Goal: Task Accomplishment & Management: Manage account settings

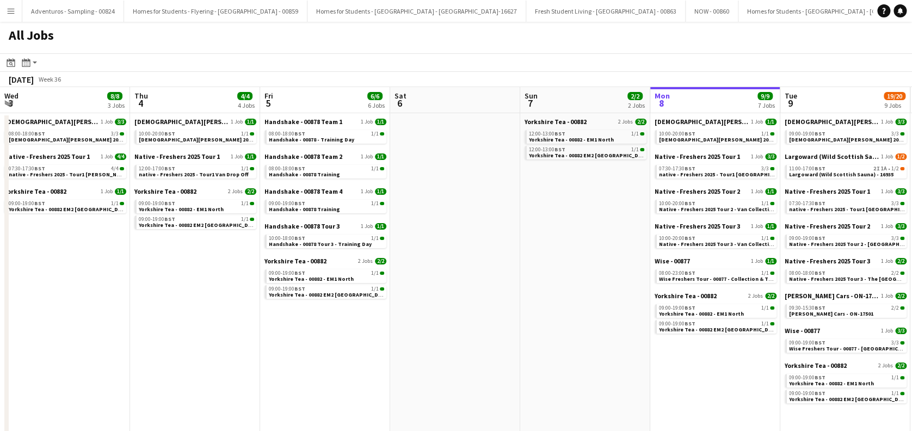
scroll to position [0, 260]
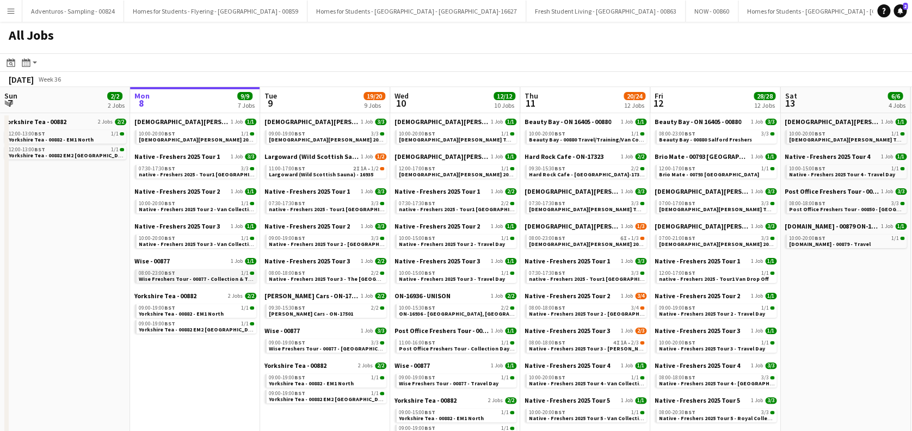
click at [203, 276] on span "Wise Freshers Tour - 00877 - Collection & Travel Day" at bounding box center [205, 278] width 133 height 7
click at [337, 172] on span "Largoward (Wild Scottish Sauna) - 16935" at bounding box center [321, 174] width 104 height 7
click at [9, 10] on app-icon "Menu" at bounding box center [11, 11] width 9 height 9
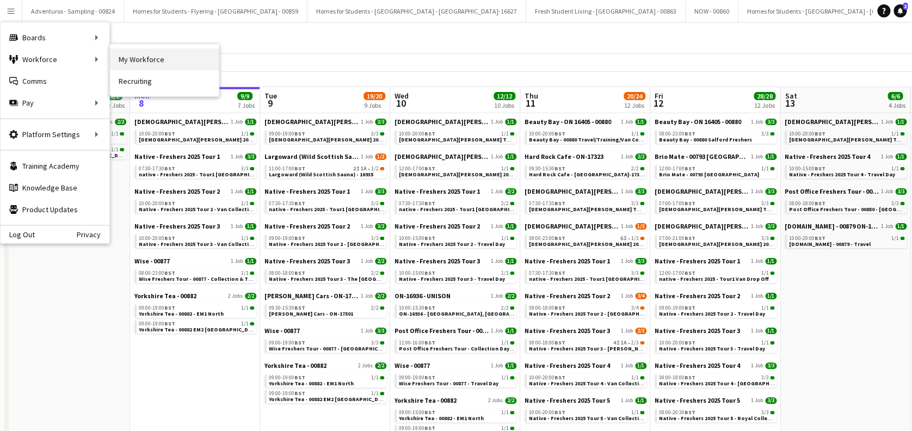
click at [165, 55] on link "My Workforce" at bounding box center [164, 59] width 109 height 22
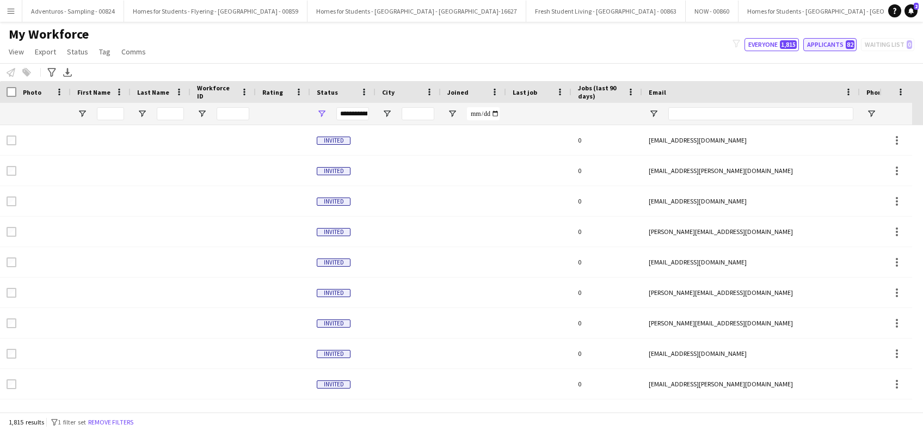
click at [831, 44] on button "Applicants 82" at bounding box center [829, 44] width 53 height 13
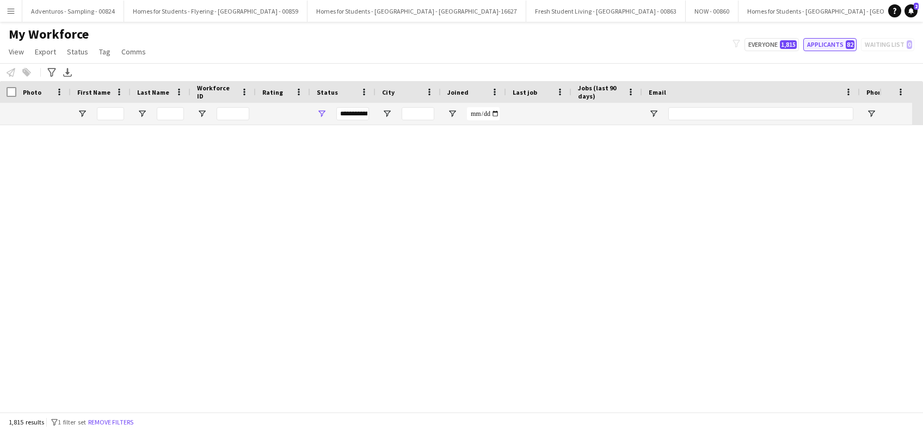
type input "**********"
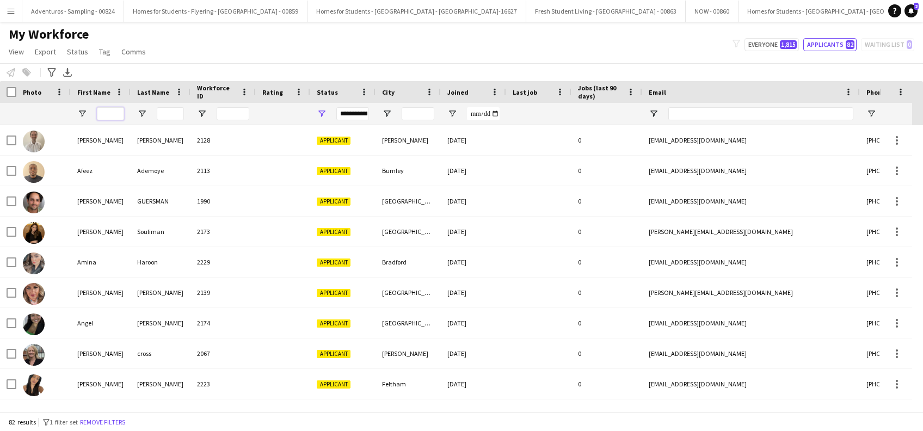
click at [114, 118] on input "First Name Filter Input" at bounding box center [110, 113] width 27 height 13
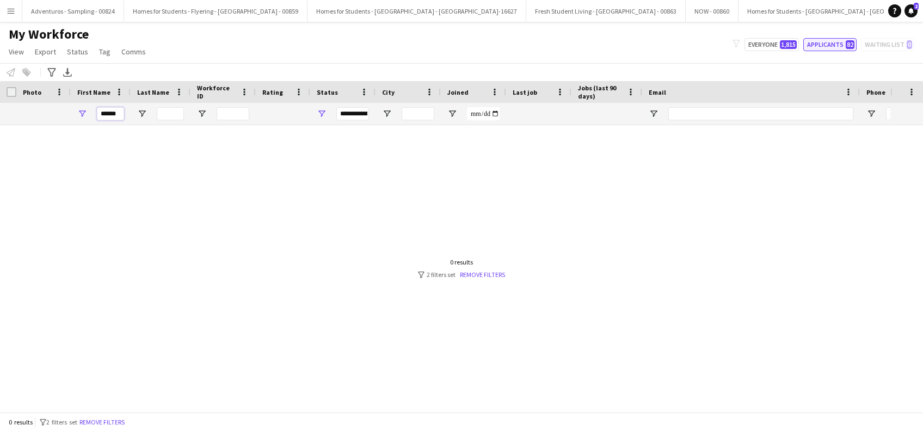
type input "******"
click at [830, 49] on button "Applicants 82" at bounding box center [829, 44] width 53 height 13
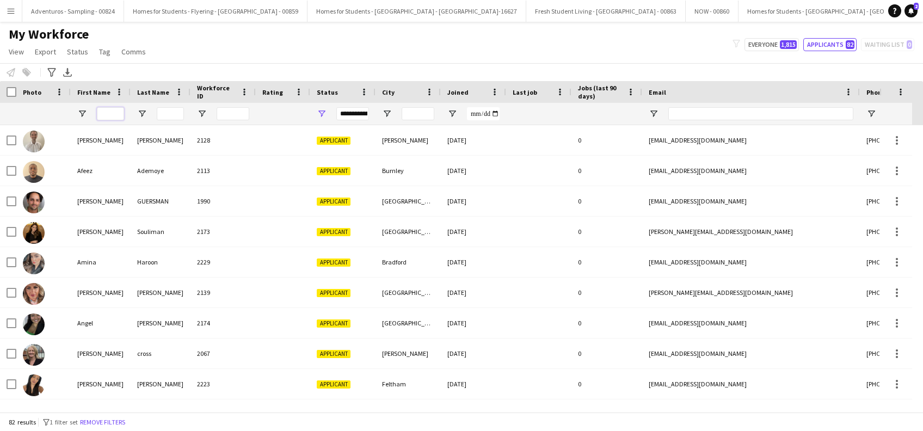
click at [108, 113] on input "First Name Filter Input" at bounding box center [110, 113] width 27 height 13
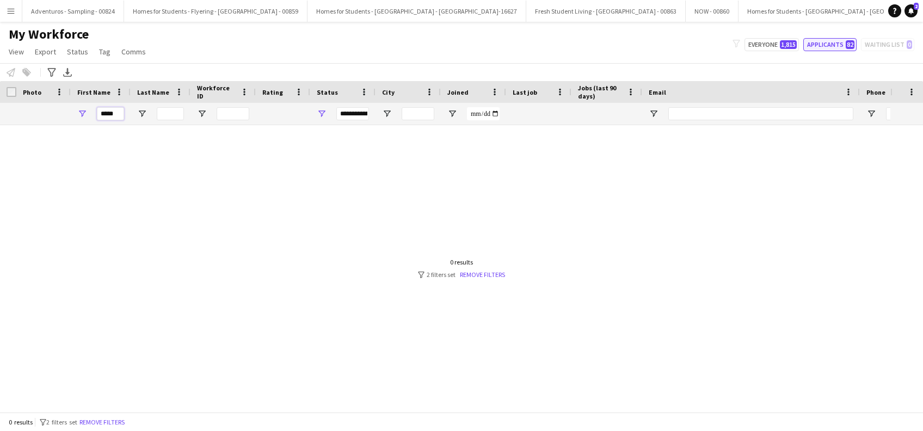
type input "*****"
click at [825, 43] on button "Applicants 82" at bounding box center [829, 44] width 53 height 13
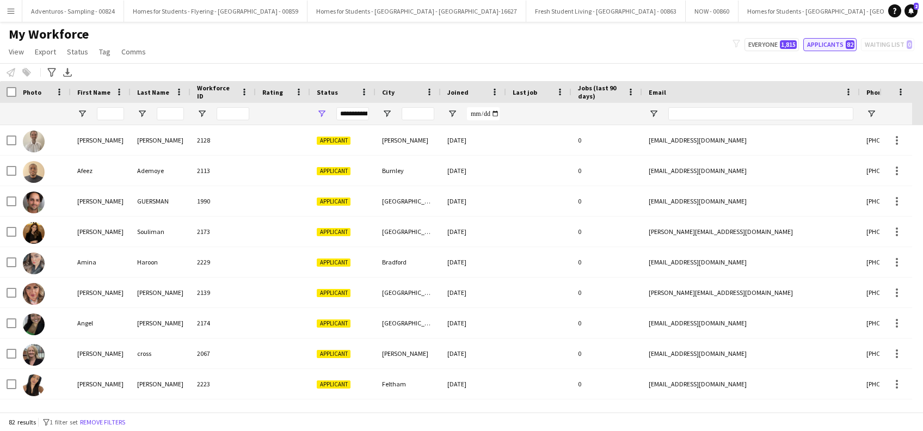
click at [823, 47] on button "Applicants 82" at bounding box center [829, 44] width 53 height 13
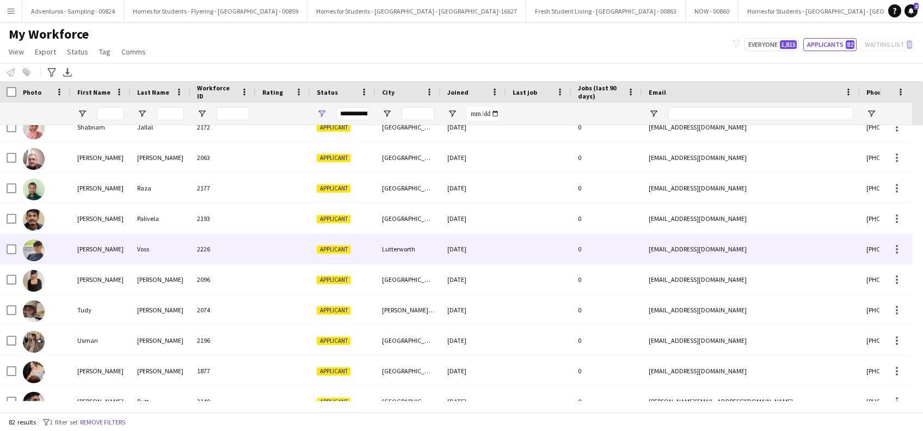
click at [88, 256] on div "Thomas" at bounding box center [101, 249] width 60 height 30
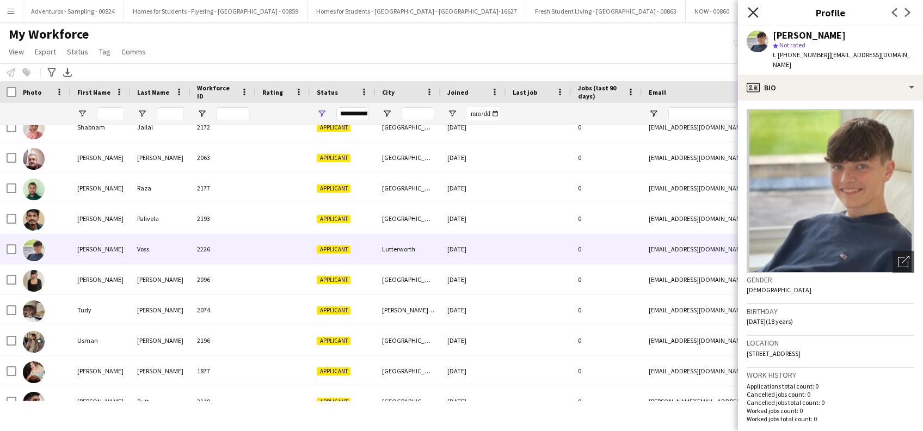
click at [754, 11] on icon at bounding box center [753, 12] width 10 height 10
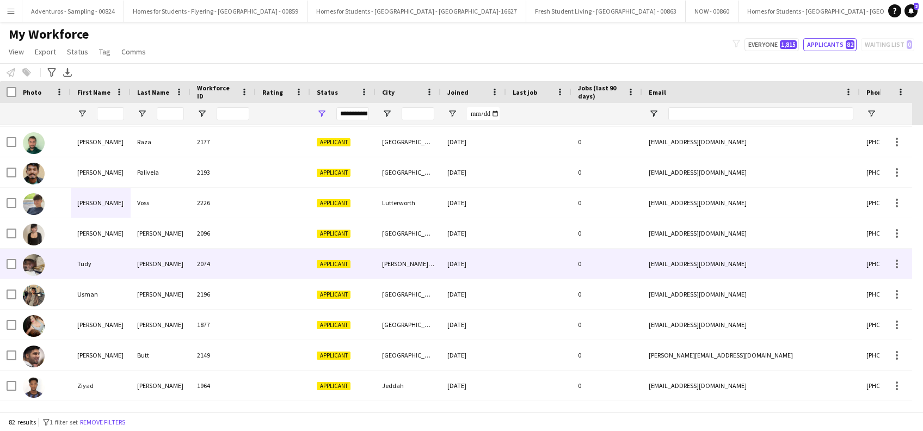
click at [88, 263] on div "Tudy" at bounding box center [101, 264] width 60 height 30
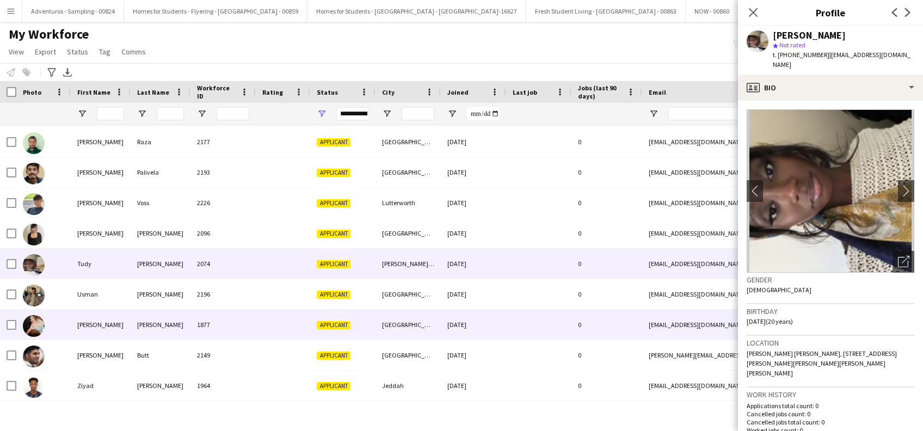
click at [83, 321] on div "Vanessa" at bounding box center [101, 325] width 60 height 30
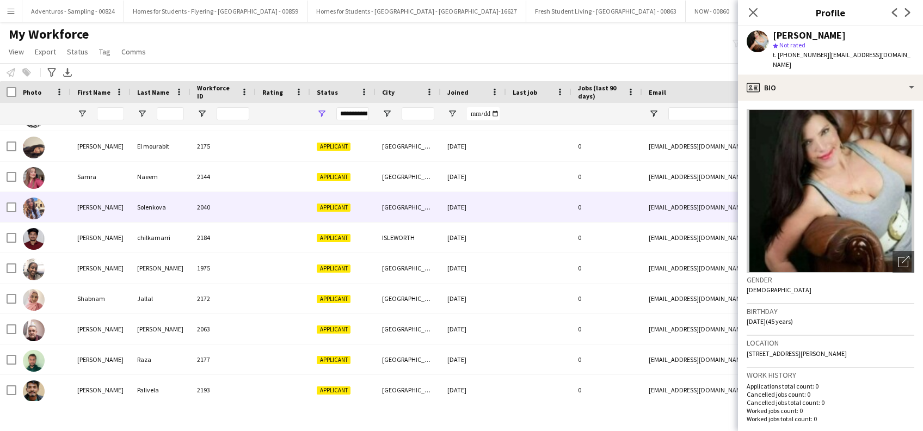
click at [91, 211] on div "Sandra" at bounding box center [101, 207] width 60 height 30
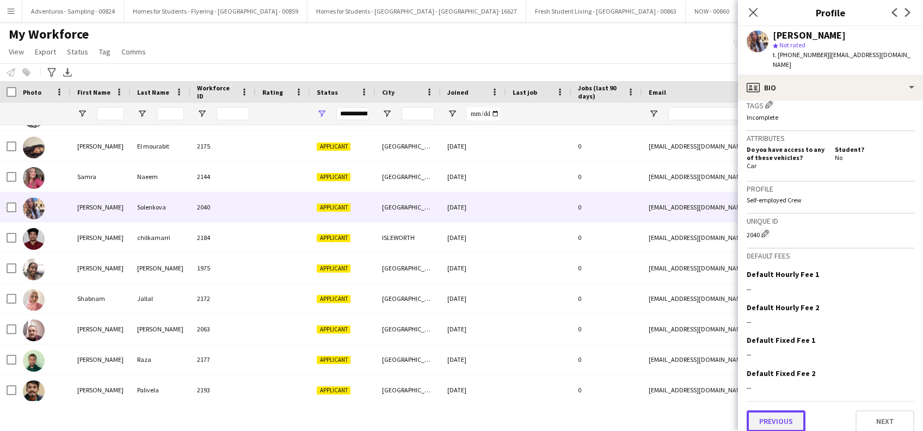
click at [772, 414] on button "Previous" at bounding box center [775, 421] width 59 height 22
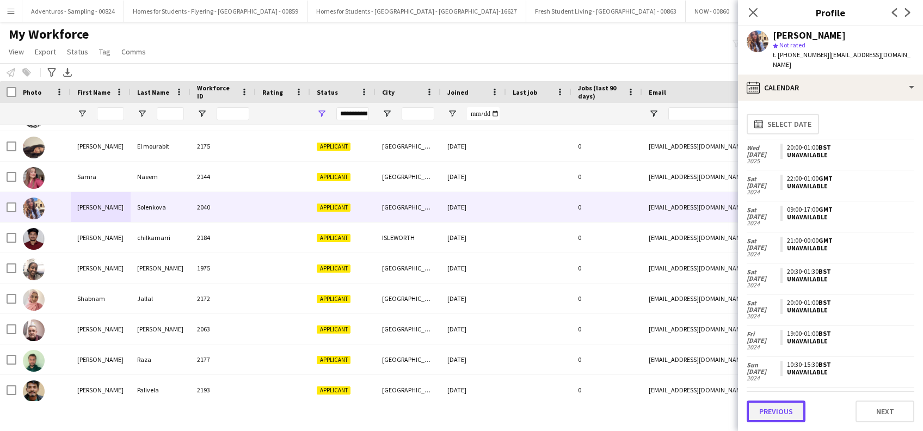
click at [772, 413] on button "Previous" at bounding box center [775, 411] width 59 height 22
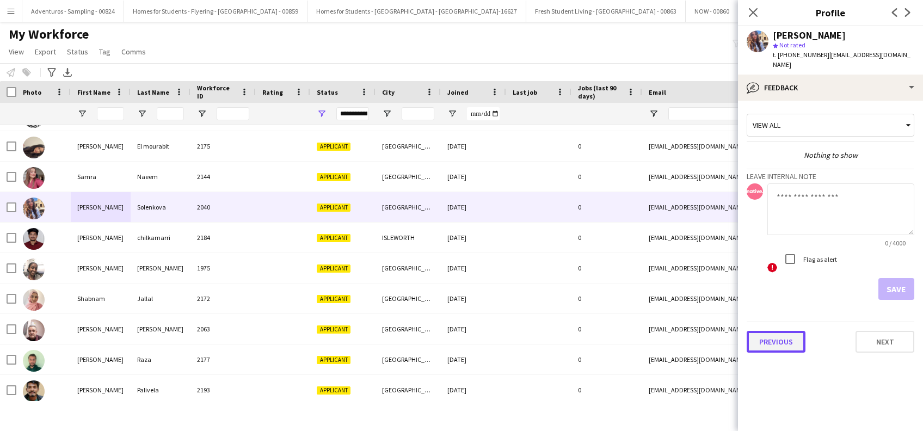
click at [770, 331] on button "Previous" at bounding box center [775, 342] width 59 height 22
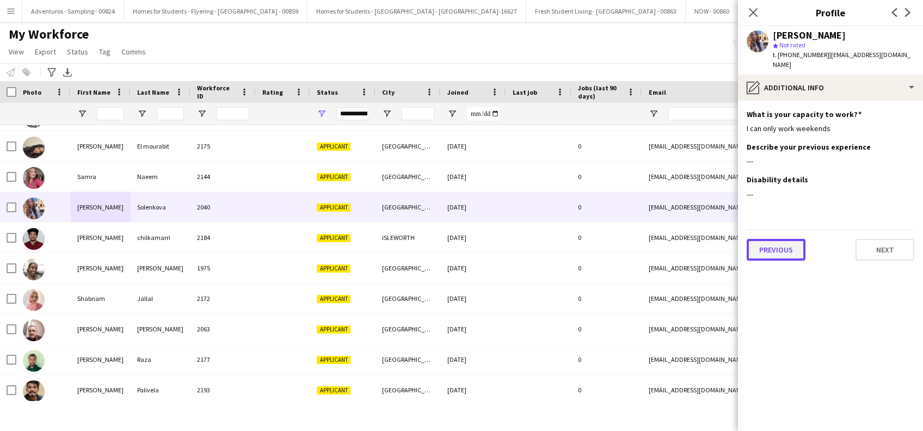
click at [773, 239] on button "Previous" at bounding box center [775, 250] width 59 height 22
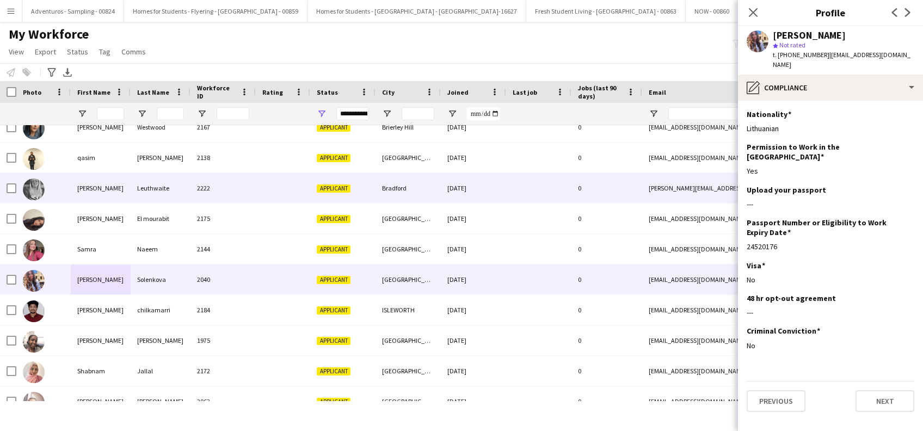
click at [88, 189] on div "Rachel" at bounding box center [101, 188] width 60 height 30
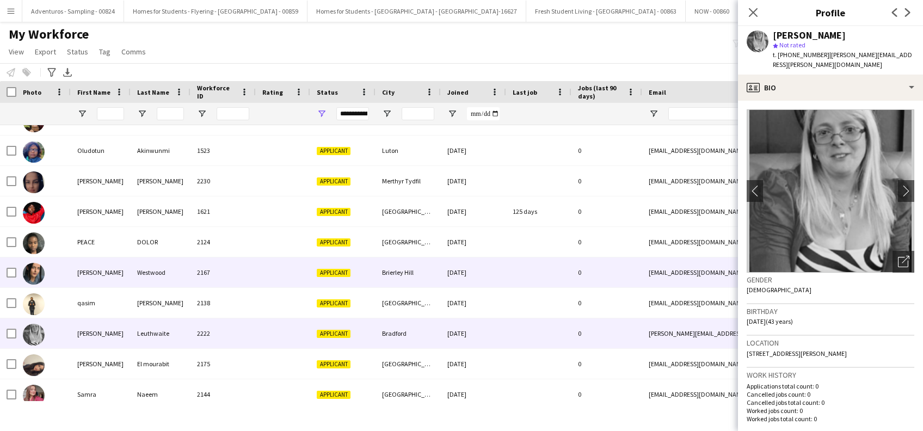
click at [80, 273] on div "Phoebe" at bounding box center [101, 272] width 60 height 30
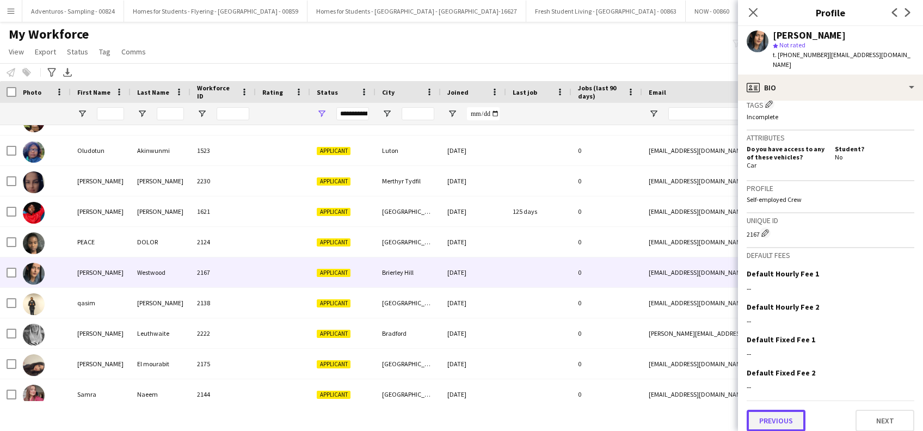
click at [772, 412] on button "Previous" at bounding box center [775, 421] width 59 height 22
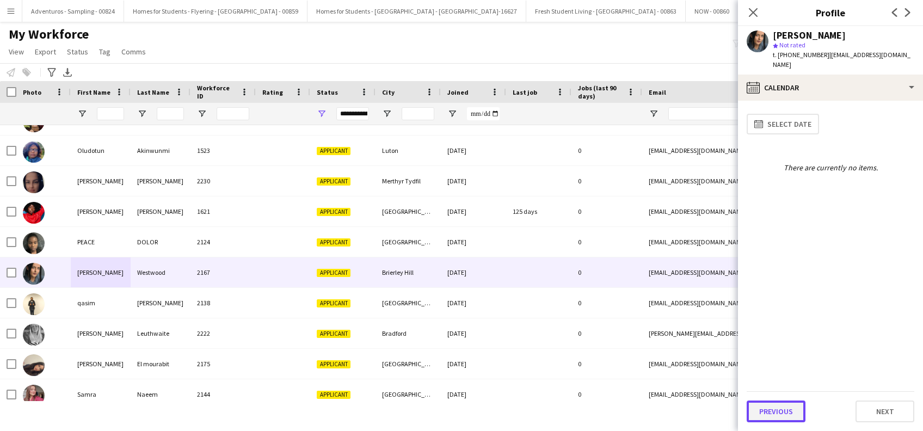
click at [772, 411] on button "Previous" at bounding box center [775, 411] width 59 height 22
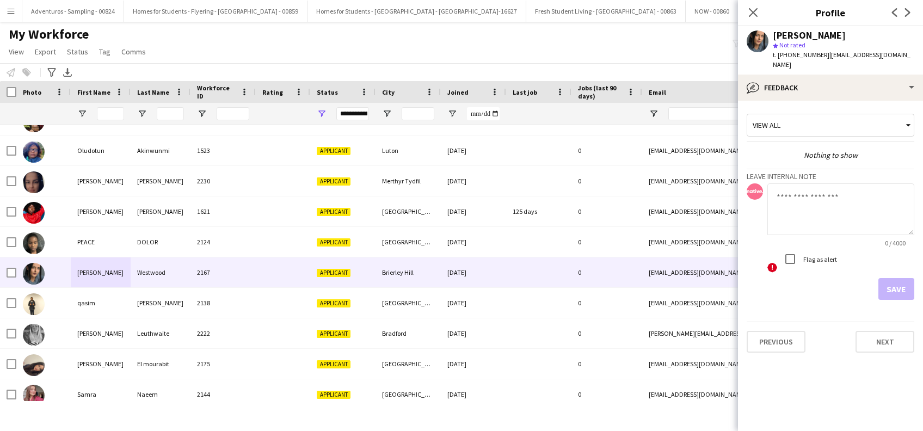
click at [773, 411] on app-crew-profile-feedback-tab "View all Nothing to show Leave internal note 0 / 4000 ! Flag as alert Save Prev…" at bounding box center [830, 266] width 185 height 330
click at [772, 331] on button "Previous" at bounding box center [775, 342] width 59 height 22
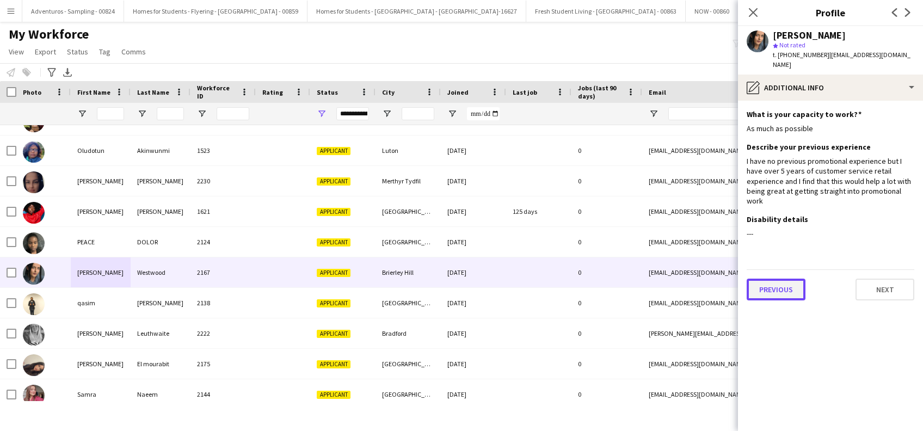
click at [768, 279] on button "Previous" at bounding box center [775, 290] width 59 height 22
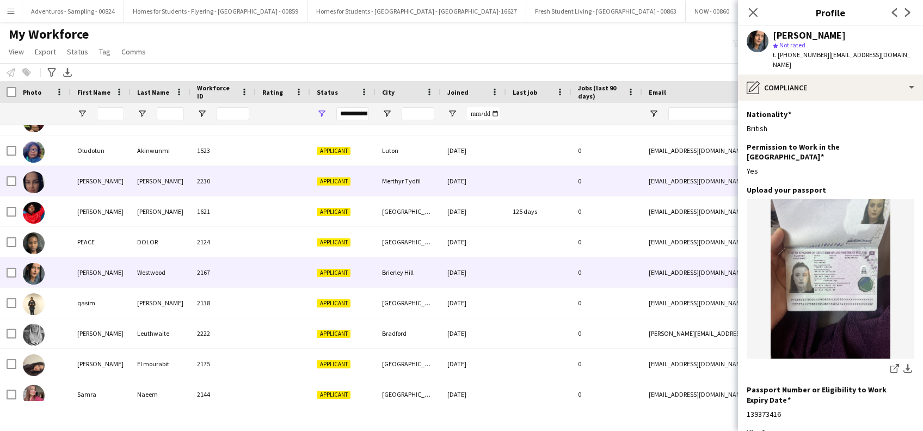
click at [83, 182] on div "Paulina" at bounding box center [101, 181] width 60 height 30
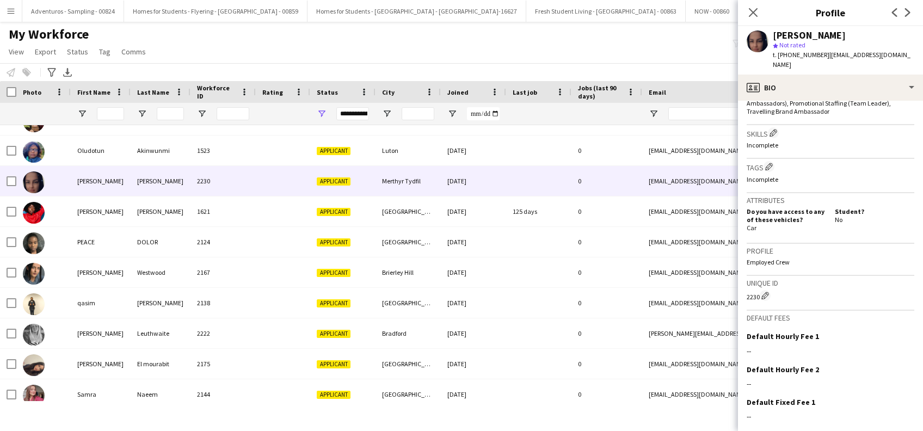
scroll to position [437, 0]
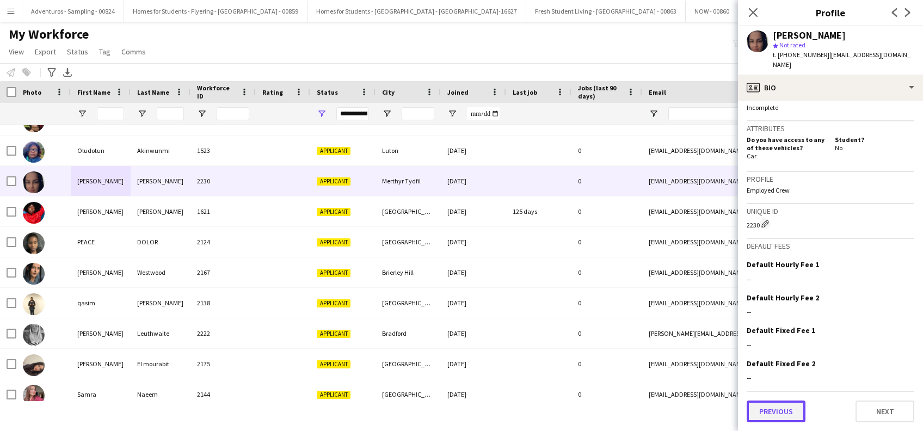
click at [775, 408] on button "Previous" at bounding box center [775, 411] width 59 height 22
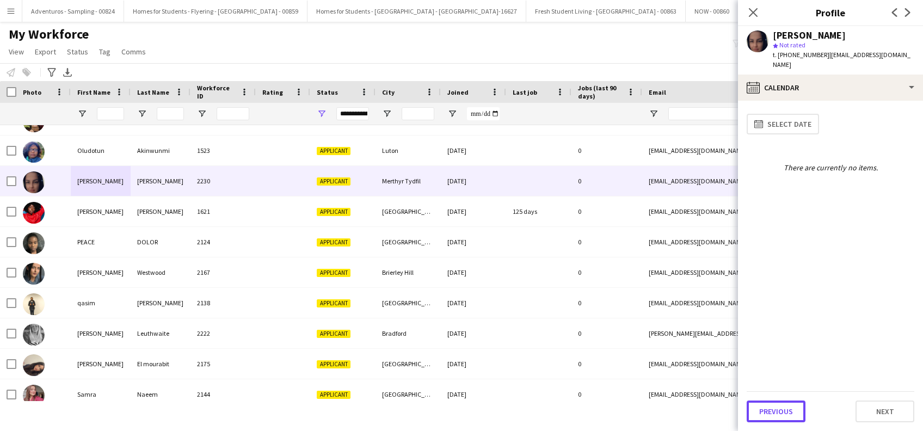
click at [775, 408] on button "Previous" at bounding box center [775, 411] width 59 height 22
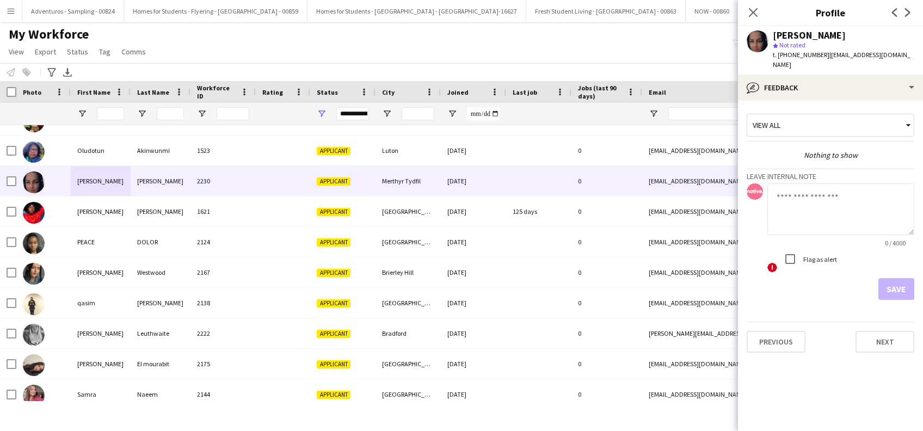
click at [775, 409] on app-crew-profile-feedback-tab "View all Nothing to show Leave internal note 0 / 4000 ! Flag as alert Save Prev…" at bounding box center [830, 266] width 185 height 330
click at [773, 336] on button "Previous" at bounding box center [775, 342] width 59 height 22
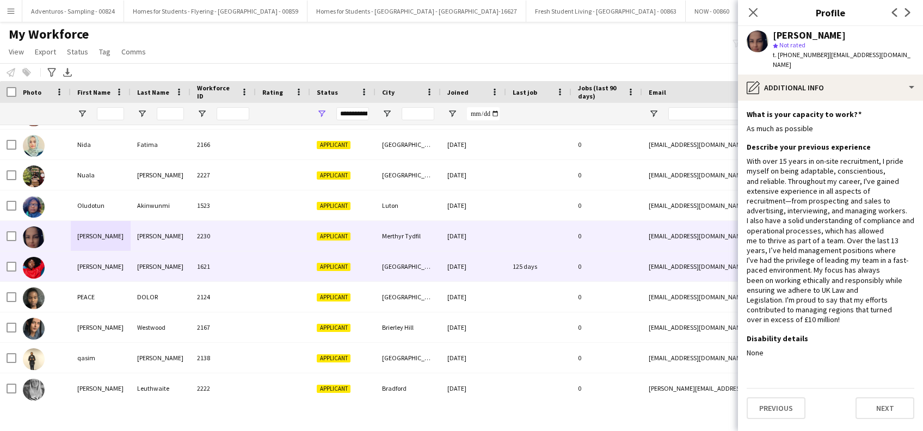
scroll to position [1715, 0]
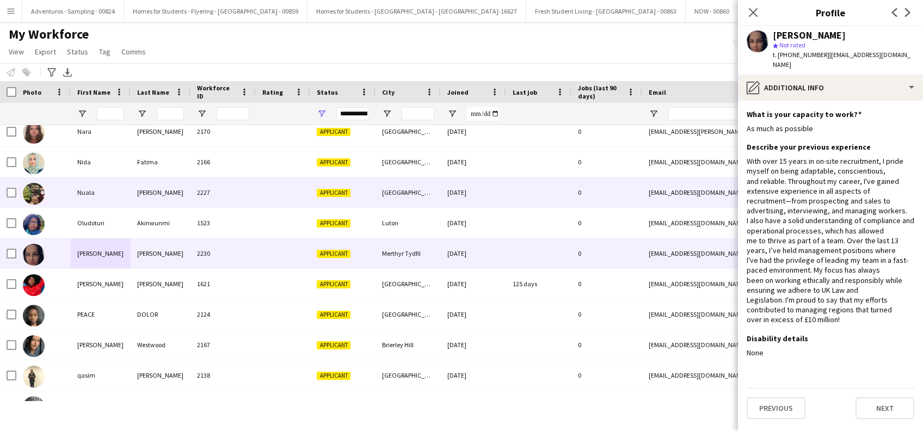
click at [79, 192] on div "Nuala" at bounding box center [101, 192] width 60 height 30
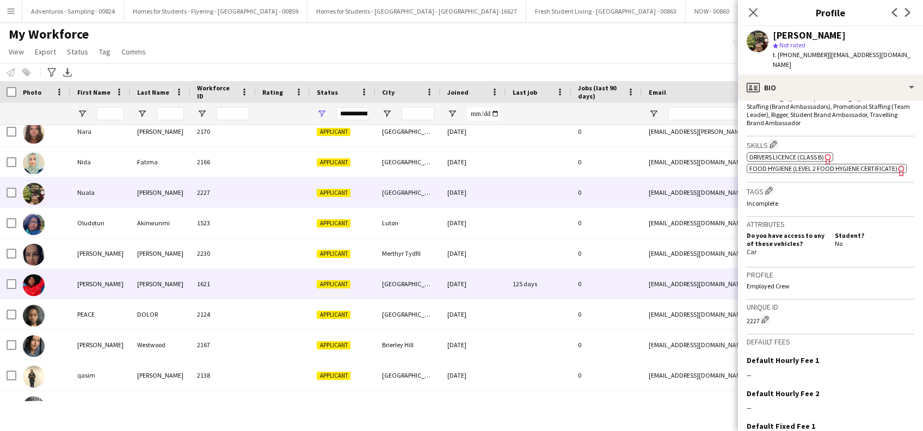
scroll to position [1570, 0]
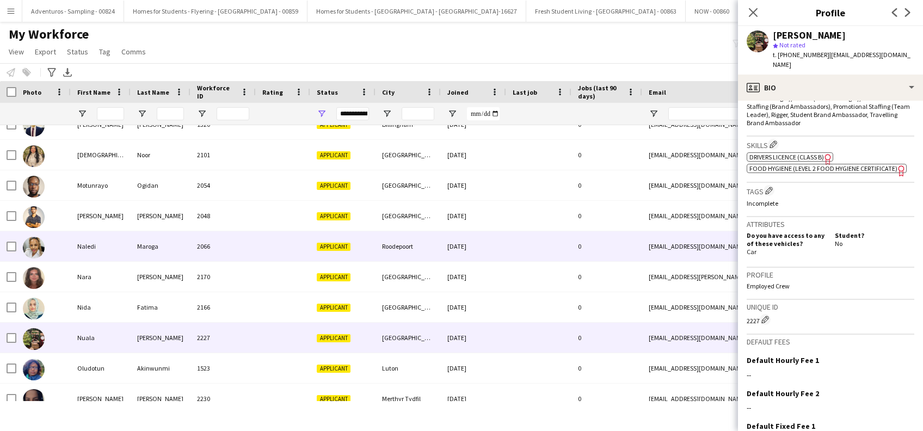
click at [79, 250] on div "Naledi" at bounding box center [101, 246] width 60 height 30
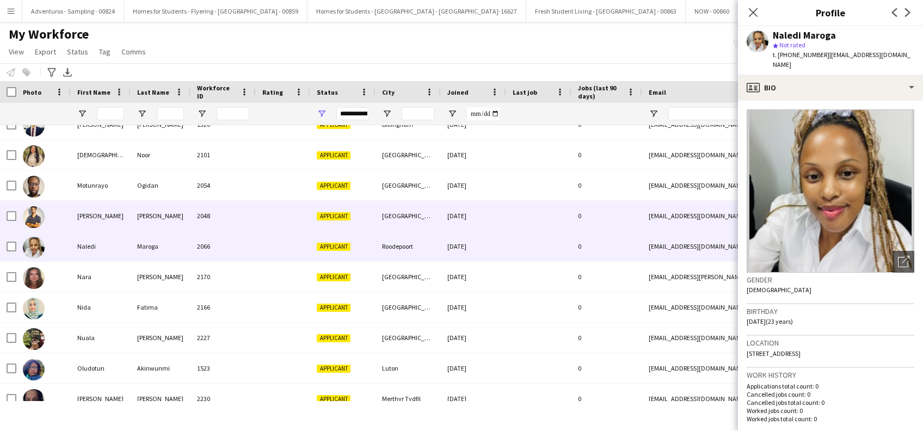
click at [95, 217] on div "Muhammad Gouhar" at bounding box center [101, 216] width 60 height 30
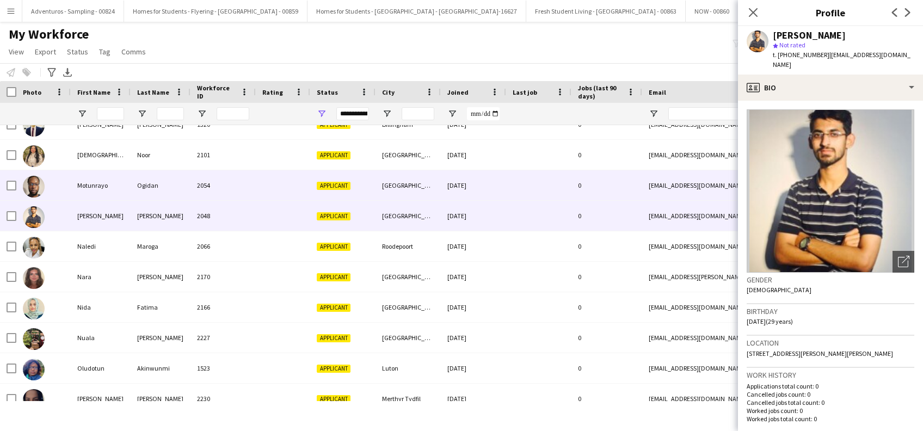
click at [97, 188] on div "Motunrayo" at bounding box center [101, 185] width 60 height 30
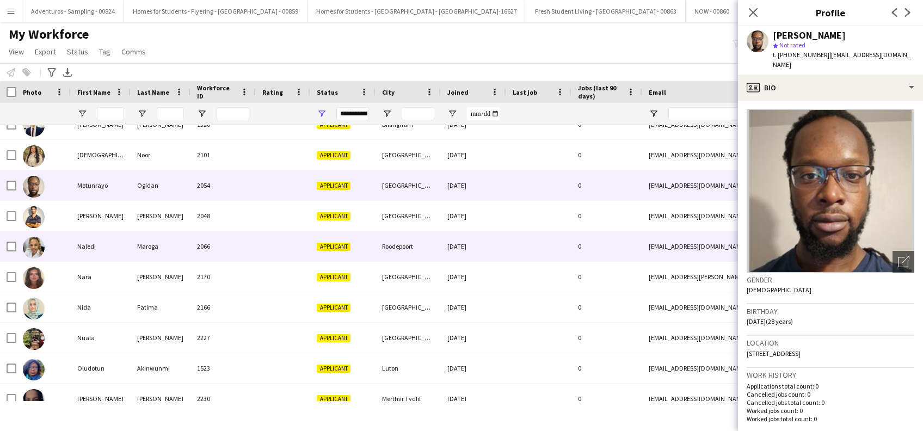
scroll to position [1424, 0]
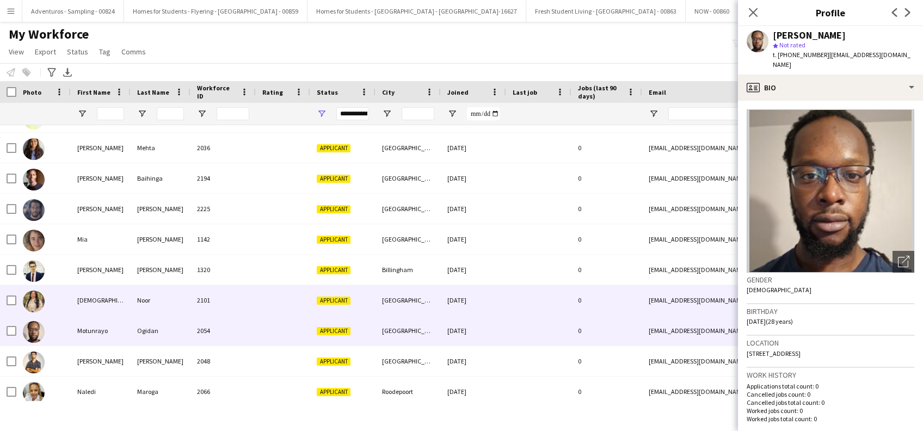
click at [83, 301] on div "Monifa" at bounding box center [101, 300] width 60 height 30
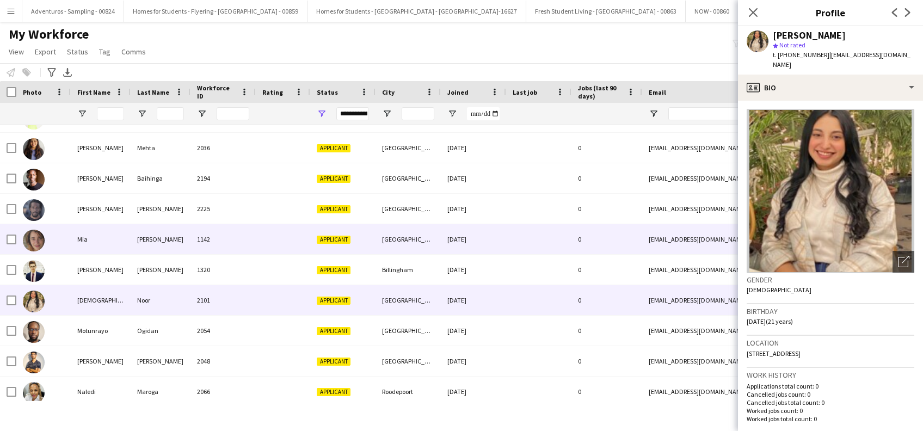
click at [80, 245] on div "Mia" at bounding box center [101, 239] width 60 height 30
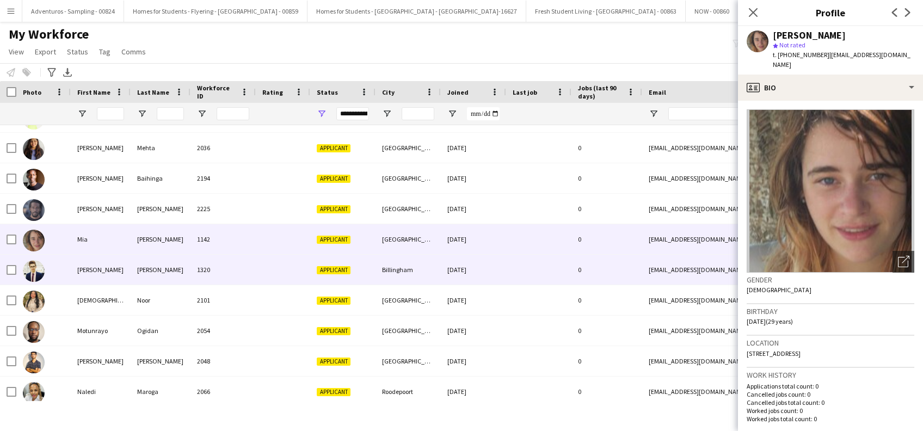
click at [80, 270] on div "Mohamad Khairul" at bounding box center [101, 270] width 60 height 30
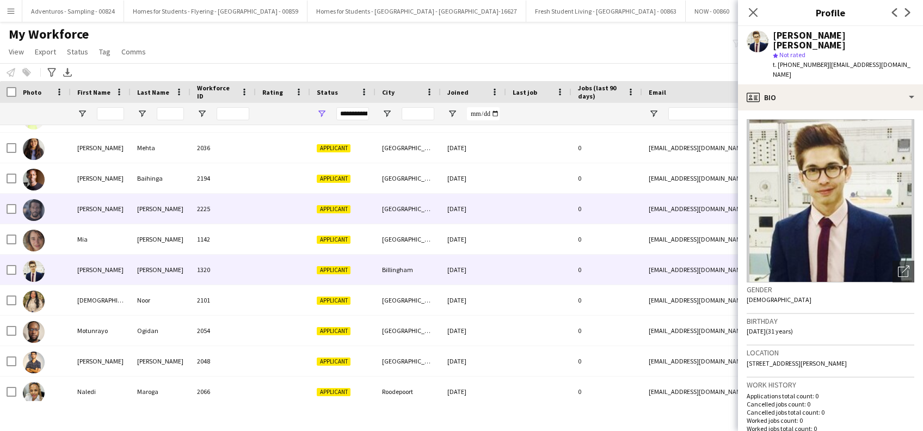
click at [82, 206] on div "Marlon" at bounding box center [101, 209] width 60 height 30
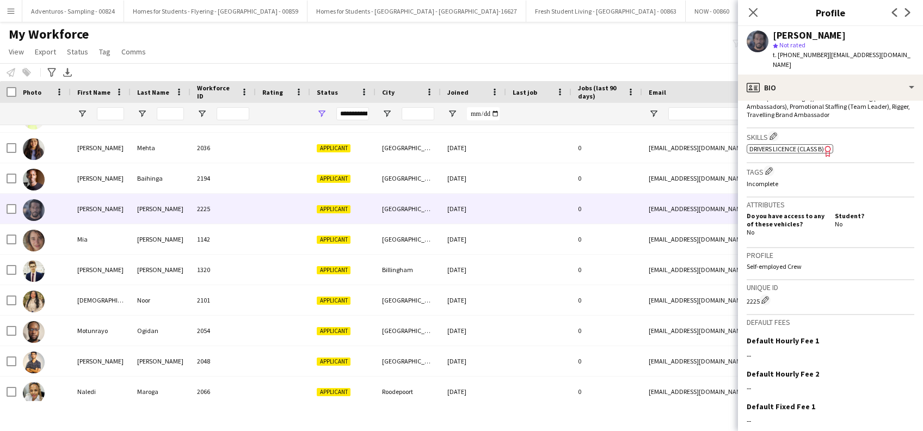
scroll to position [429, 0]
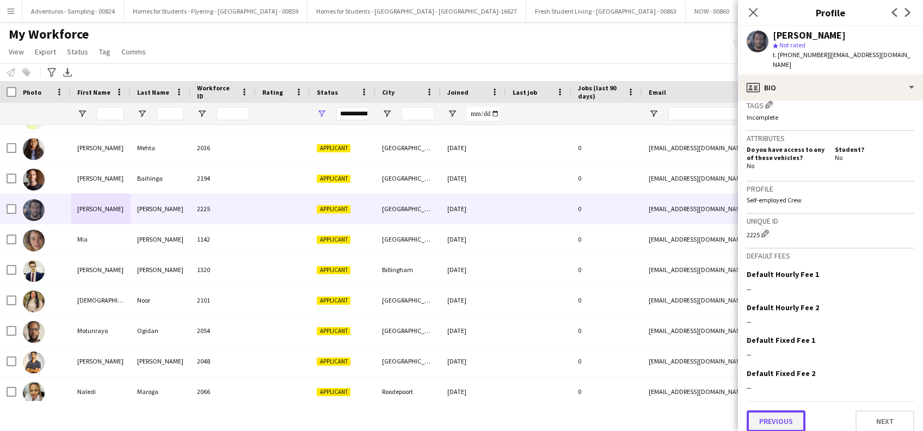
click at [777, 418] on button "Previous" at bounding box center [775, 421] width 59 height 22
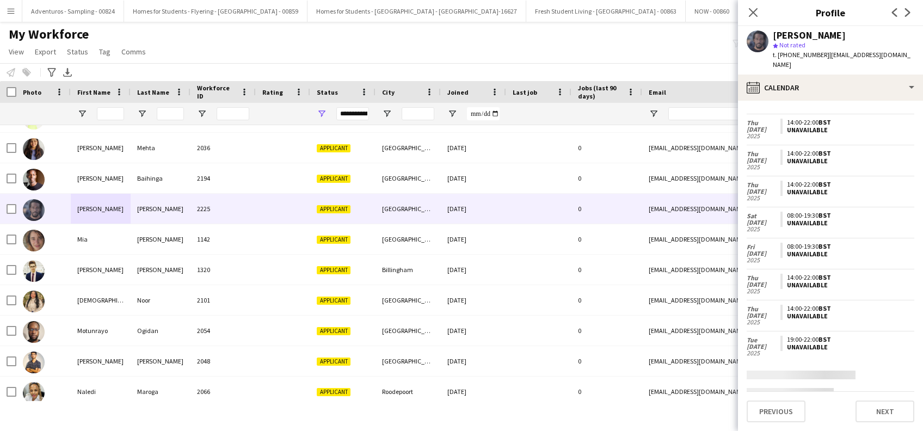
scroll to position [125, 0]
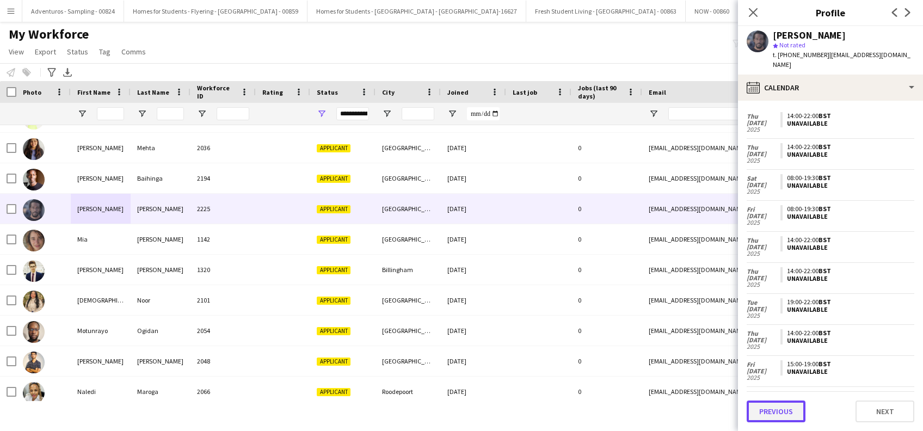
click at [771, 407] on button "Previous" at bounding box center [775, 411] width 59 height 22
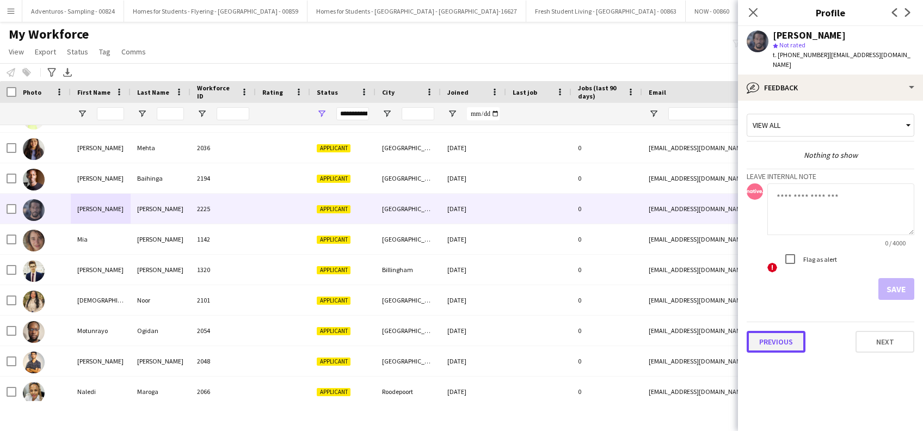
click at [774, 335] on button "Previous" at bounding box center [775, 342] width 59 height 22
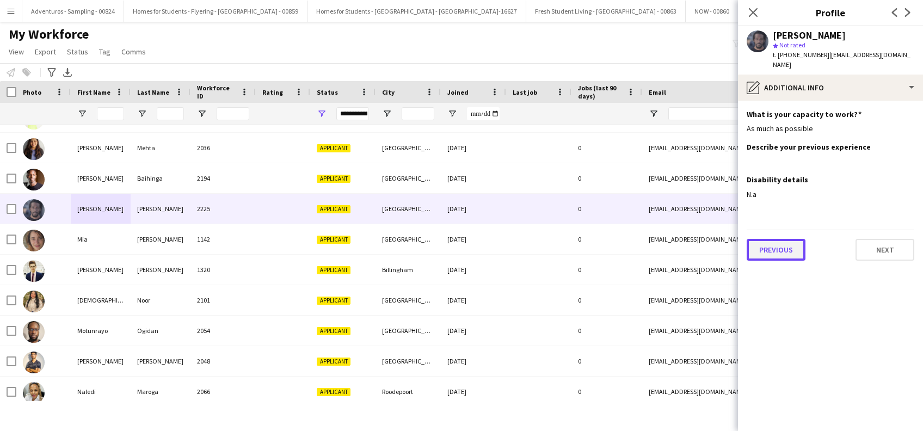
click at [771, 239] on button "Previous" at bounding box center [775, 250] width 59 height 22
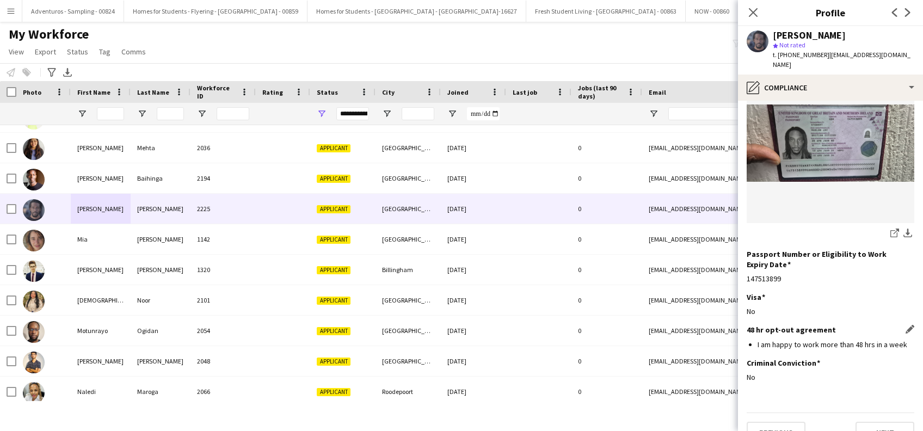
scroll to position [146, 0]
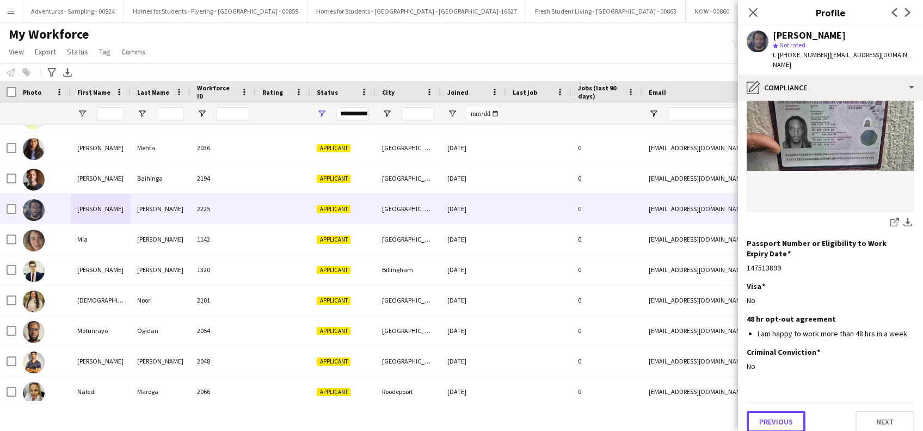
click at [776, 411] on button "Previous" at bounding box center [775, 422] width 59 height 22
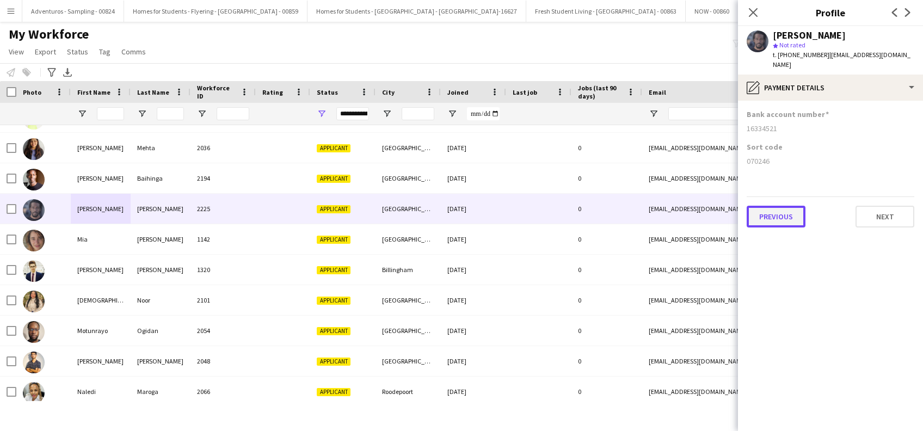
click at [771, 206] on button "Previous" at bounding box center [775, 217] width 59 height 22
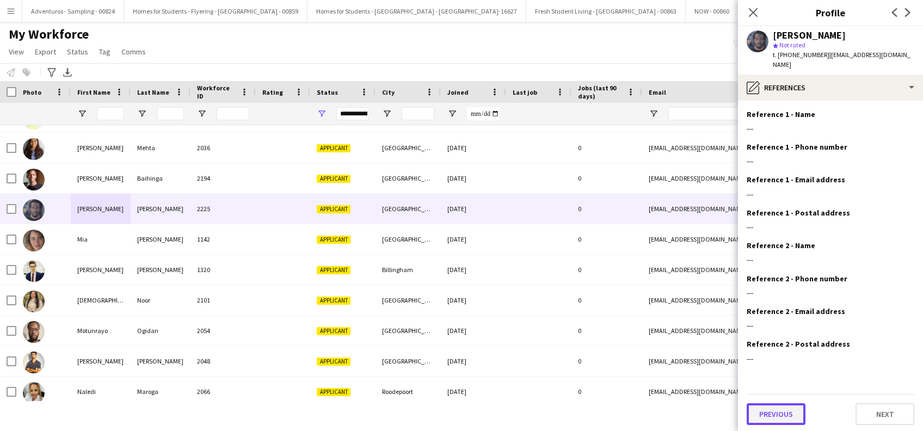
click at [774, 410] on button "Previous" at bounding box center [775, 414] width 59 height 22
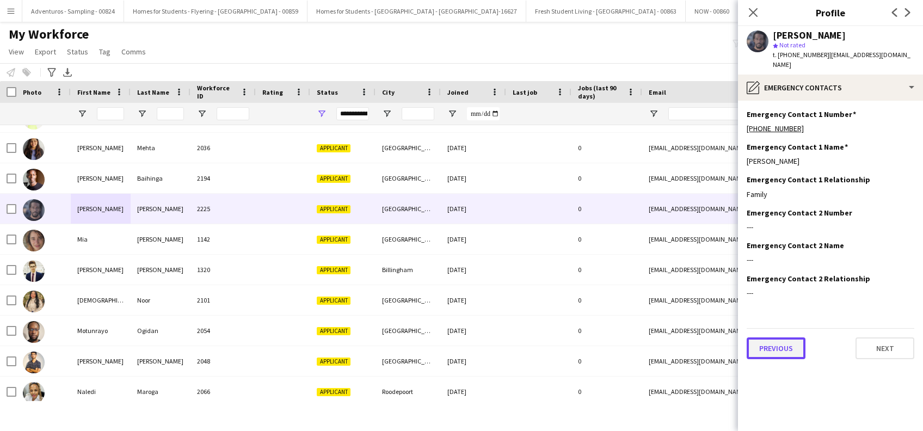
click at [775, 339] on button "Previous" at bounding box center [775, 348] width 59 height 22
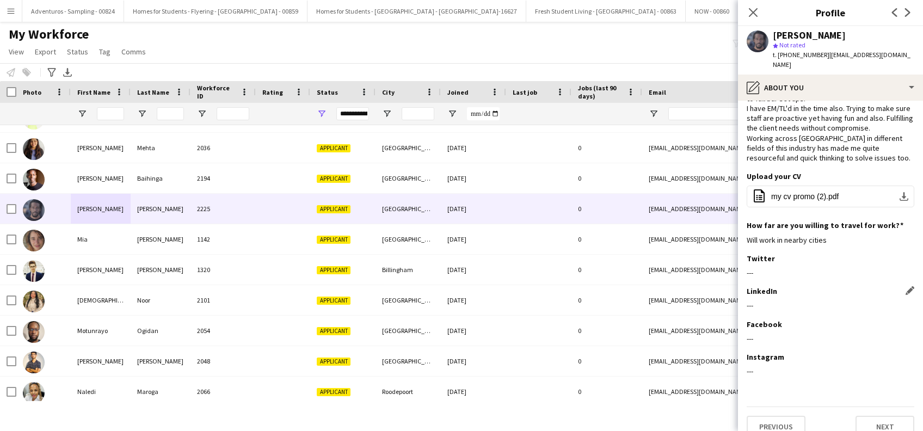
scroll to position [84, 0]
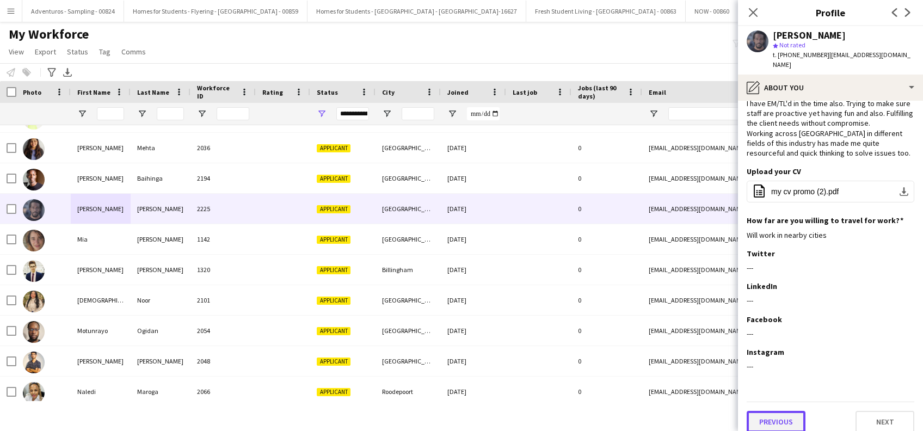
click at [785, 411] on button "Previous" at bounding box center [775, 422] width 59 height 22
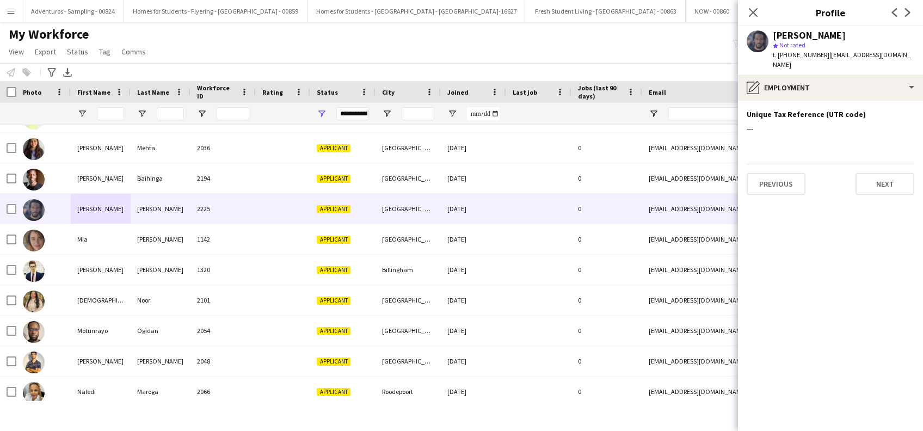
scroll to position [0, 0]
click at [778, 176] on button "Previous" at bounding box center [775, 184] width 59 height 22
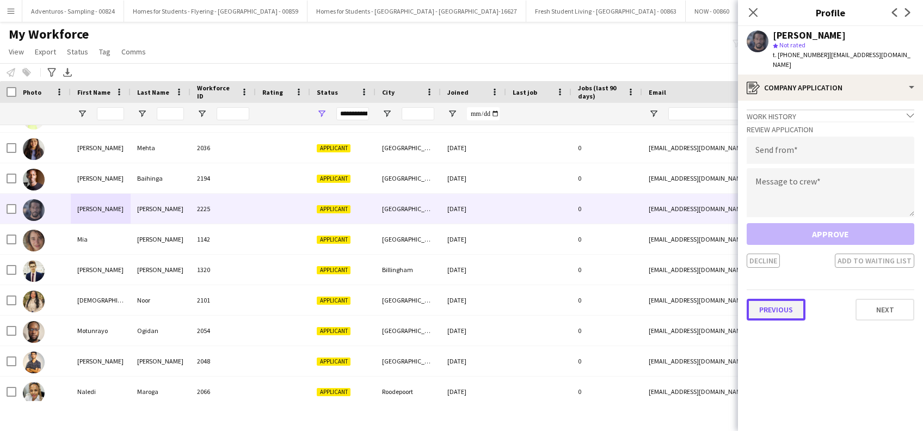
click at [770, 299] on button "Previous" at bounding box center [775, 310] width 59 height 22
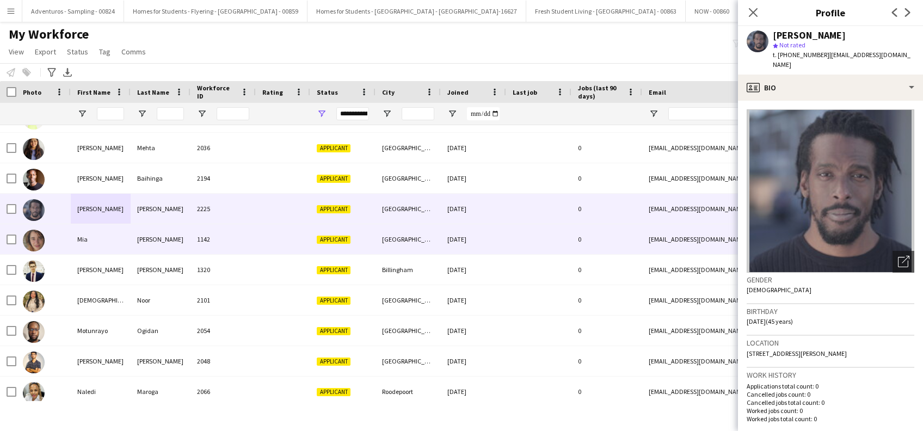
scroll to position [1352, 0]
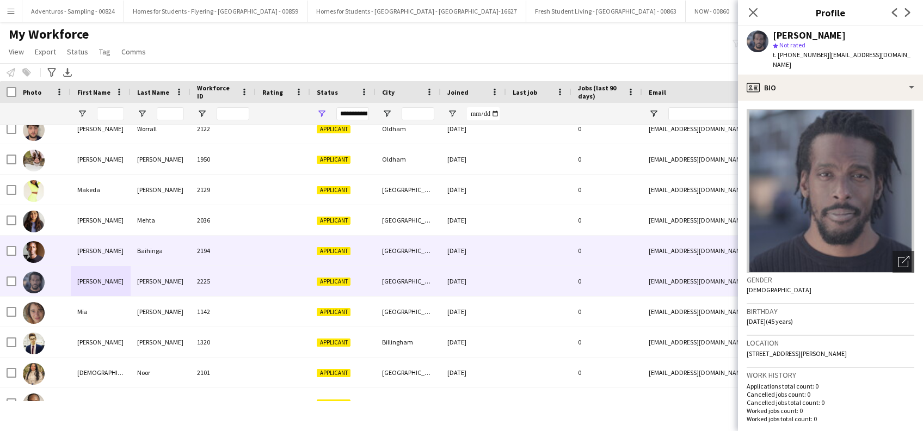
click at [84, 248] on div "Marcus" at bounding box center [101, 251] width 60 height 30
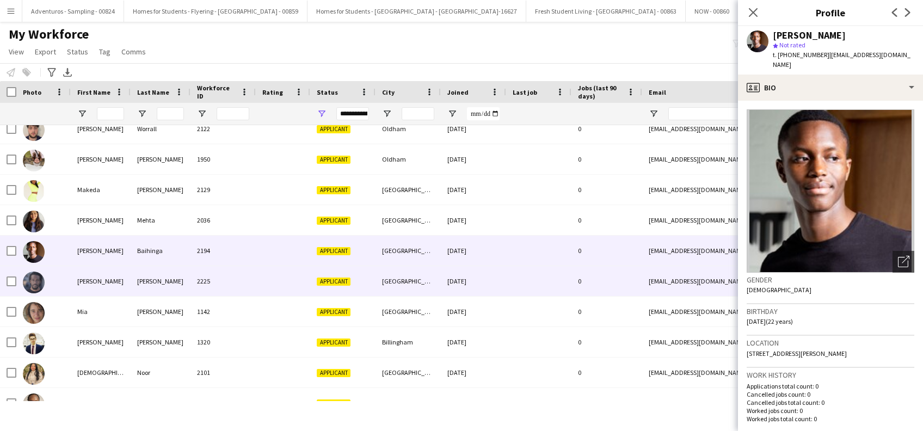
click at [88, 279] on div "Marlon" at bounding box center [101, 281] width 60 height 30
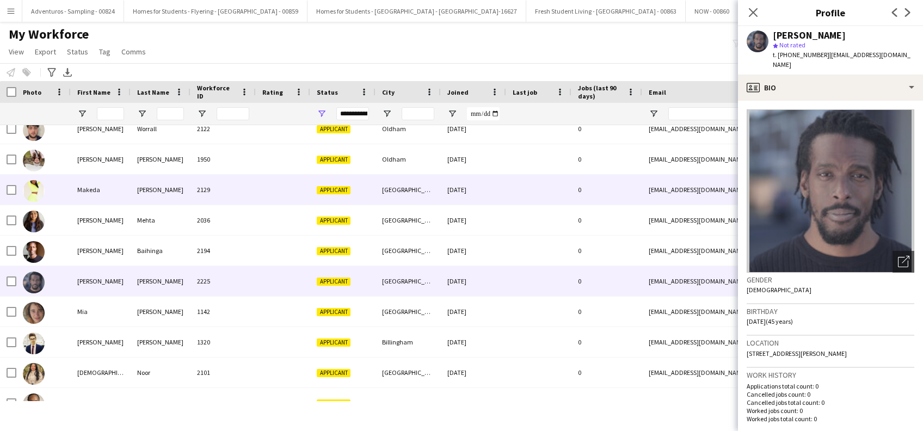
click at [91, 193] on div "Makeda" at bounding box center [101, 190] width 60 height 30
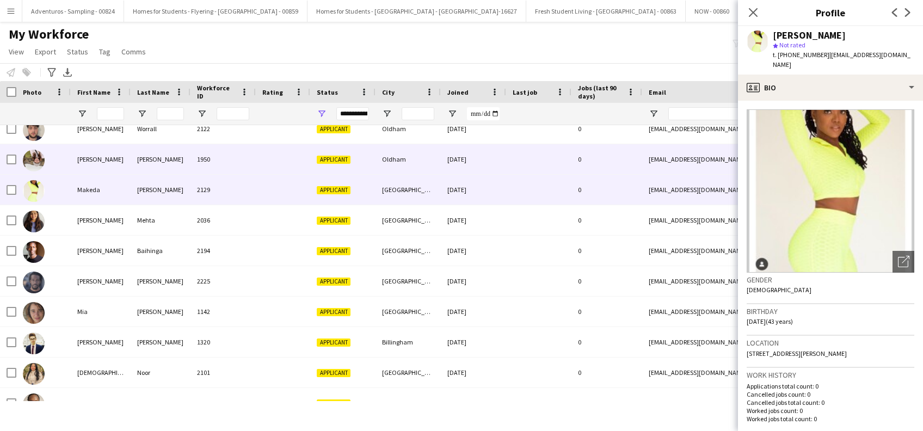
click at [92, 163] on div "Maddisson" at bounding box center [101, 159] width 60 height 30
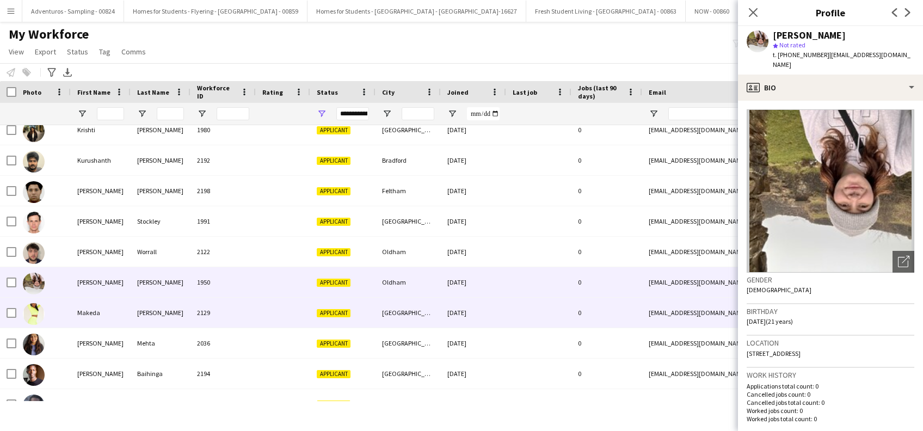
scroll to position [1207, 0]
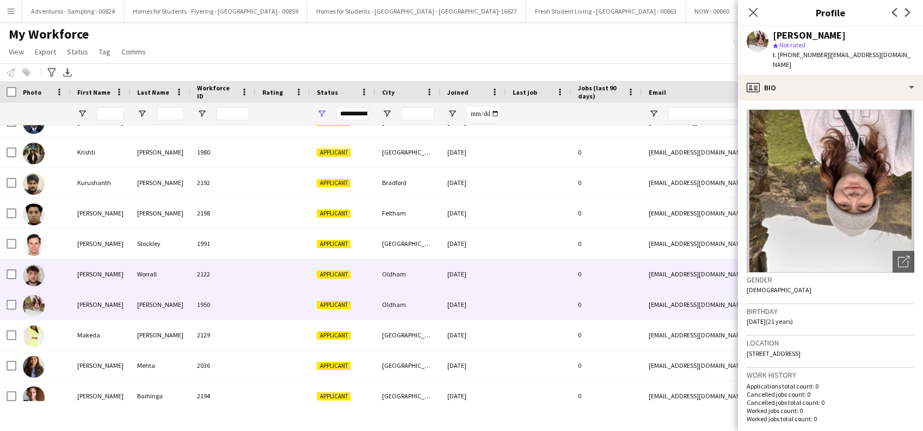
click at [85, 274] on div "Luke" at bounding box center [101, 274] width 60 height 30
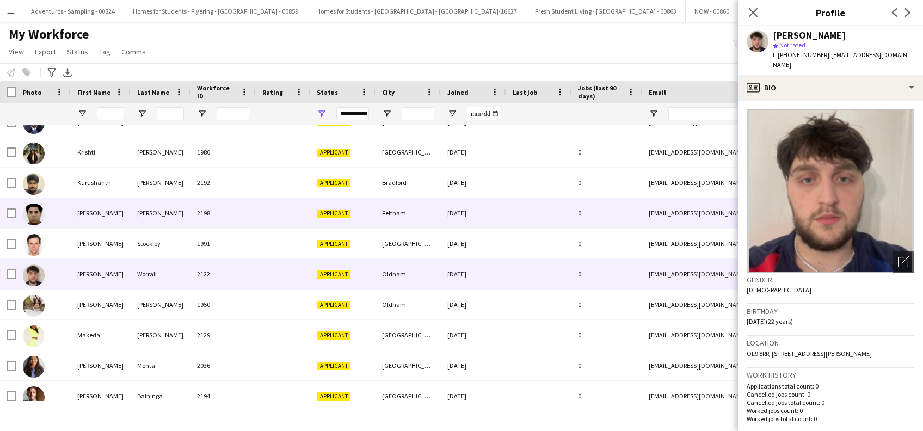
click at [77, 217] on div "Lloyd" at bounding box center [101, 213] width 60 height 30
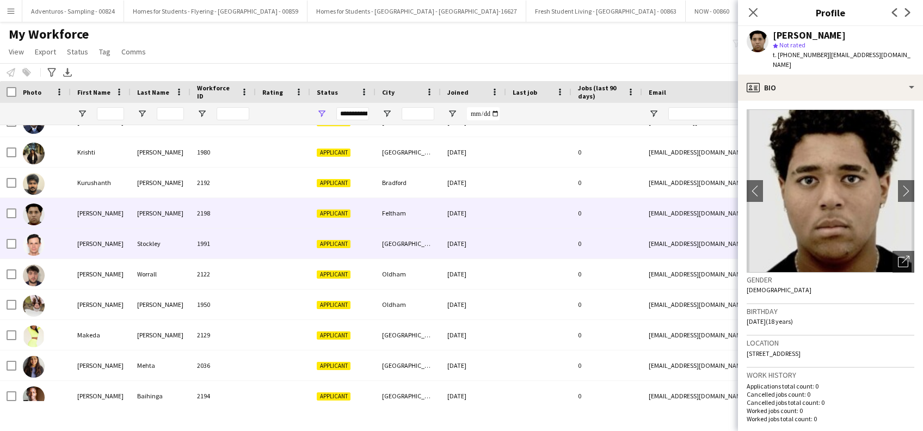
click at [87, 246] on div "Luke" at bounding box center [101, 244] width 60 height 30
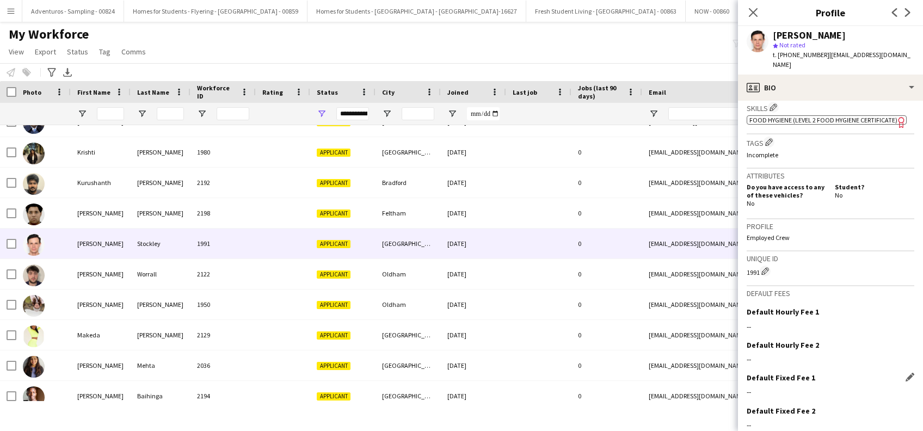
scroll to position [440, 0]
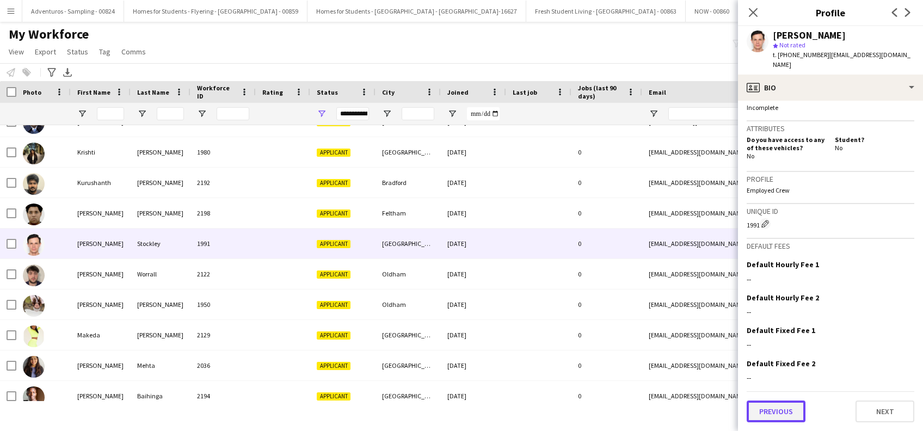
click at [775, 413] on button "Previous" at bounding box center [775, 411] width 59 height 22
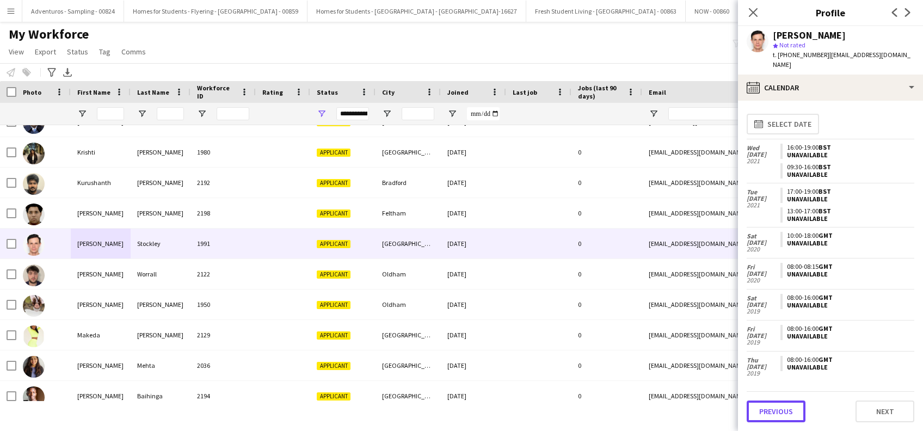
click at [775, 413] on button "Previous" at bounding box center [775, 411] width 59 height 22
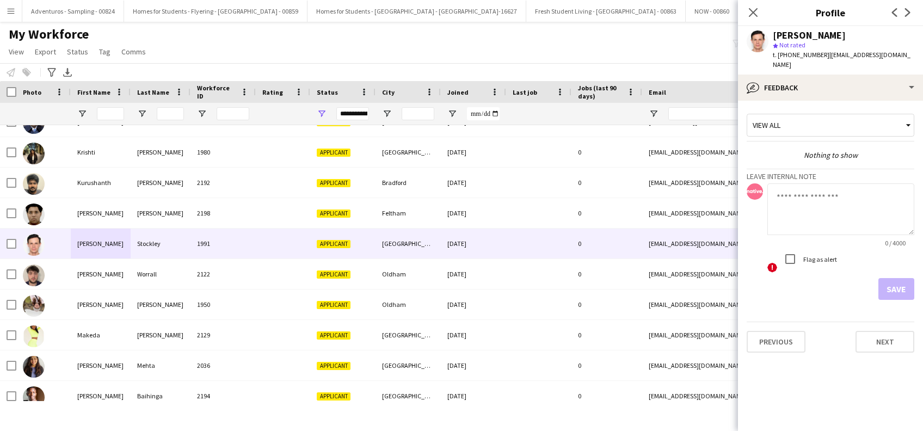
click at [775, 413] on app-crew-profile-feedback-tab "View all Nothing to show Leave internal note 0 / 4000 ! Flag as alert Save Prev…" at bounding box center [830, 266] width 185 height 330
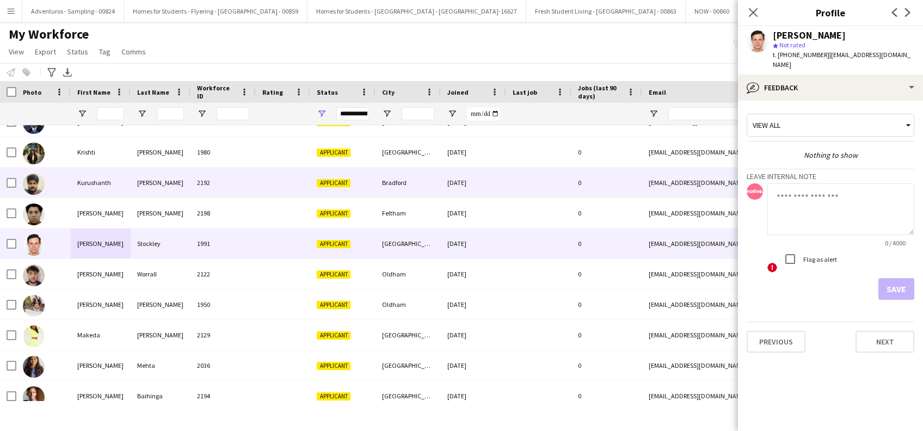
click at [89, 191] on div "Kurushanth" at bounding box center [101, 183] width 60 height 30
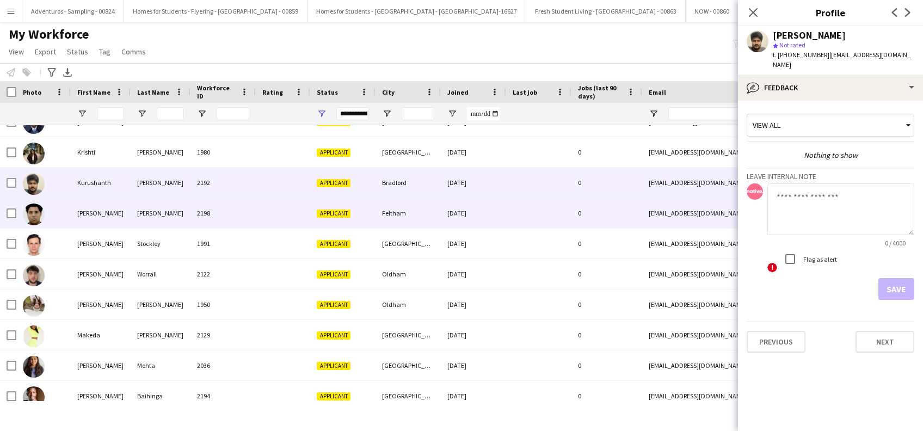
scroll to position [1062, 0]
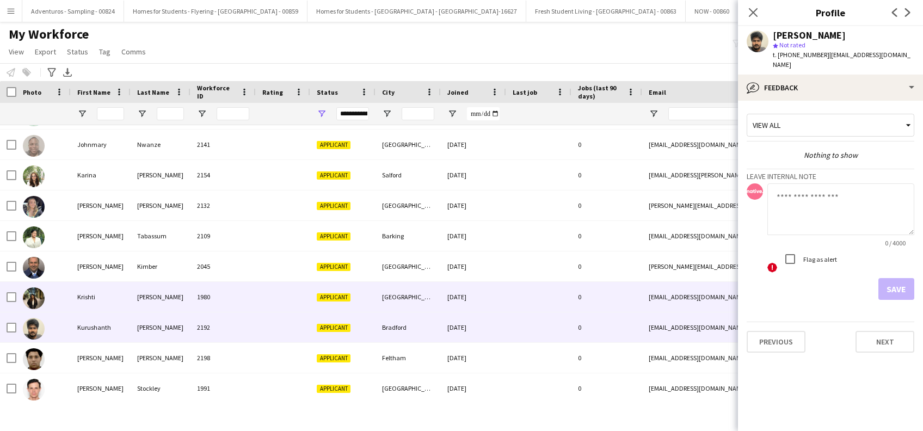
click at [91, 295] on div "Krishti" at bounding box center [101, 297] width 60 height 30
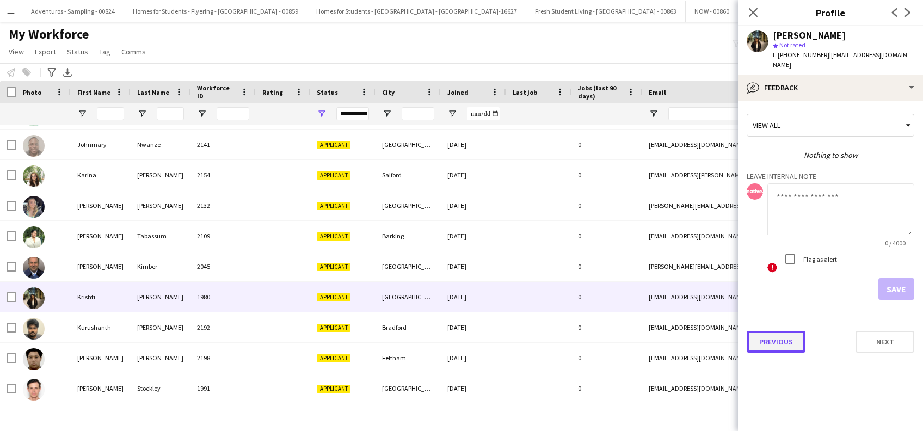
click at [769, 337] on button "Previous" at bounding box center [775, 342] width 59 height 22
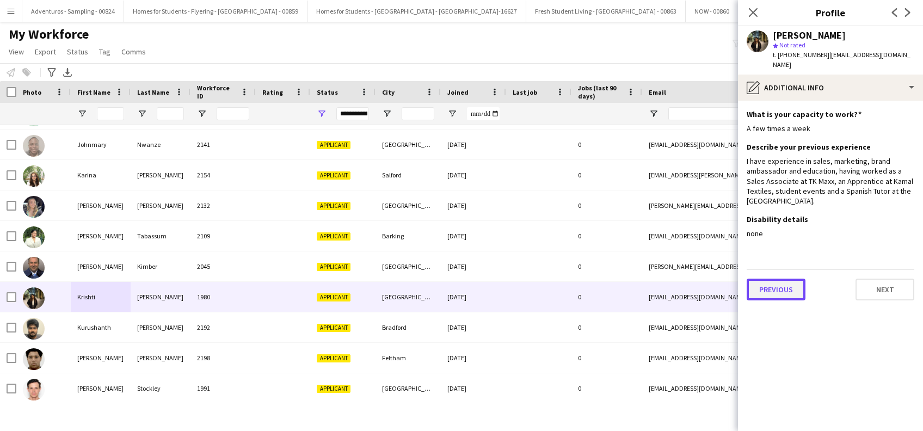
click at [772, 279] on button "Previous" at bounding box center [775, 290] width 59 height 22
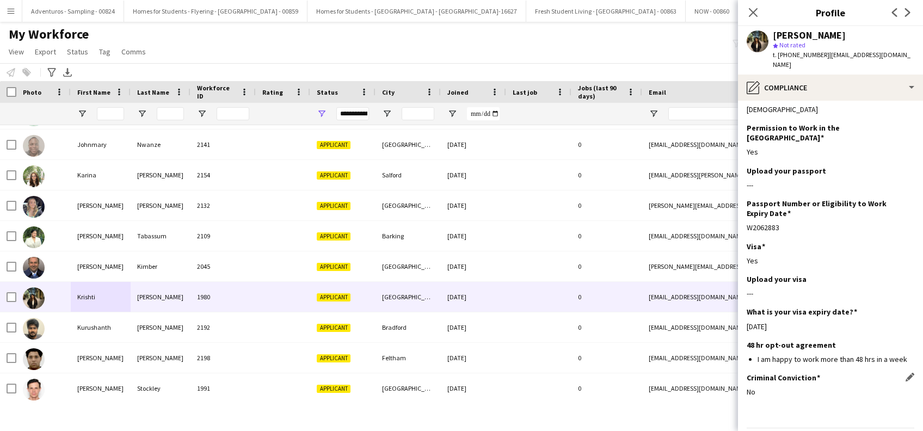
scroll to position [45, 0]
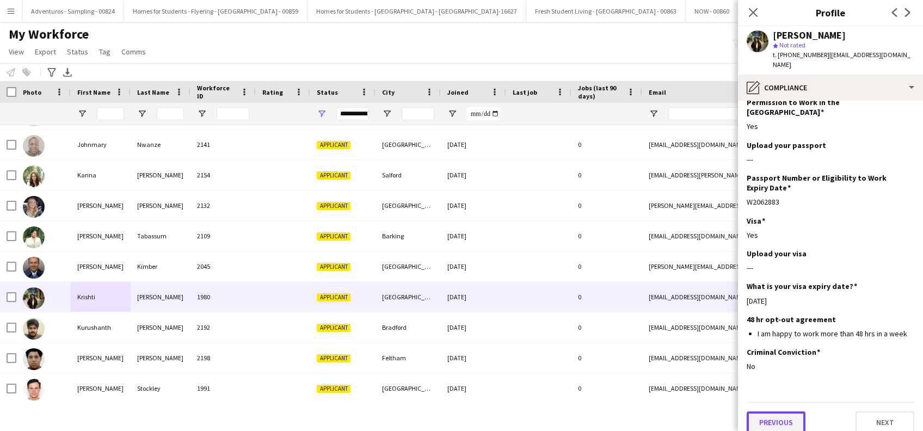
click at [779, 413] on button "Previous" at bounding box center [775, 422] width 59 height 22
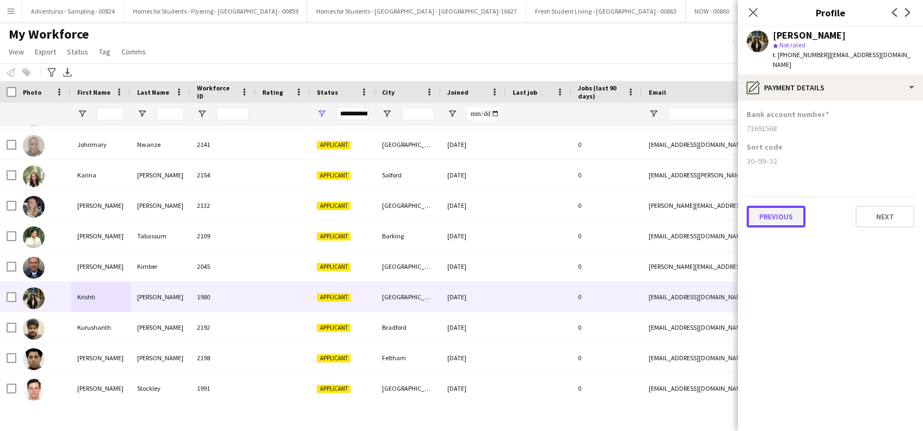
click at [774, 206] on button "Previous" at bounding box center [775, 217] width 59 height 22
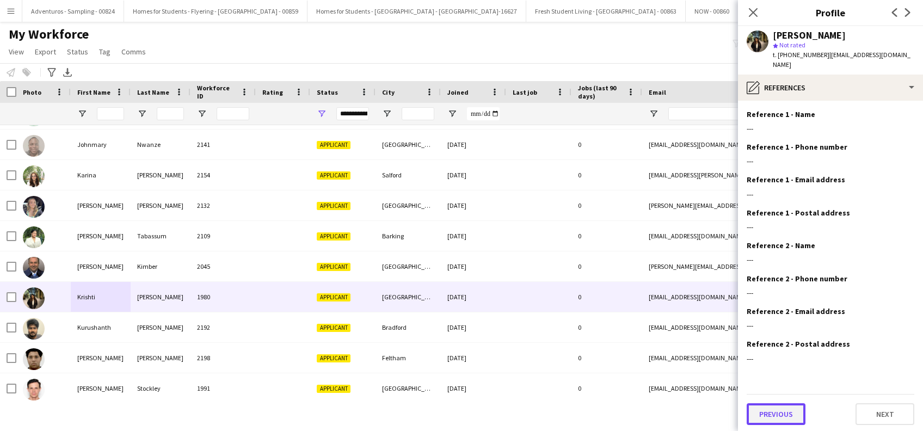
click at [781, 403] on button "Previous" at bounding box center [775, 414] width 59 height 22
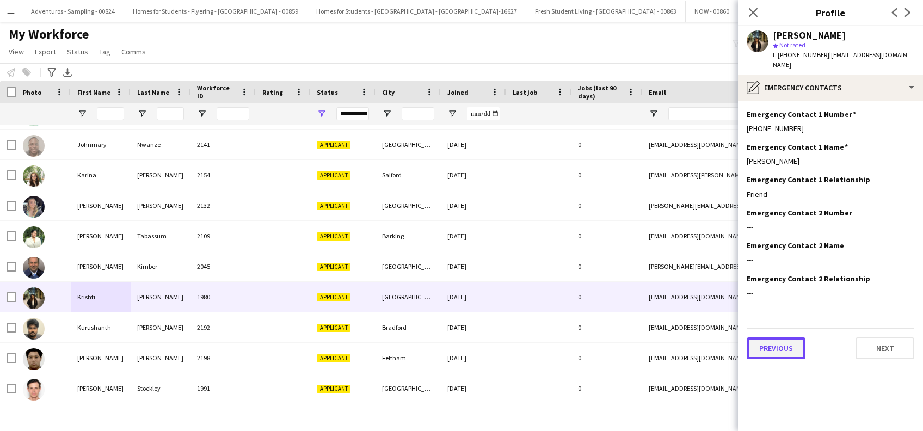
click at [775, 339] on button "Previous" at bounding box center [775, 348] width 59 height 22
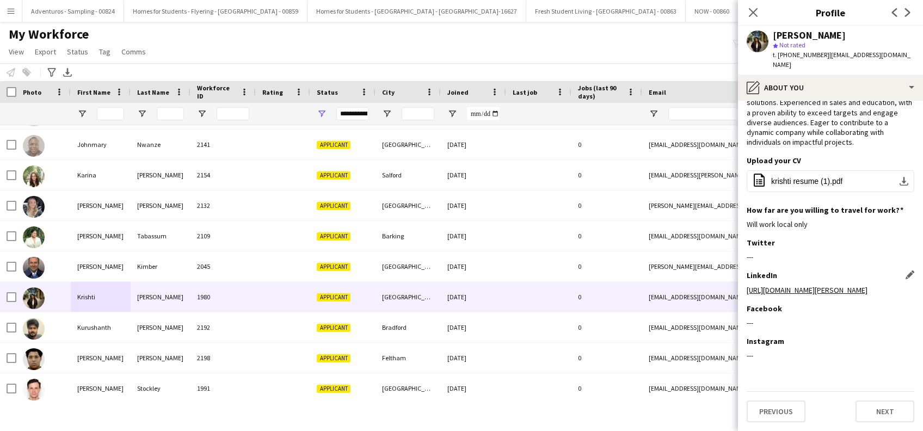
scroll to position [74, 0]
click at [784, 406] on button "Previous" at bounding box center [775, 411] width 59 height 22
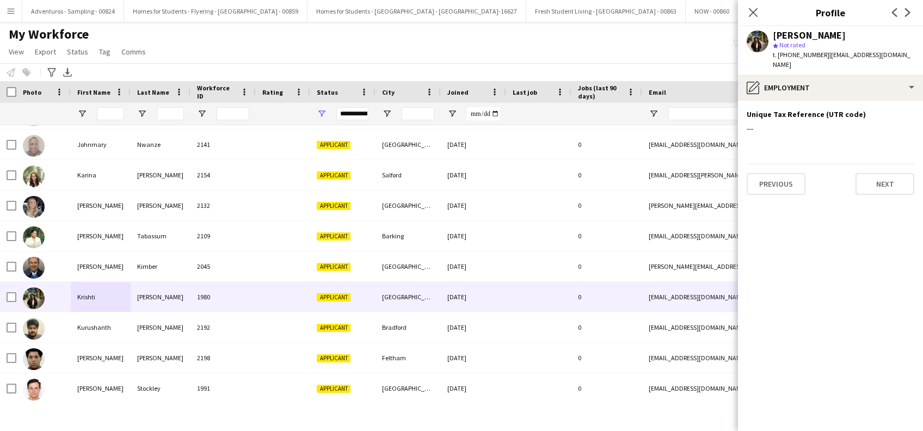
scroll to position [0, 0]
click at [780, 175] on button "Previous" at bounding box center [775, 184] width 59 height 22
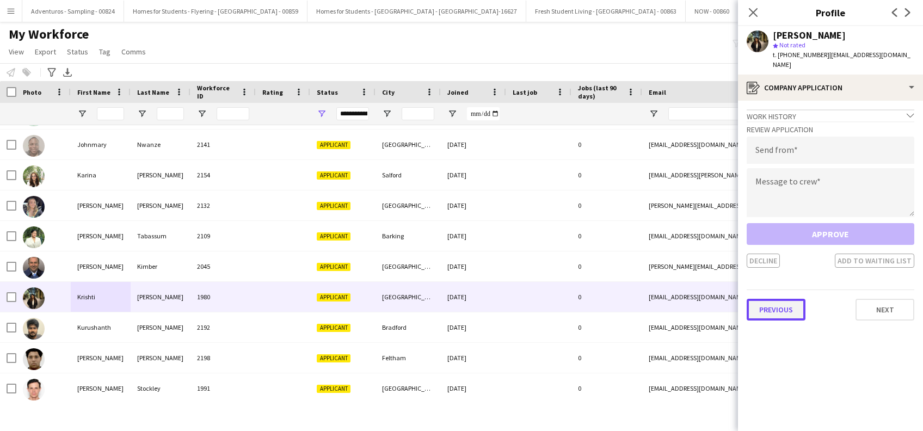
click at [774, 300] on button "Previous" at bounding box center [775, 310] width 59 height 22
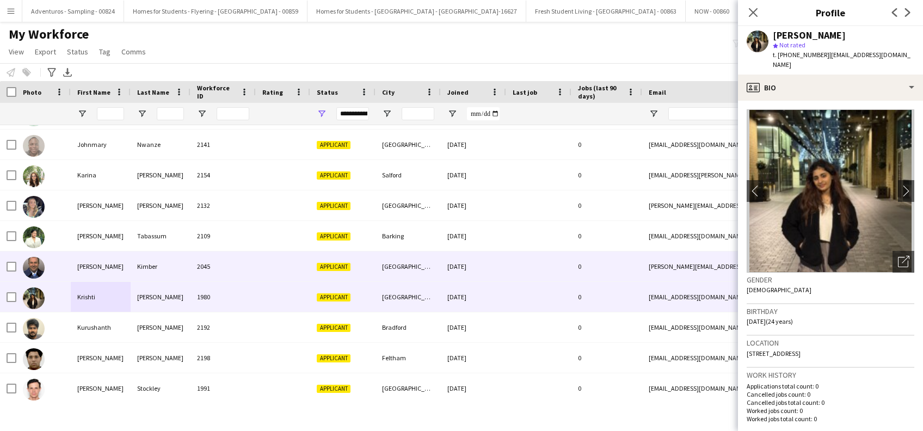
click at [88, 267] on div "Keith" at bounding box center [101, 266] width 60 height 30
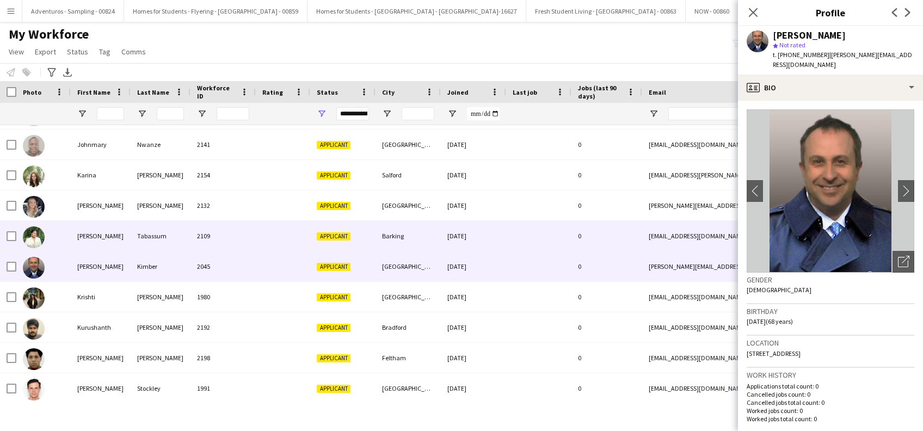
click at [85, 238] on div "Kazi Nazifa" at bounding box center [101, 236] width 60 height 30
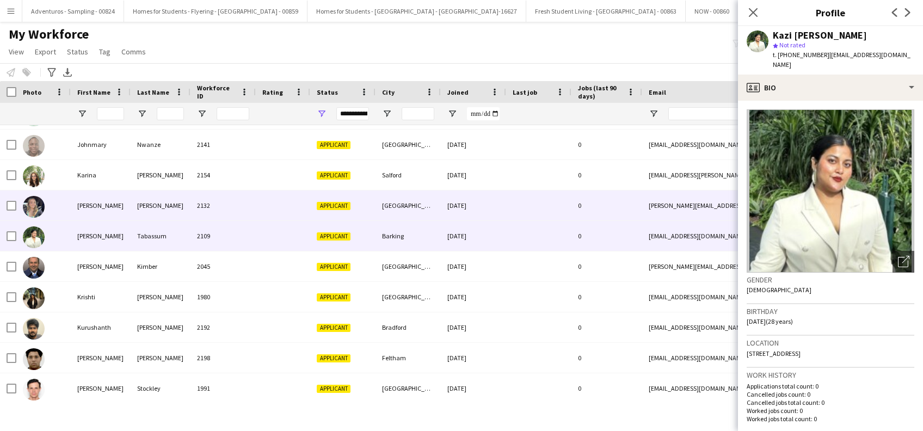
click at [79, 203] on div "katie" at bounding box center [101, 205] width 60 height 30
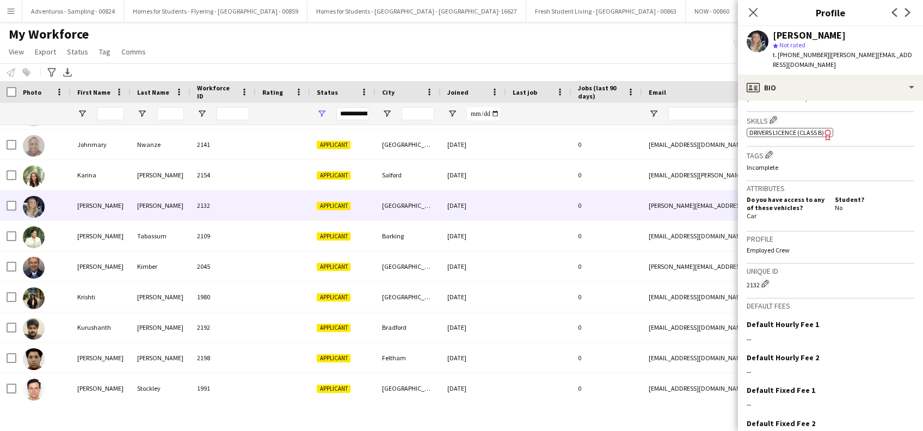
scroll to position [413, 0]
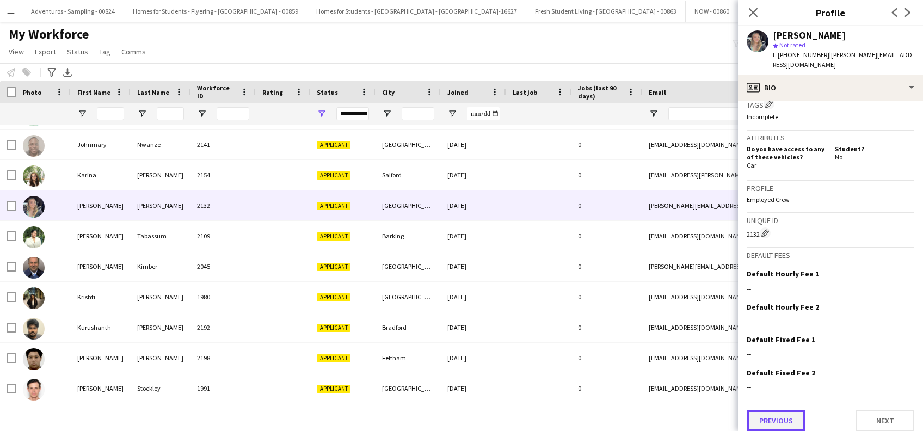
click at [779, 415] on button "Previous" at bounding box center [775, 421] width 59 height 22
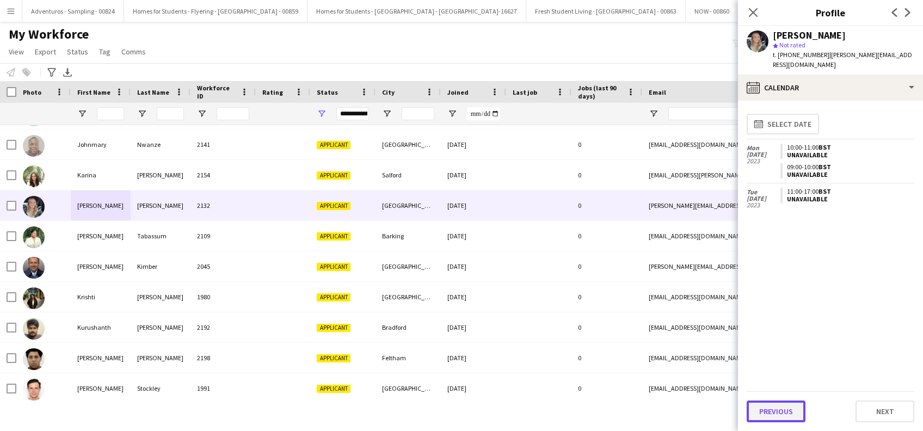
click at [777, 416] on button "Previous" at bounding box center [775, 411] width 59 height 22
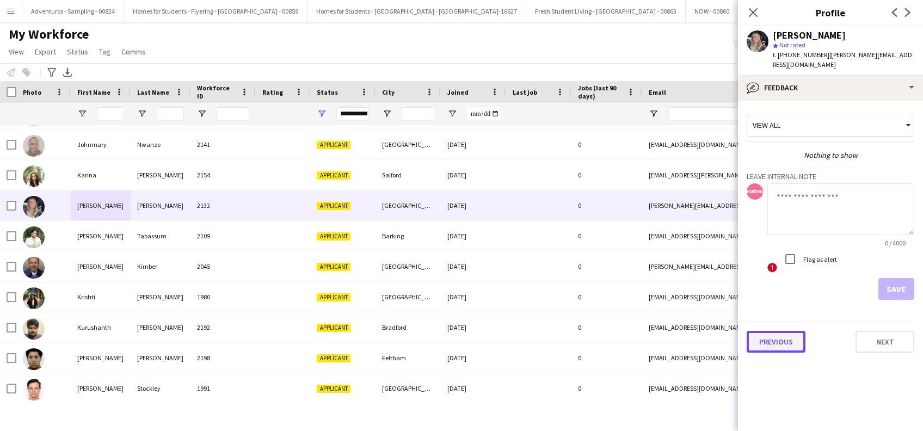
click at [777, 336] on button "Previous" at bounding box center [775, 342] width 59 height 22
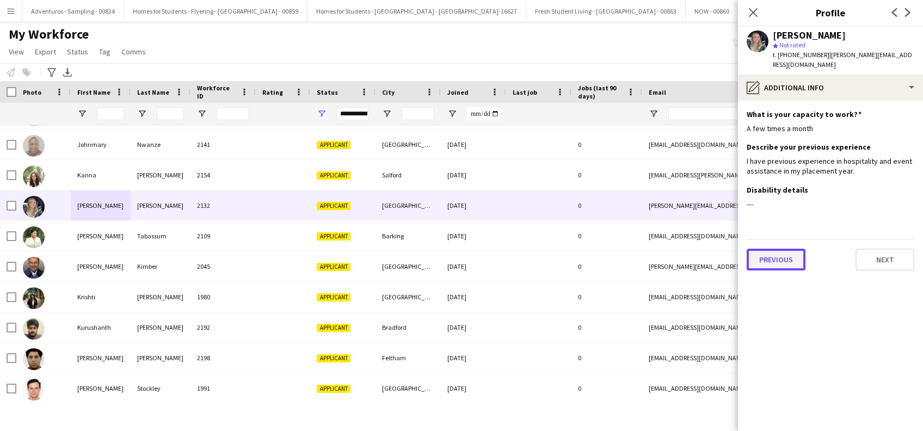
click at [781, 249] on button "Previous" at bounding box center [775, 260] width 59 height 22
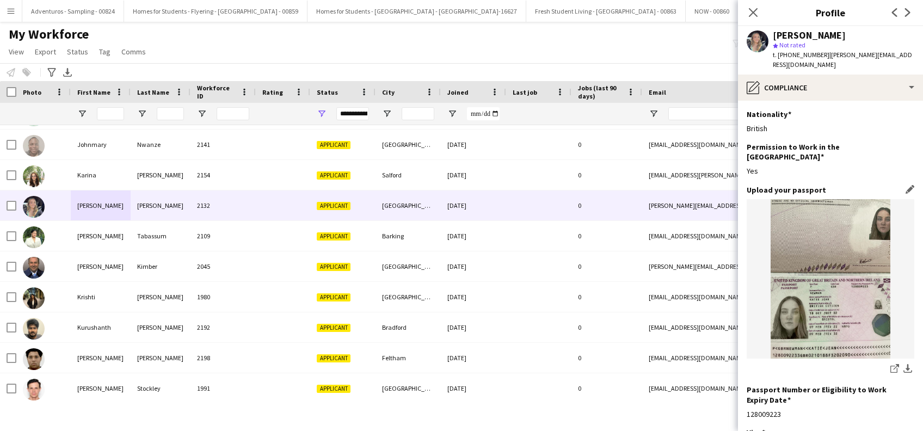
scroll to position [136, 0]
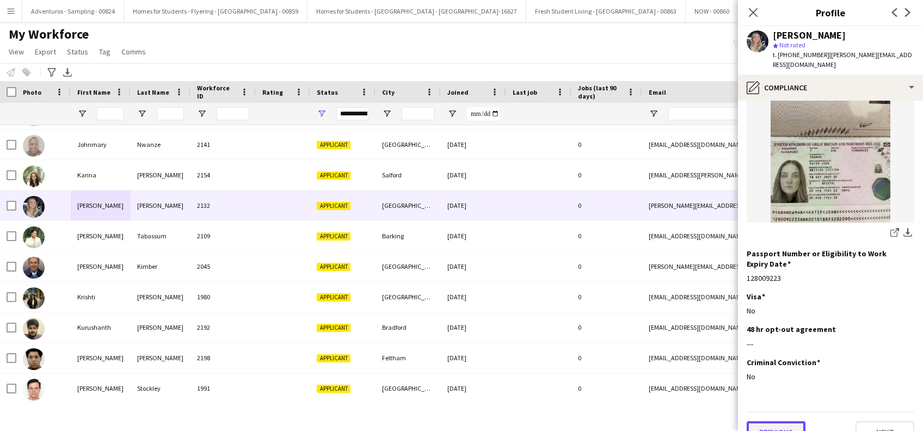
click at [776, 421] on button "Previous" at bounding box center [775, 432] width 59 height 22
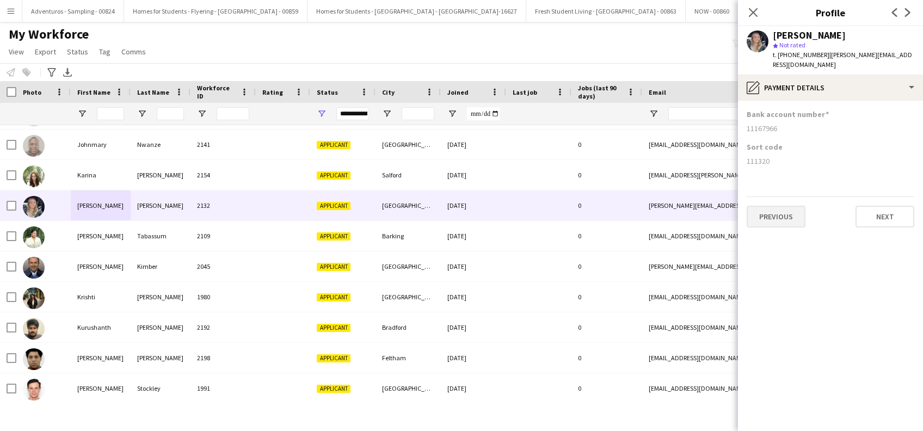
scroll to position [0, 0]
click at [769, 208] on button "Previous" at bounding box center [775, 217] width 59 height 22
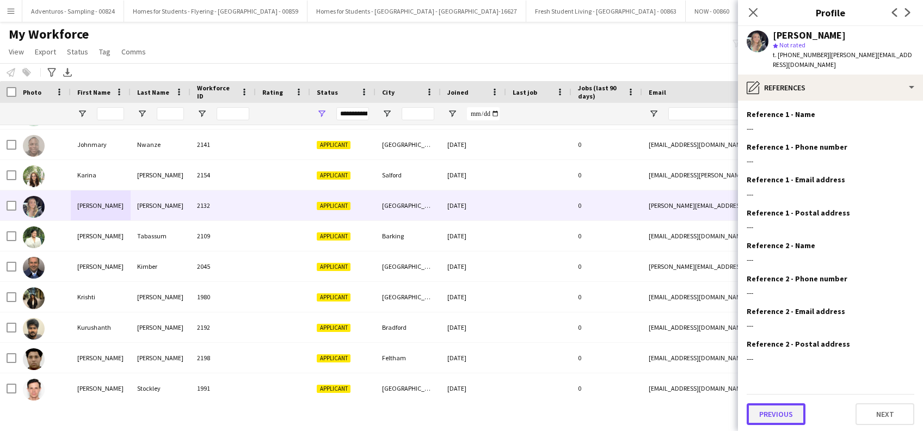
click at [789, 403] on button "Previous" at bounding box center [775, 414] width 59 height 22
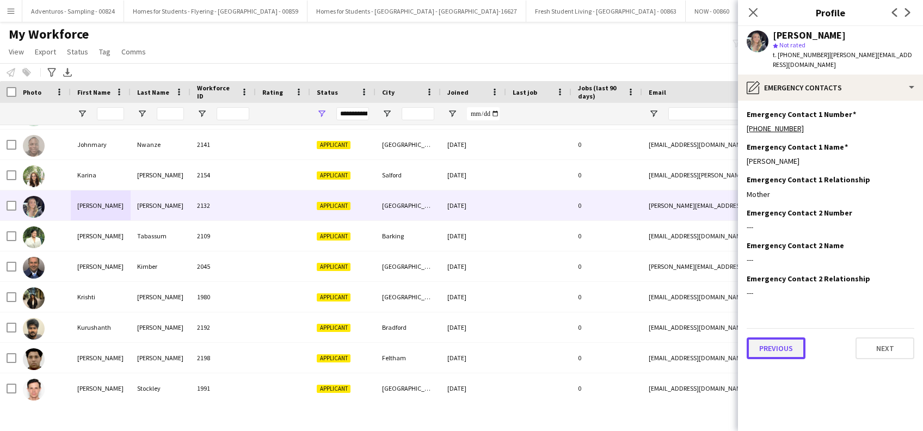
click at [779, 337] on button "Previous" at bounding box center [775, 348] width 59 height 22
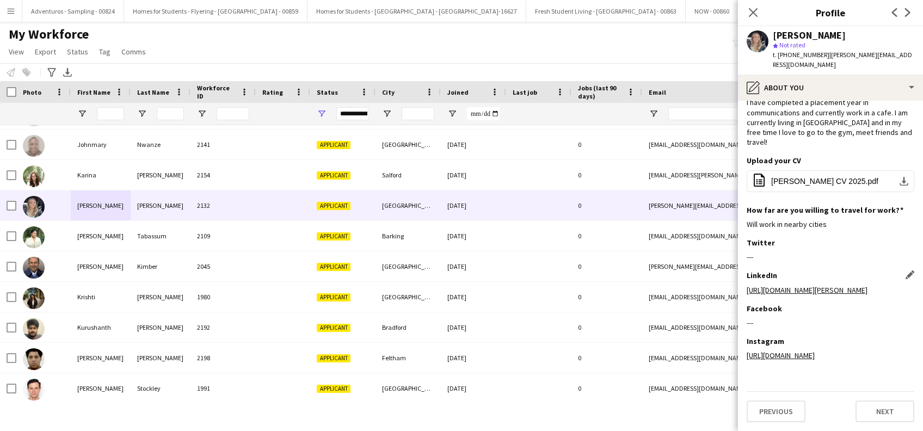
scroll to position [84, 0]
click at [772, 409] on button "Previous" at bounding box center [775, 411] width 59 height 22
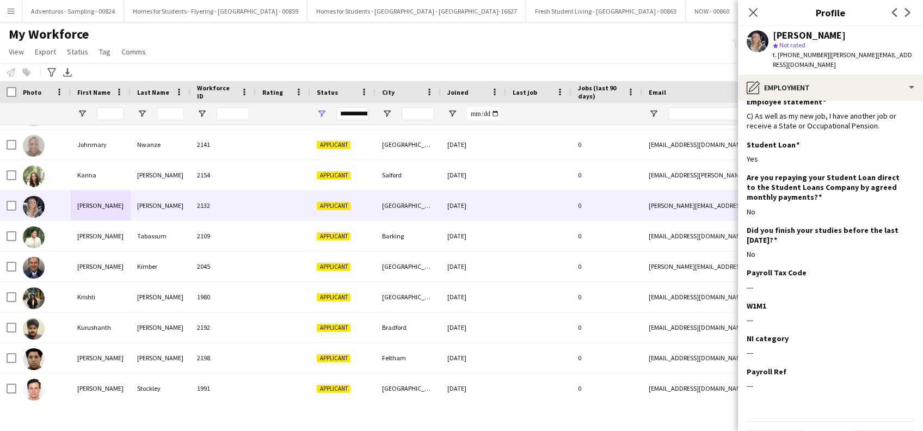
scroll to position [65, 0]
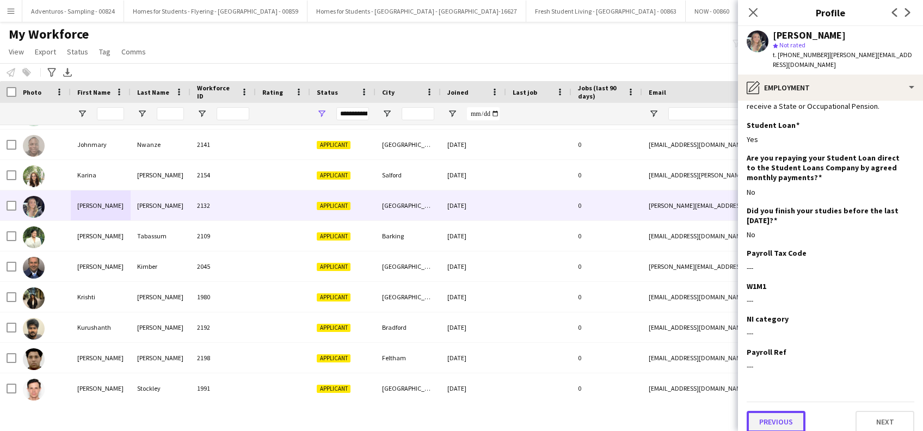
click at [775, 411] on button "Previous" at bounding box center [775, 422] width 59 height 22
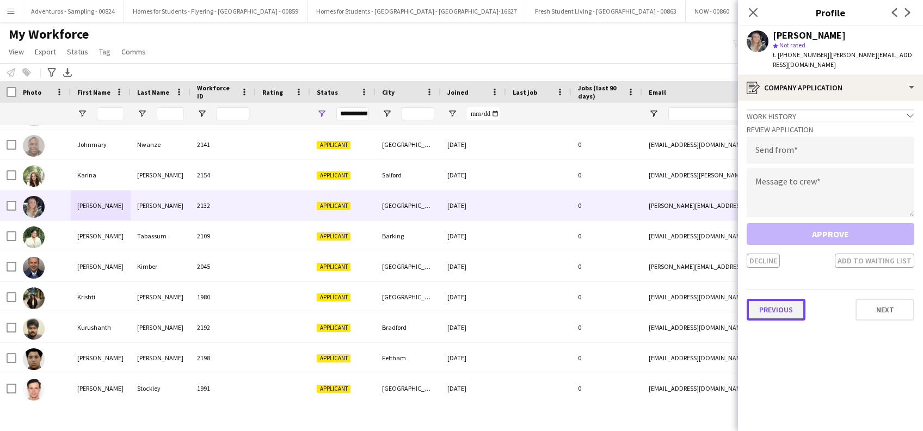
click at [766, 304] on button "Previous" at bounding box center [775, 310] width 59 height 22
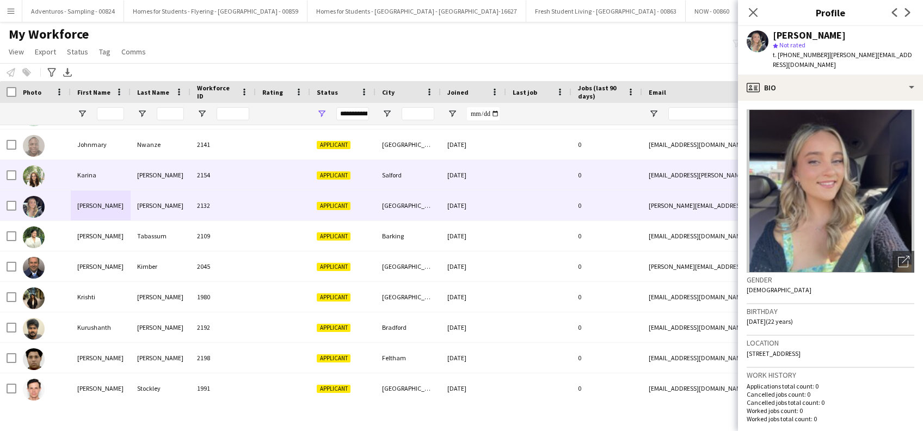
click at [82, 172] on div "Karina" at bounding box center [101, 175] width 60 height 30
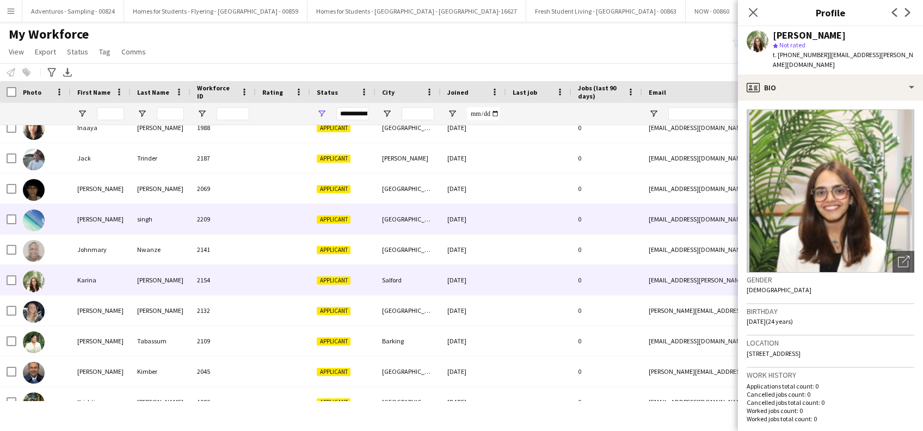
scroll to position [917, 0]
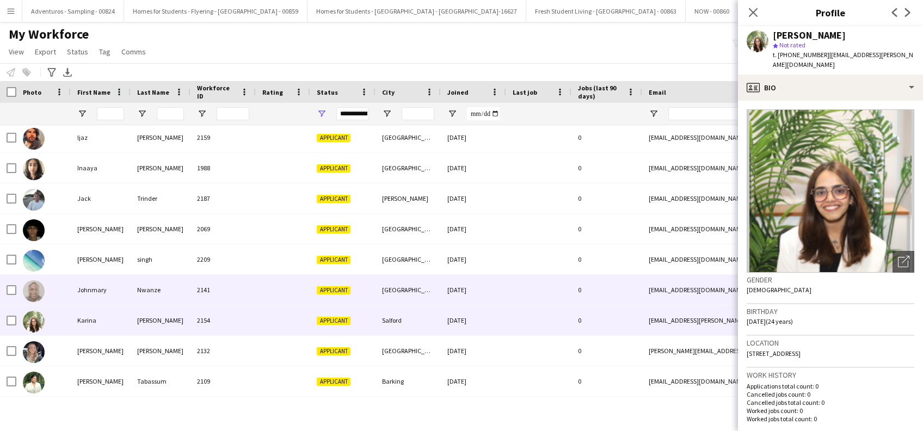
click at [91, 285] on div "Johnmary" at bounding box center [101, 290] width 60 height 30
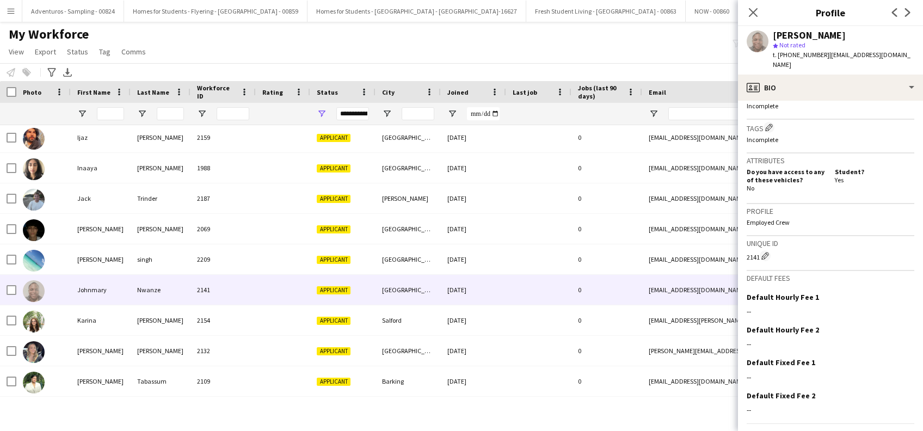
scroll to position [429, 0]
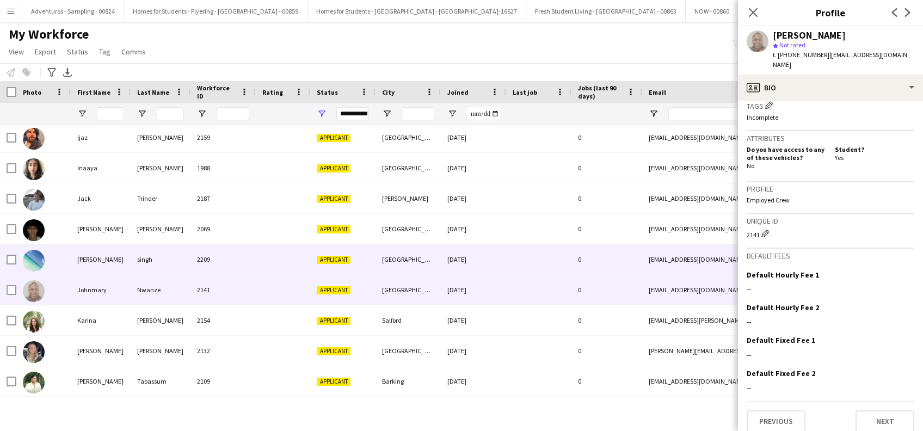
click at [82, 258] on div "Jay m" at bounding box center [101, 259] width 60 height 30
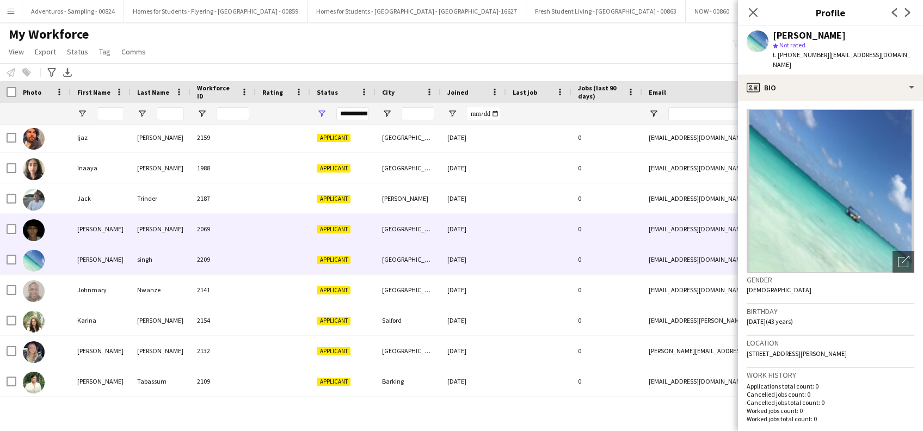
click at [87, 235] on div "Jamal" at bounding box center [101, 229] width 60 height 30
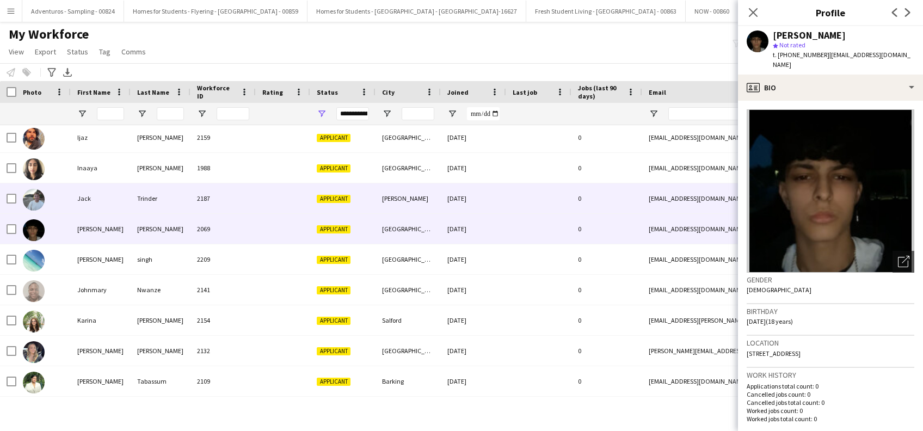
click at [83, 199] on div "Jack" at bounding box center [101, 198] width 60 height 30
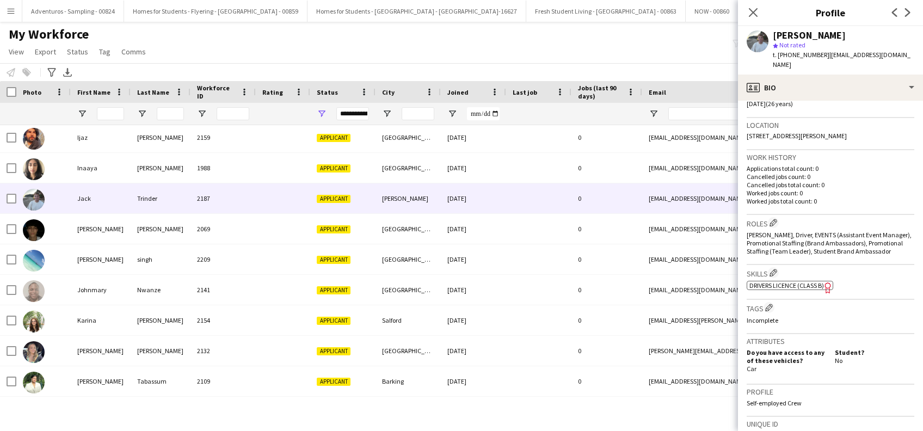
scroll to position [421, 0]
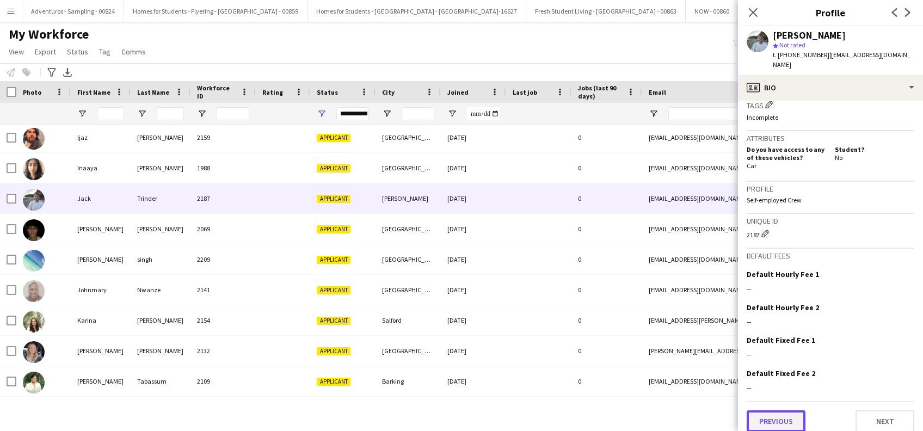
click at [773, 417] on button "Previous" at bounding box center [775, 421] width 59 height 22
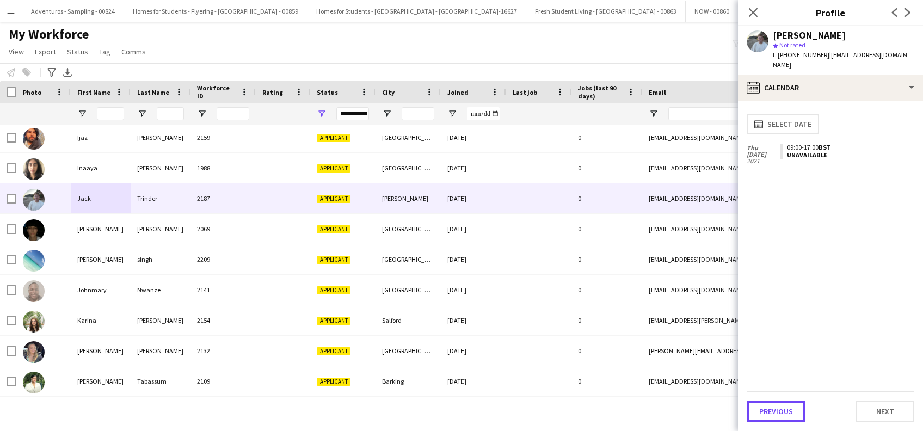
click at [773, 417] on button "Previous" at bounding box center [775, 411] width 59 height 22
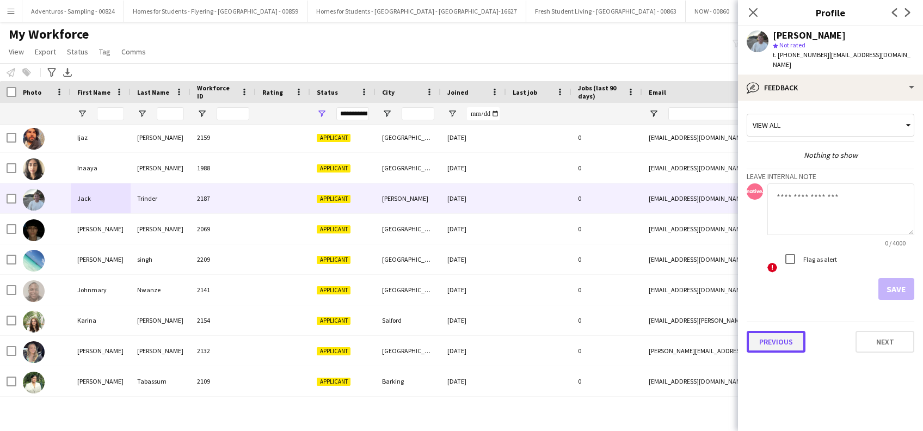
click at [758, 331] on button "Previous" at bounding box center [775, 342] width 59 height 22
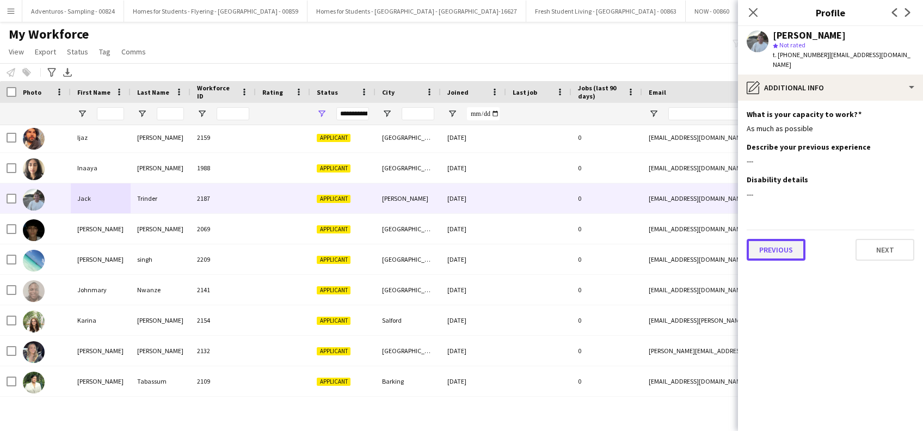
click at [787, 240] on button "Previous" at bounding box center [775, 250] width 59 height 22
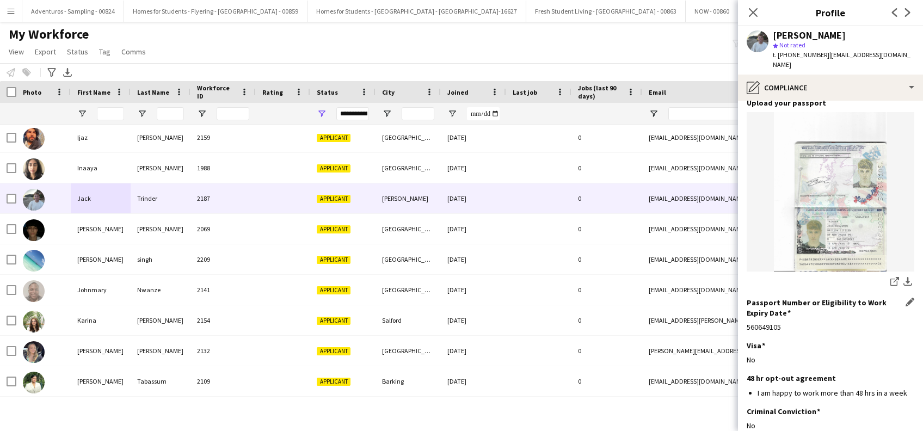
scroll to position [146, 0]
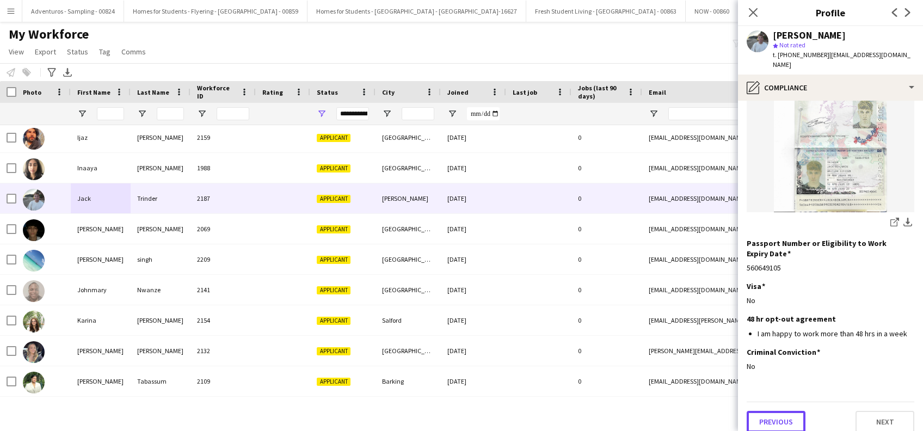
click at [770, 415] on button "Previous" at bounding box center [775, 422] width 59 height 22
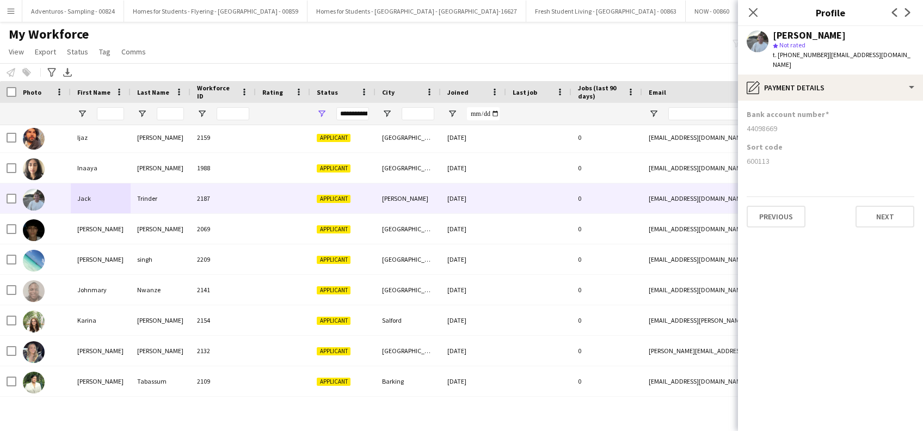
scroll to position [0, 0]
click at [782, 206] on button "Previous" at bounding box center [775, 217] width 59 height 22
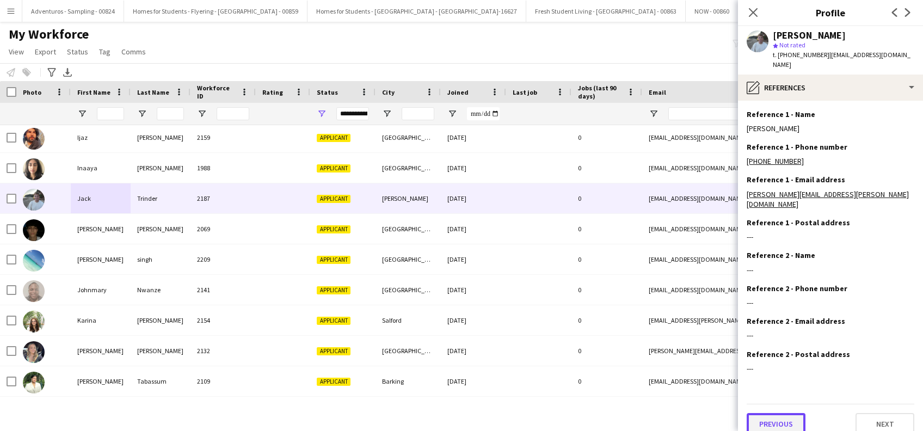
click at [770, 413] on button "Previous" at bounding box center [775, 424] width 59 height 22
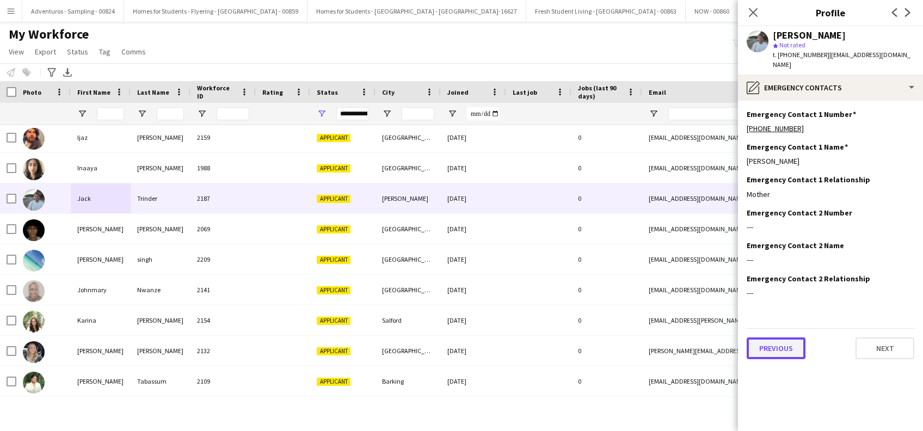
click at [771, 344] on button "Previous" at bounding box center [775, 348] width 59 height 22
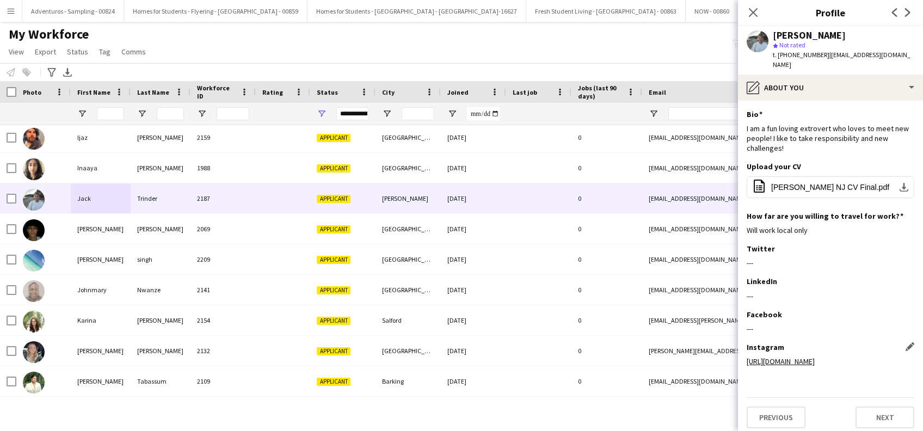
scroll to position [15, 0]
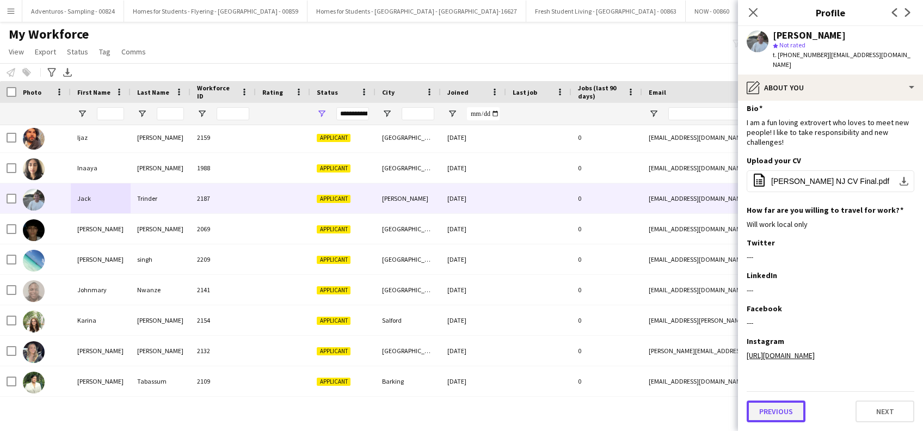
click at [774, 413] on button "Previous" at bounding box center [775, 411] width 59 height 22
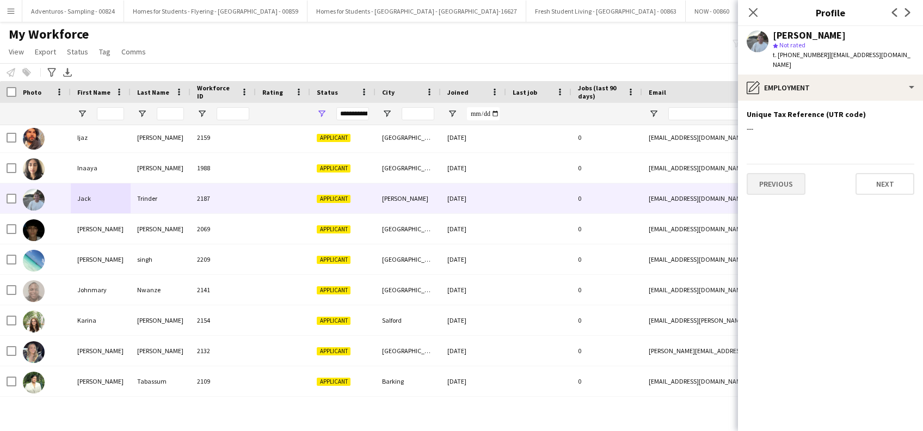
scroll to position [0, 0]
click at [783, 175] on button "Previous" at bounding box center [775, 184] width 59 height 22
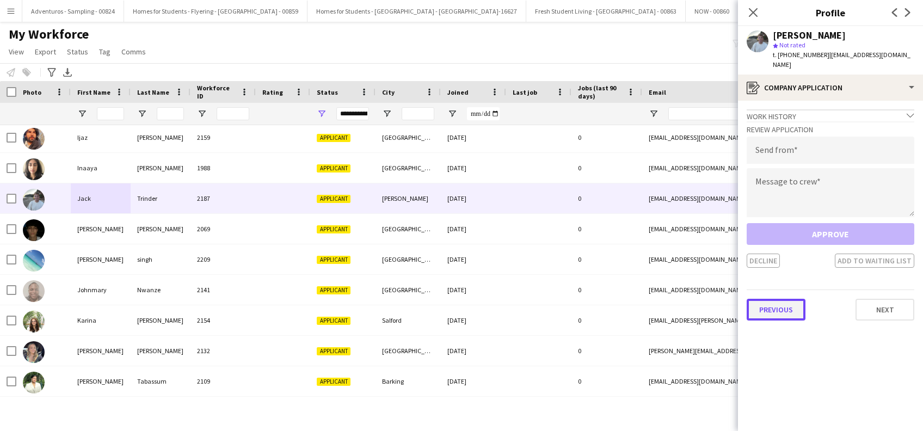
click at [779, 299] on button "Previous" at bounding box center [775, 310] width 59 height 22
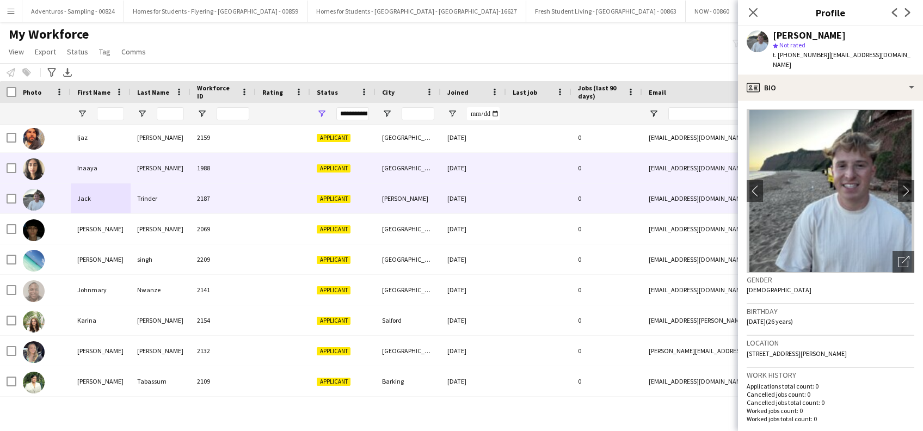
click at [71, 168] on div "Inaaya" at bounding box center [101, 168] width 60 height 30
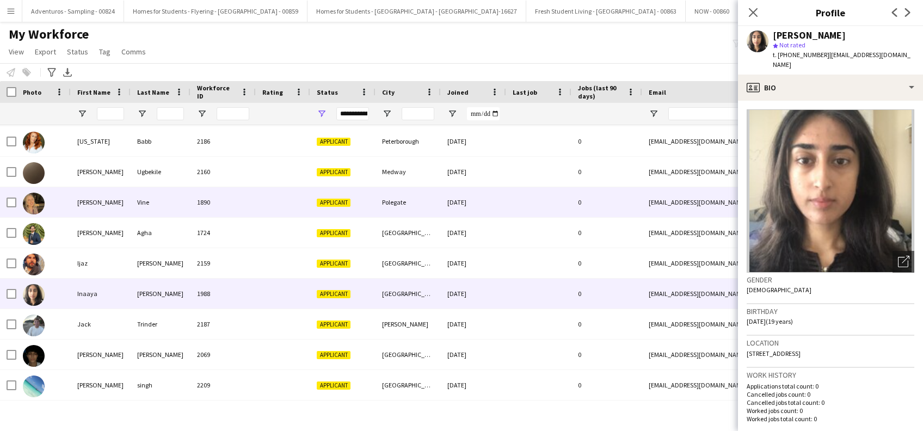
scroll to position [771, 0]
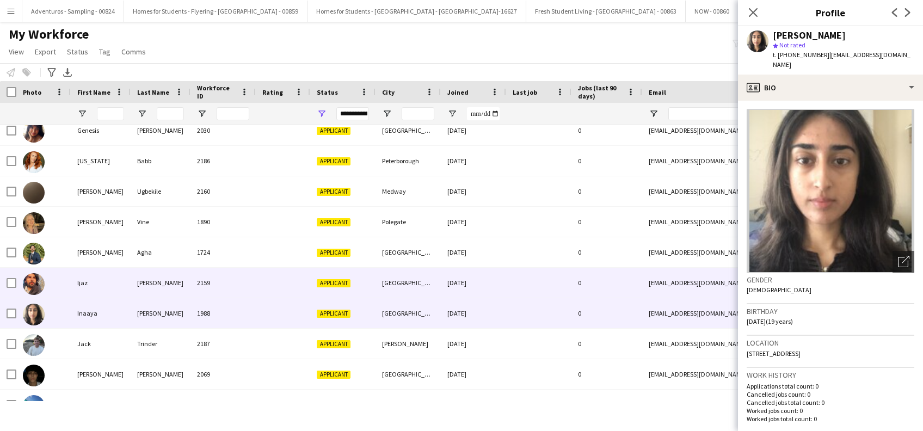
click at [82, 286] on div "Ijaz" at bounding box center [101, 283] width 60 height 30
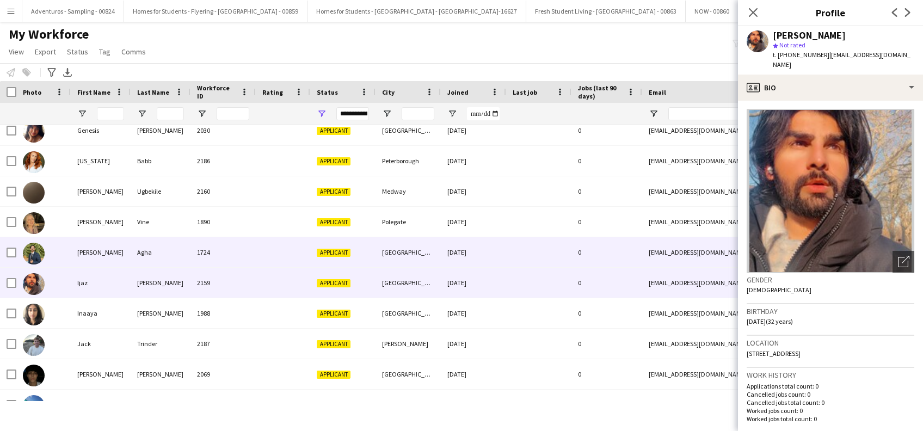
click at [83, 251] on div "Hassan" at bounding box center [101, 252] width 60 height 30
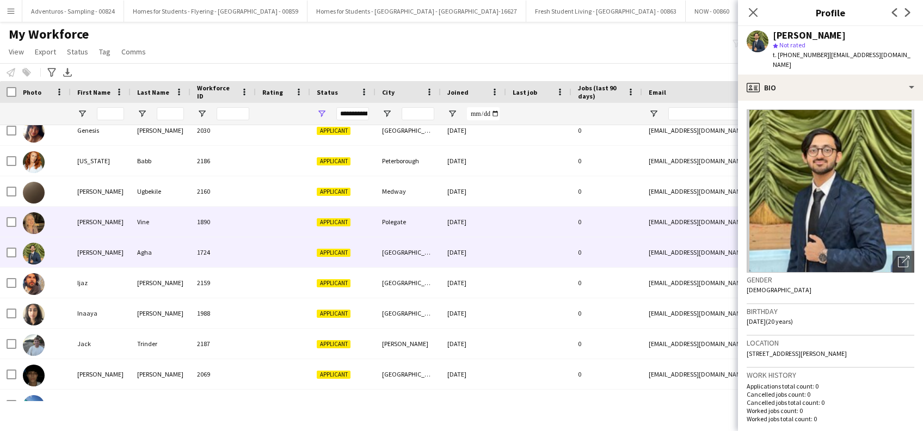
click at [87, 222] on div "Hannah" at bounding box center [101, 222] width 60 height 30
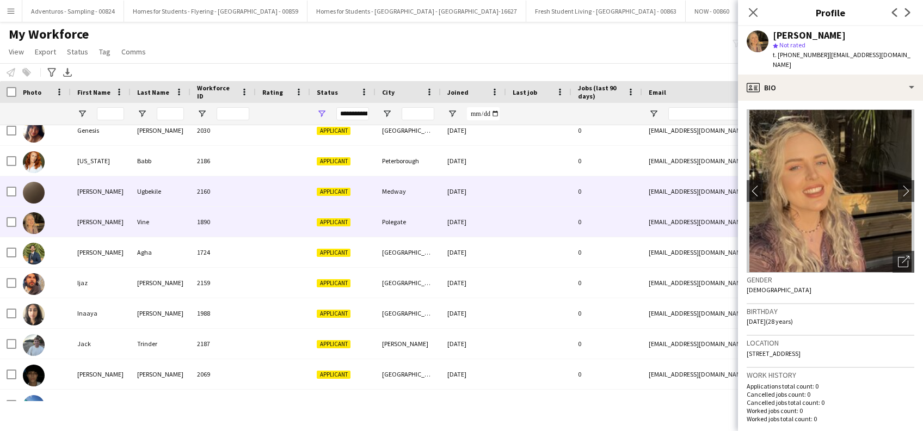
click at [87, 185] on div "Gianna" at bounding box center [101, 191] width 60 height 30
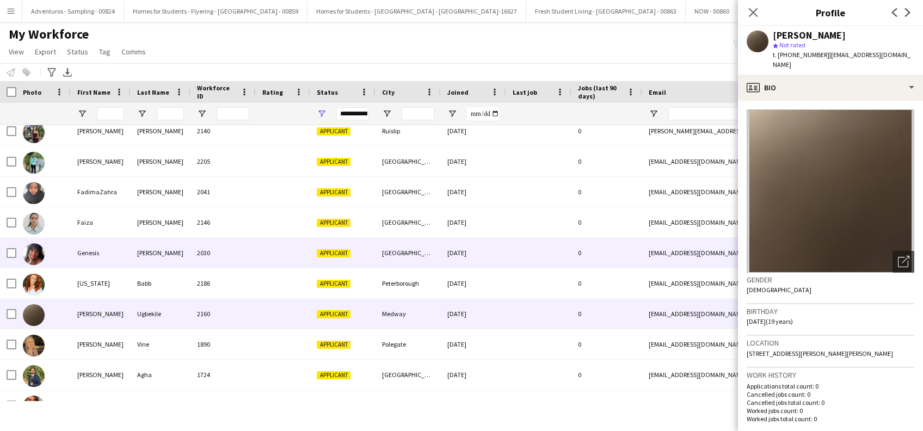
scroll to position [627, 0]
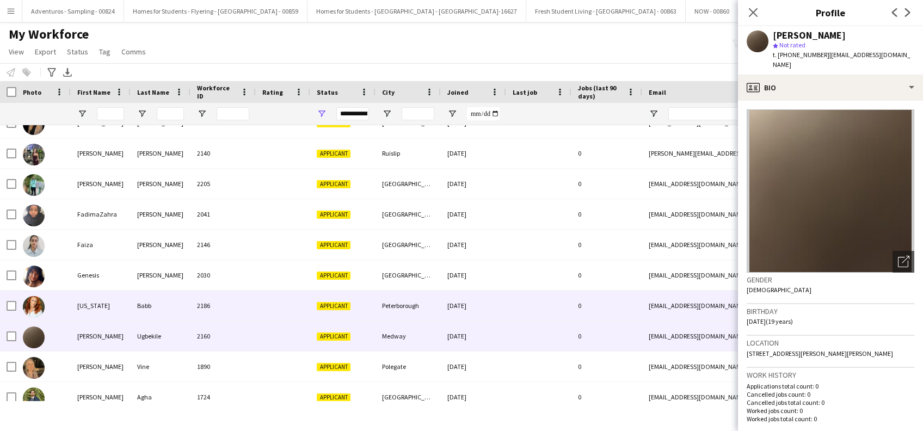
click at [83, 309] on div "Georgia" at bounding box center [101, 306] width 60 height 30
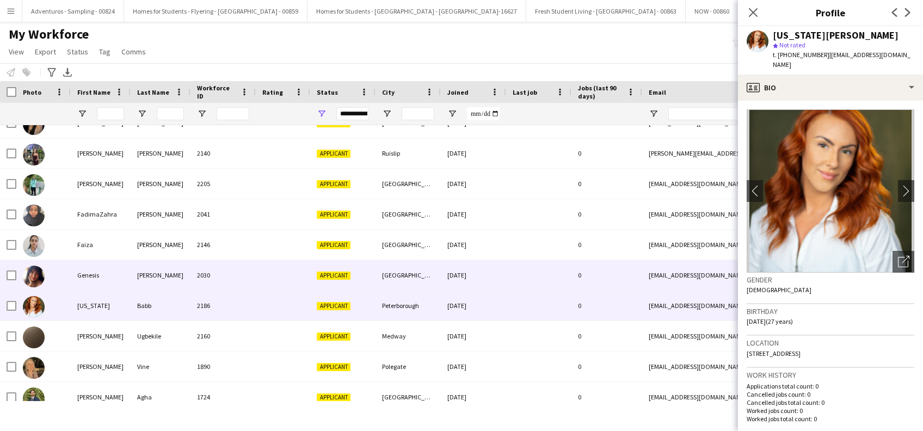
click at [85, 276] on div "Genesis" at bounding box center [101, 275] width 60 height 30
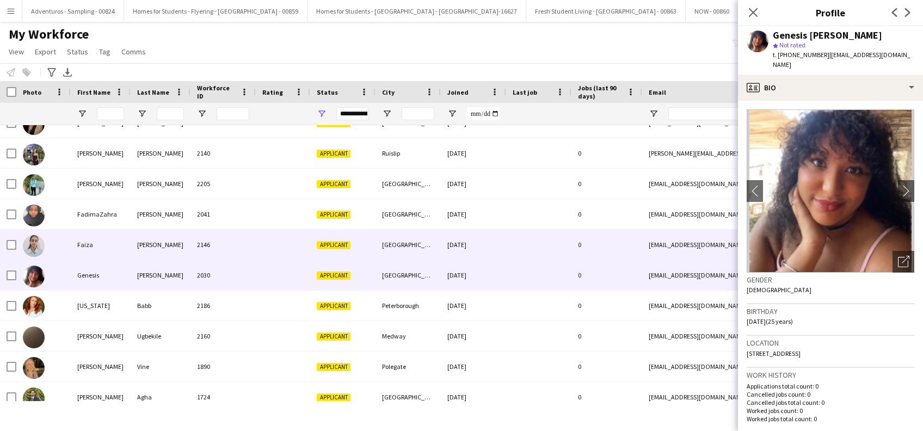
click at [77, 243] on div "Faiza" at bounding box center [101, 245] width 60 height 30
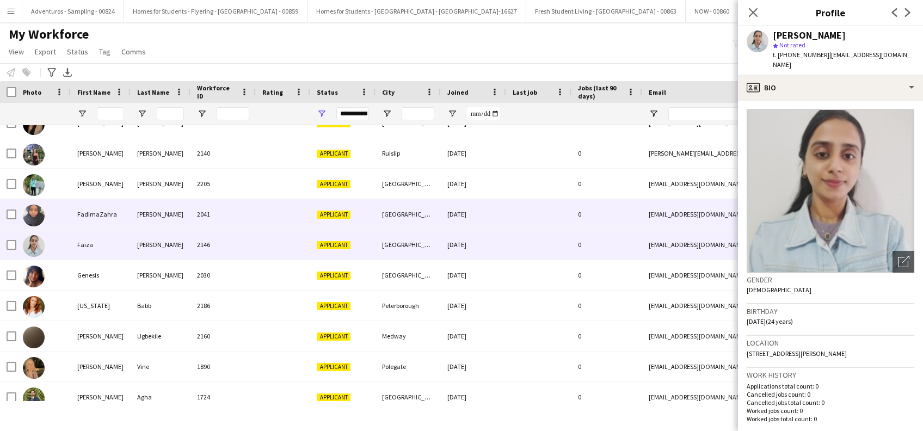
click at [82, 213] on div "FadimaZahra" at bounding box center [101, 214] width 60 height 30
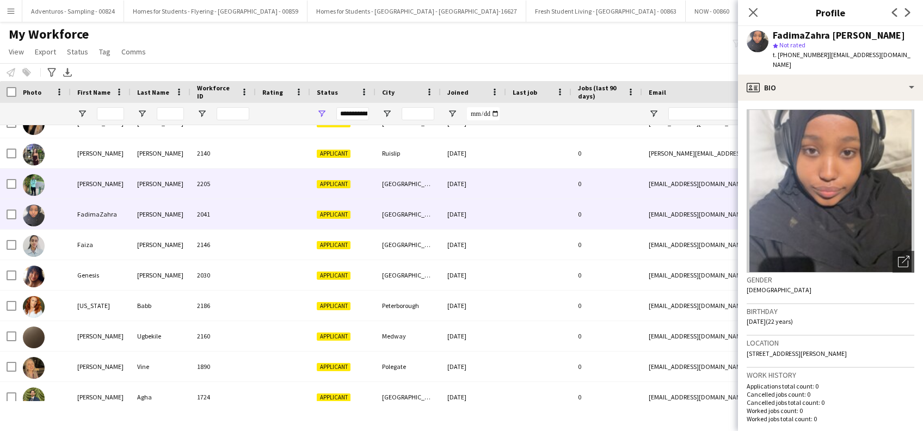
click at [84, 187] on div "Fabio" at bounding box center [101, 184] width 60 height 30
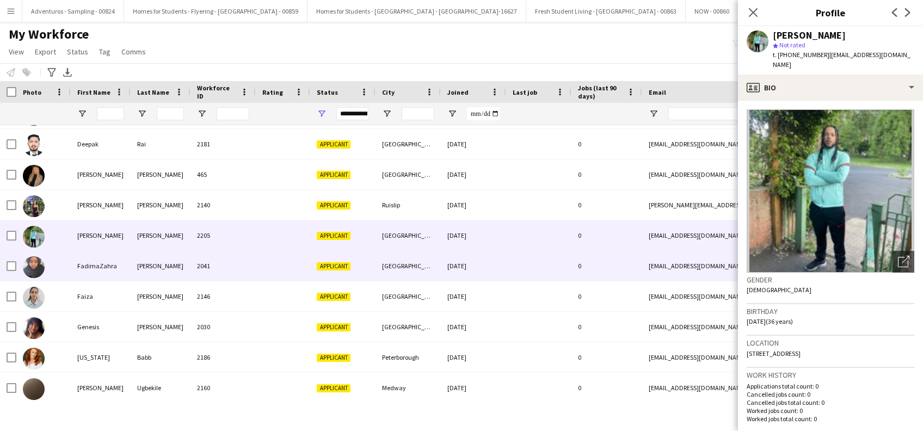
scroll to position [554, 0]
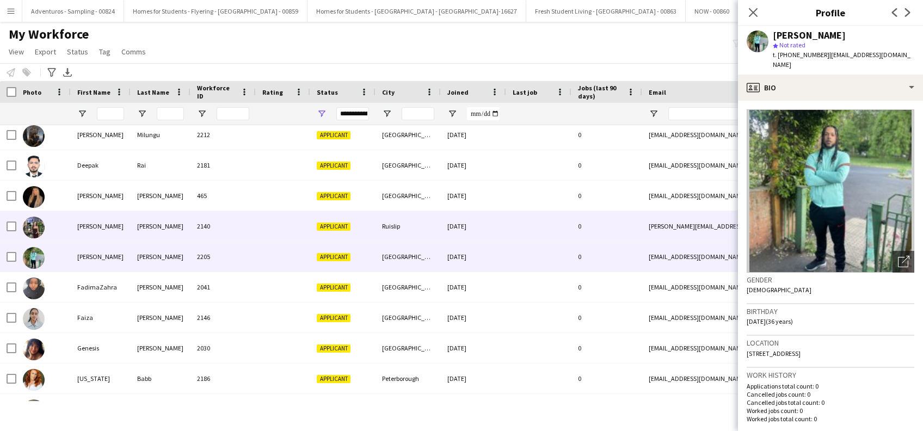
click at [83, 228] on div "Emily" at bounding box center [101, 226] width 60 height 30
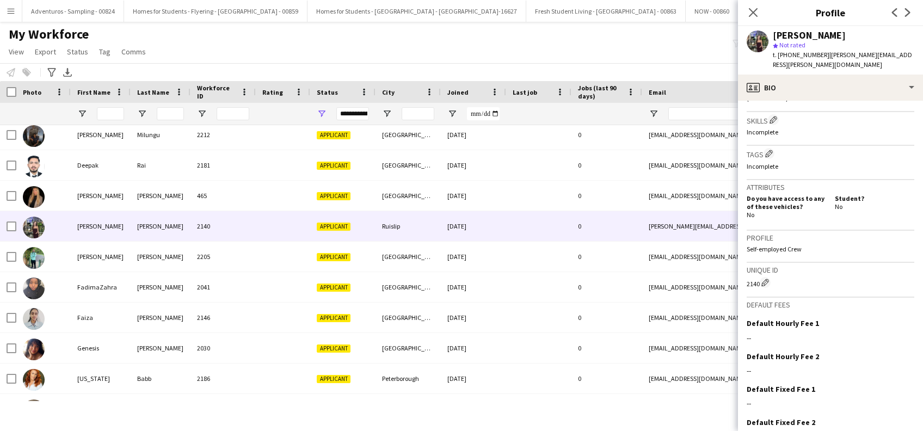
scroll to position [411, 0]
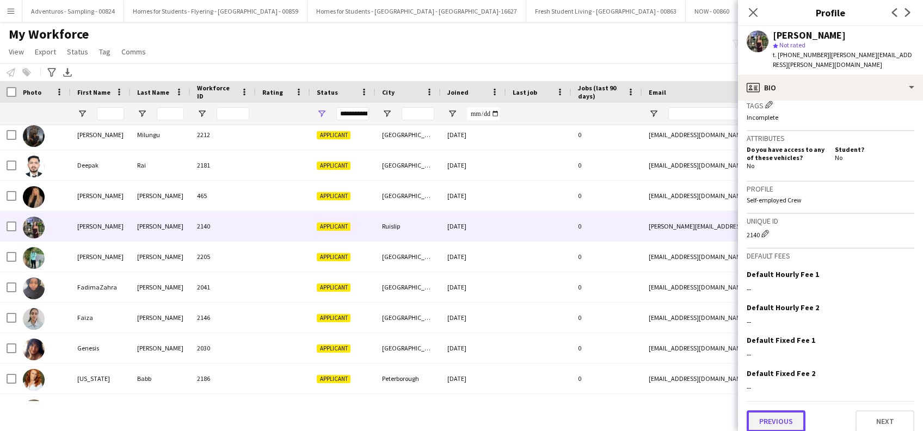
click at [780, 410] on button "Previous" at bounding box center [775, 421] width 59 height 22
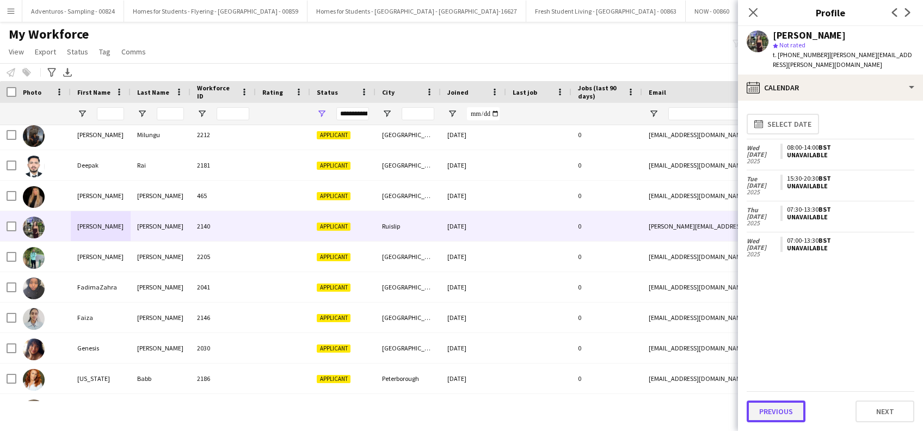
click at [770, 414] on button "Previous" at bounding box center [775, 411] width 59 height 22
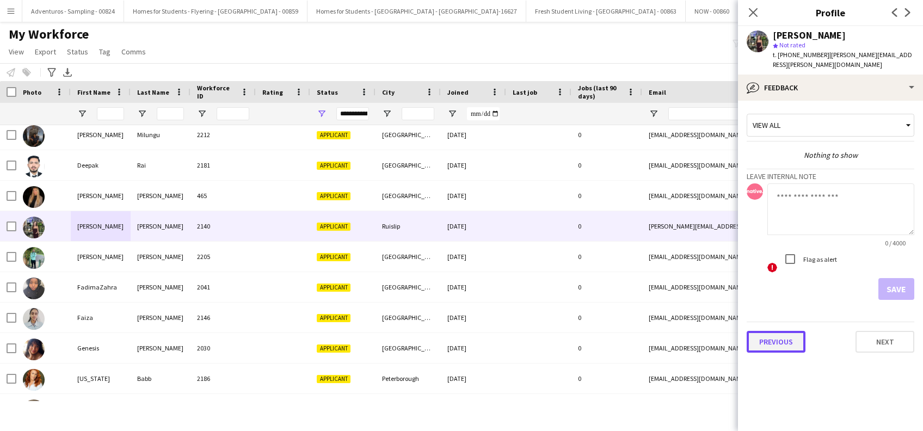
click at [788, 331] on button "Previous" at bounding box center [775, 342] width 59 height 22
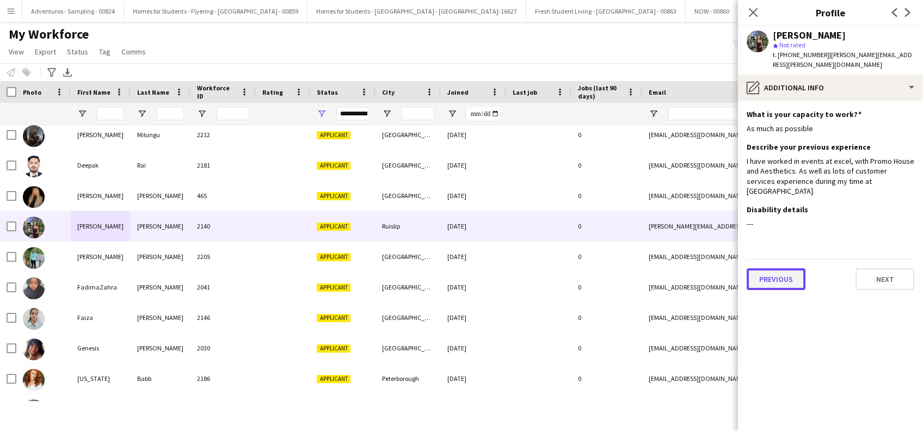
click at [767, 268] on button "Previous" at bounding box center [775, 279] width 59 height 22
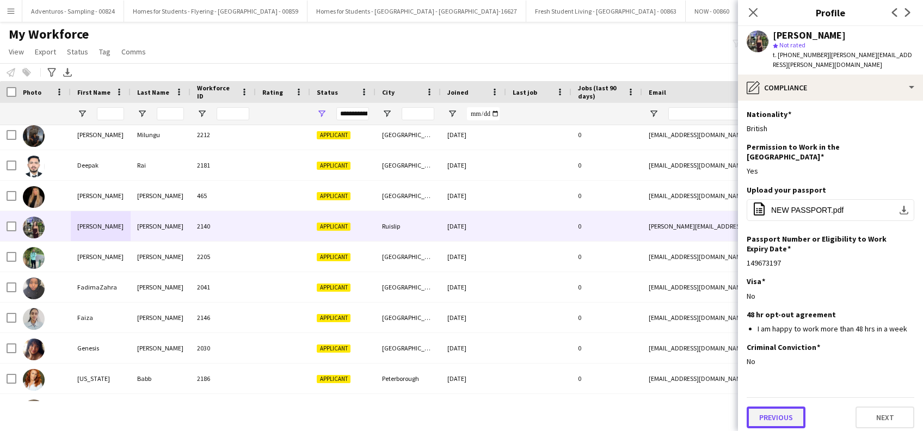
click at [775, 406] on button "Previous" at bounding box center [775, 417] width 59 height 22
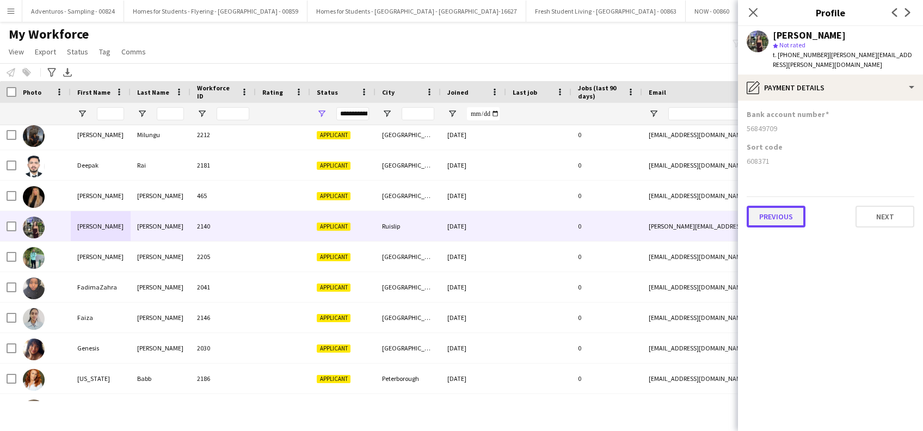
click at [762, 216] on button "Previous" at bounding box center [775, 217] width 59 height 22
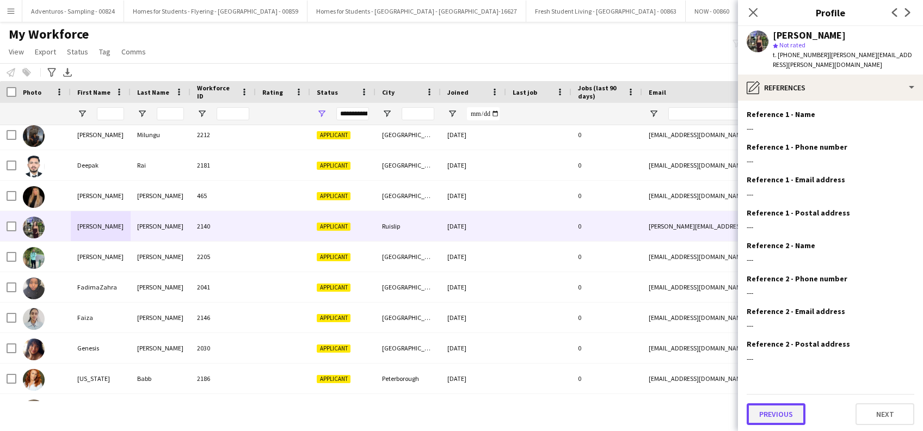
click at [770, 406] on button "Previous" at bounding box center [775, 414] width 59 height 22
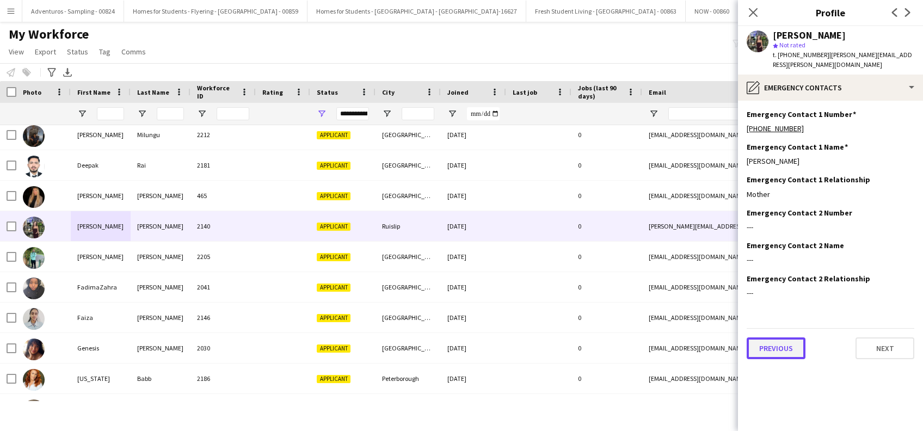
click at [770, 337] on button "Previous" at bounding box center [775, 348] width 59 height 22
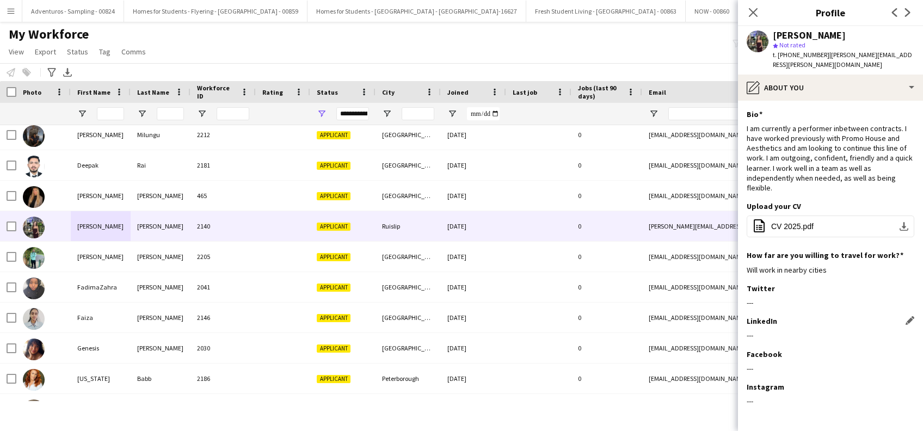
scroll to position [35, 0]
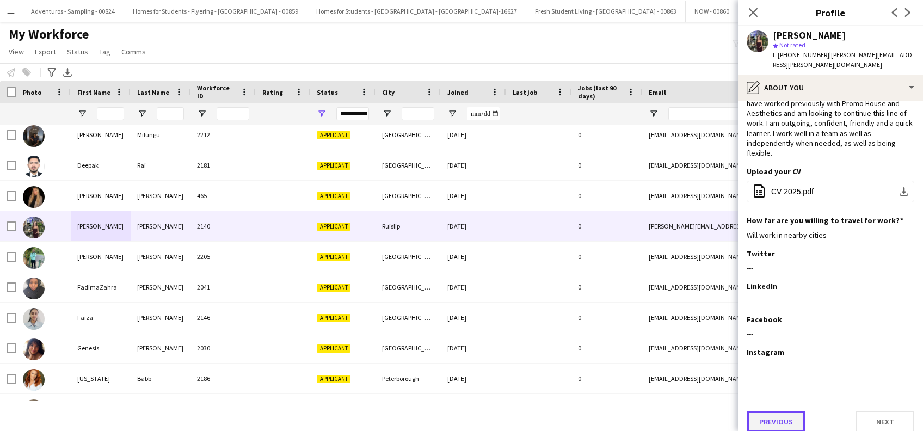
click at [771, 411] on button "Previous" at bounding box center [775, 422] width 59 height 22
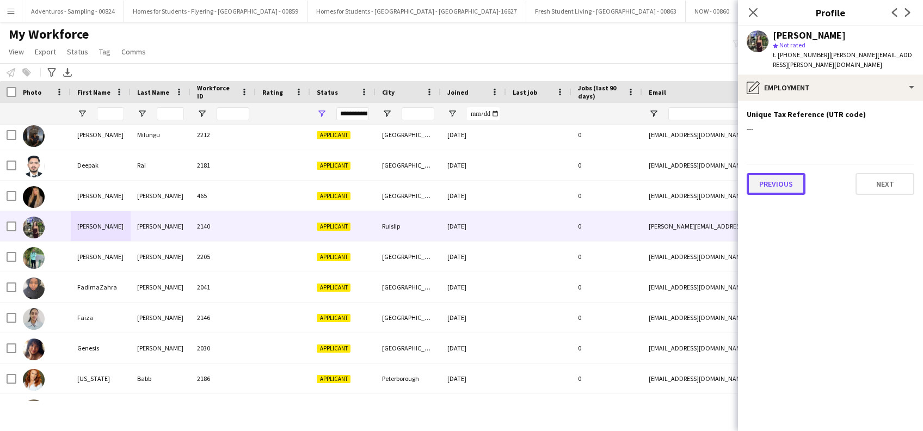
click at [766, 173] on button "Previous" at bounding box center [775, 184] width 59 height 22
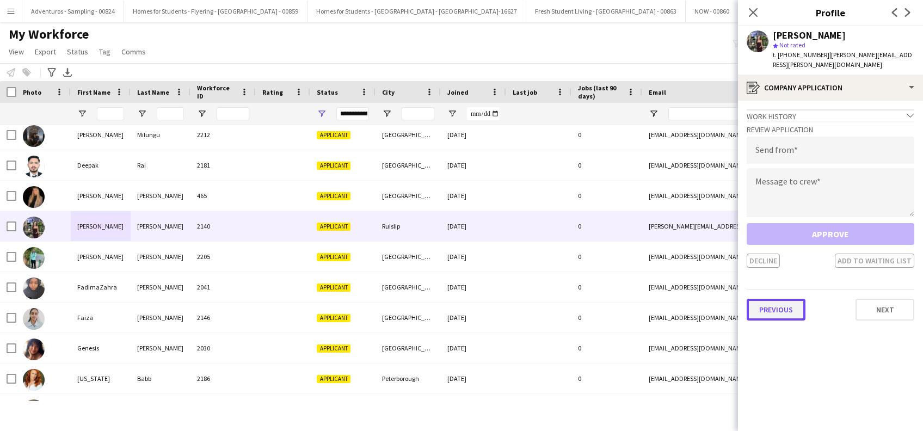
click at [777, 300] on button "Previous" at bounding box center [775, 310] width 59 height 22
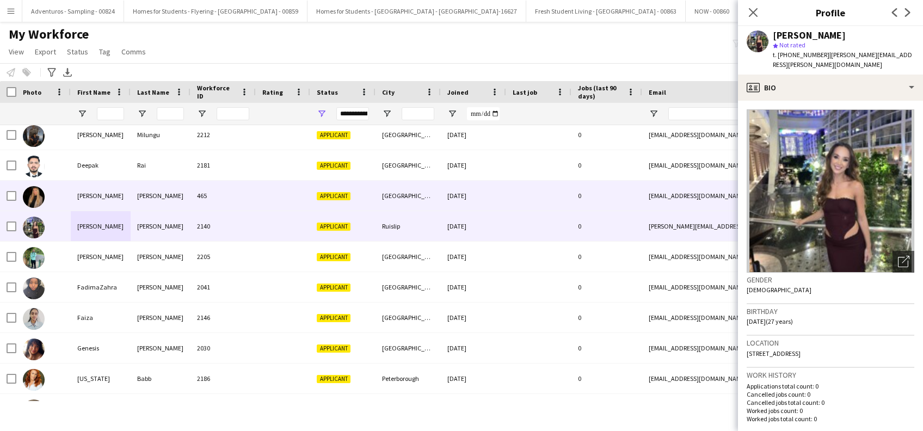
click at [83, 197] on div "Ellie" at bounding box center [101, 196] width 60 height 30
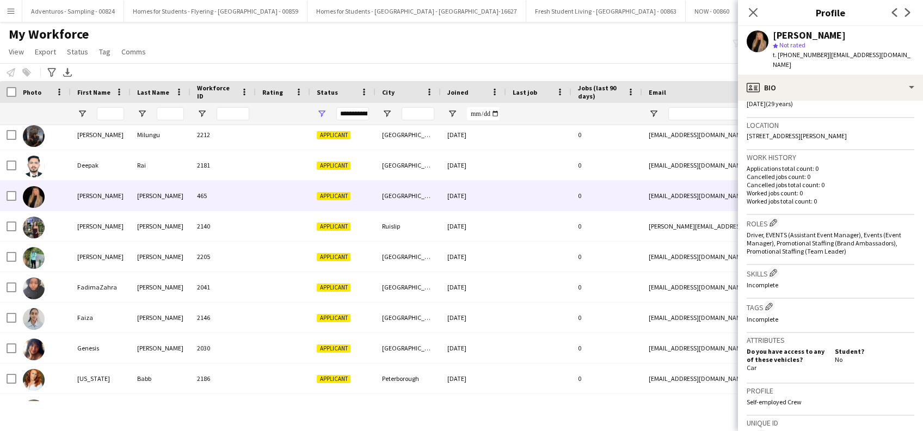
scroll to position [419, 0]
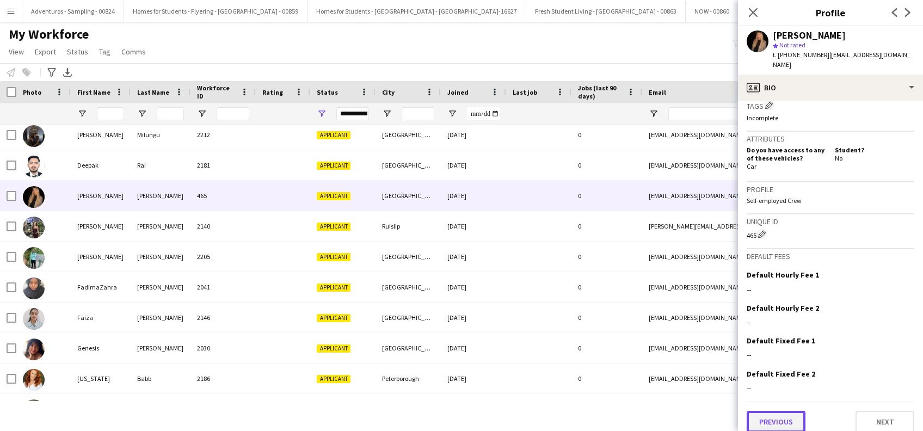
click at [777, 414] on button "Previous" at bounding box center [775, 422] width 59 height 22
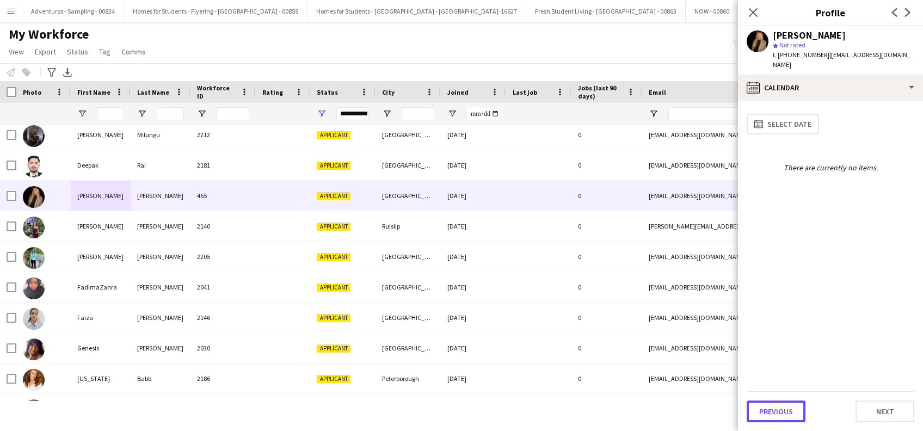
click at [777, 414] on button "Previous" at bounding box center [775, 411] width 59 height 22
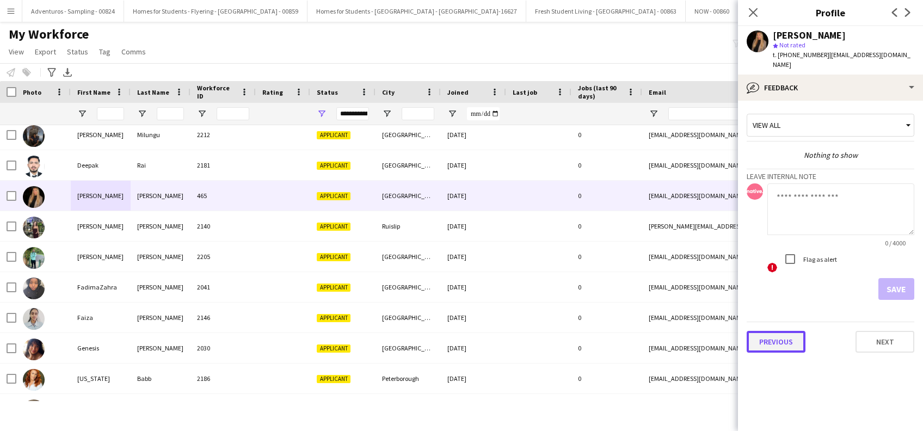
click at [777, 331] on button "Previous" at bounding box center [775, 342] width 59 height 22
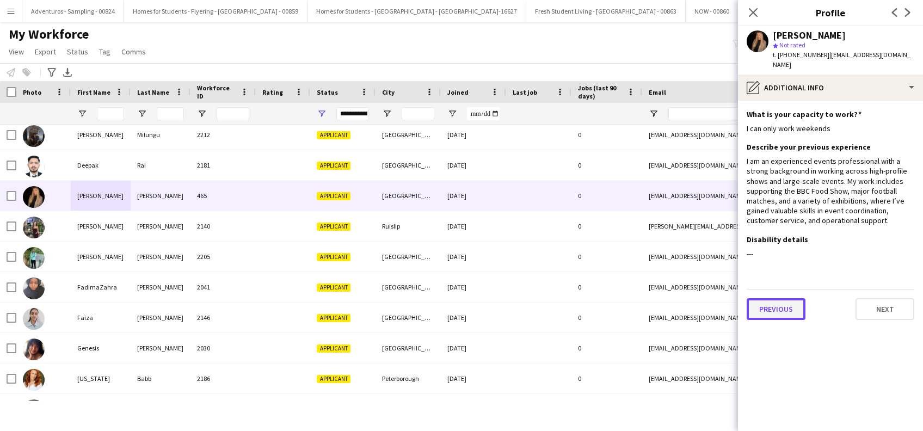
click at [777, 298] on button "Previous" at bounding box center [775, 309] width 59 height 22
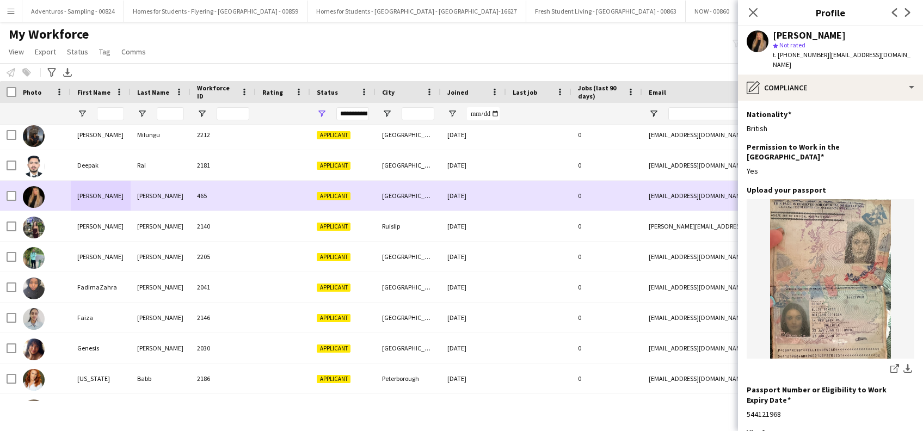
scroll to position [409, 0]
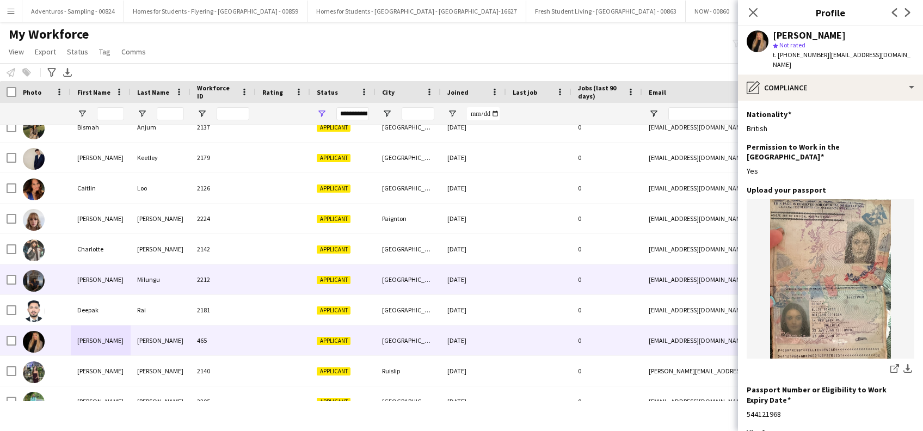
click at [80, 283] on div "Chris" at bounding box center [101, 279] width 60 height 30
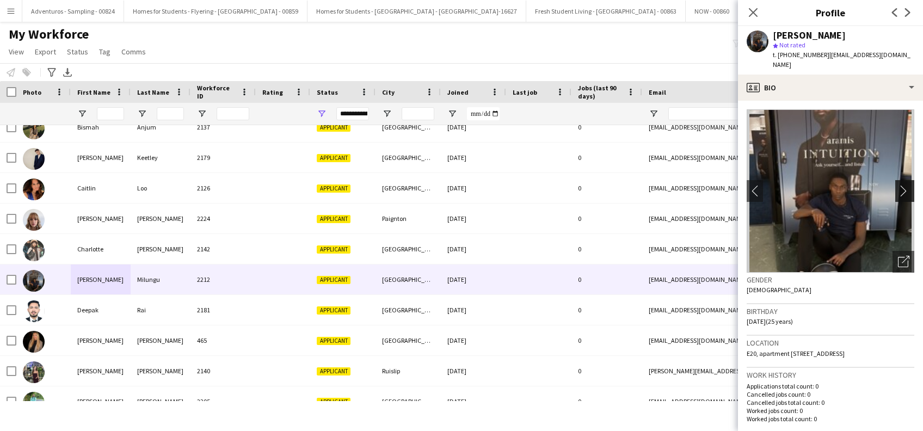
click at [898, 185] on app-icon "chevron-right" at bounding box center [906, 190] width 17 height 11
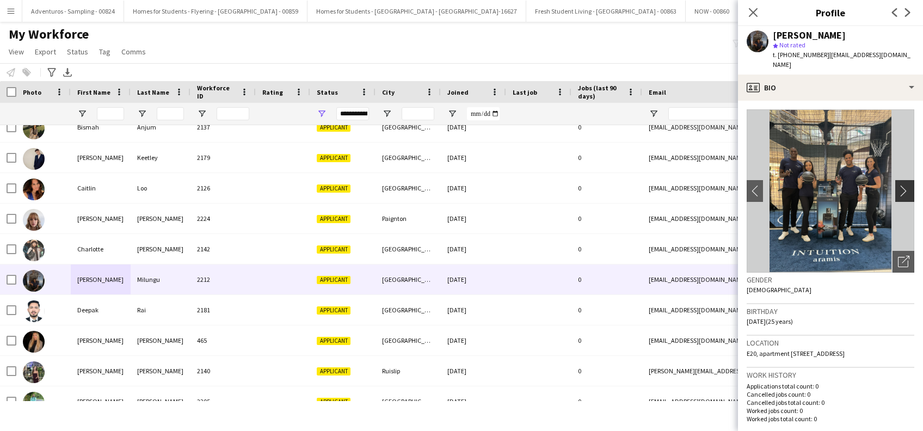
click at [898, 185] on app-icon "chevron-right" at bounding box center [906, 190] width 17 height 11
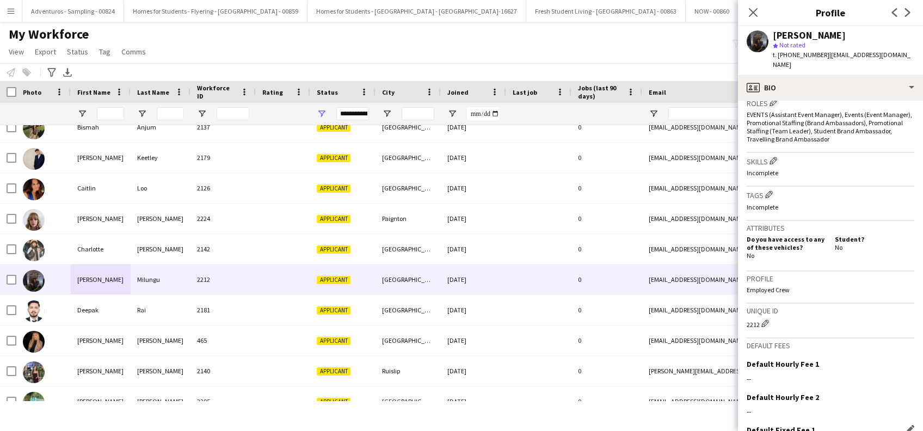
scroll to position [437, 0]
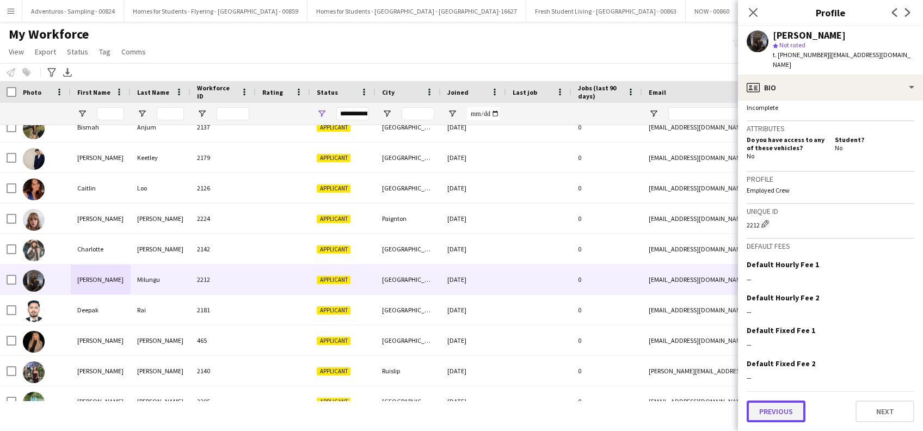
click at [768, 409] on button "Previous" at bounding box center [775, 411] width 59 height 22
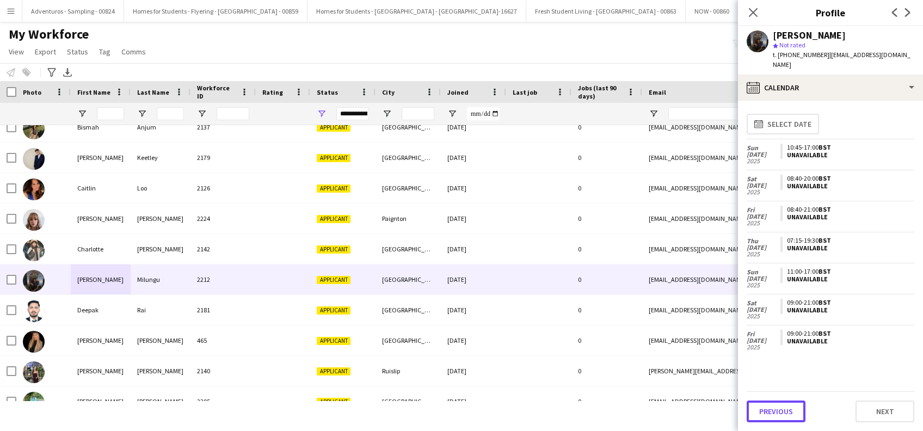
click at [768, 409] on button "Previous" at bounding box center [775, 411] width 59 height 22
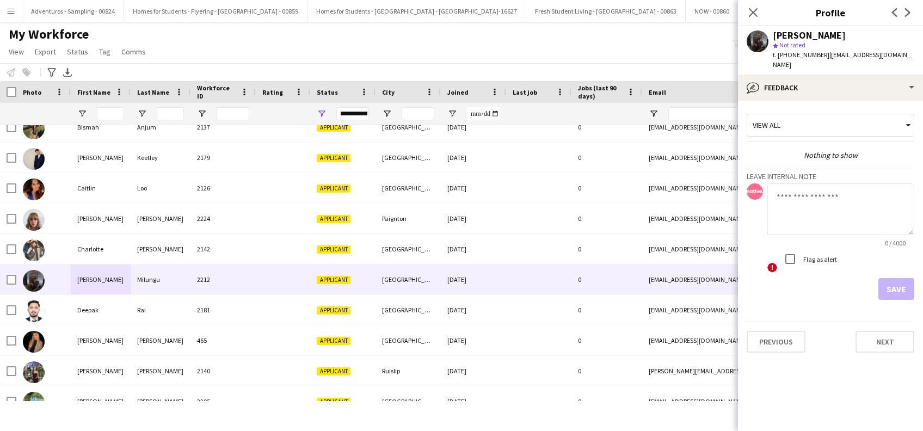
click at [769, 409] on app-crew-profile-feedback-tab "View all Nothing to show Leave internal note 0 / 4000 ! Flag as alert Save Prev…" at bounding box center [830, 266] width 185 height 330
click at [776, 331] on button "Previous" at bounding box center [775, 342] width 59 height 22
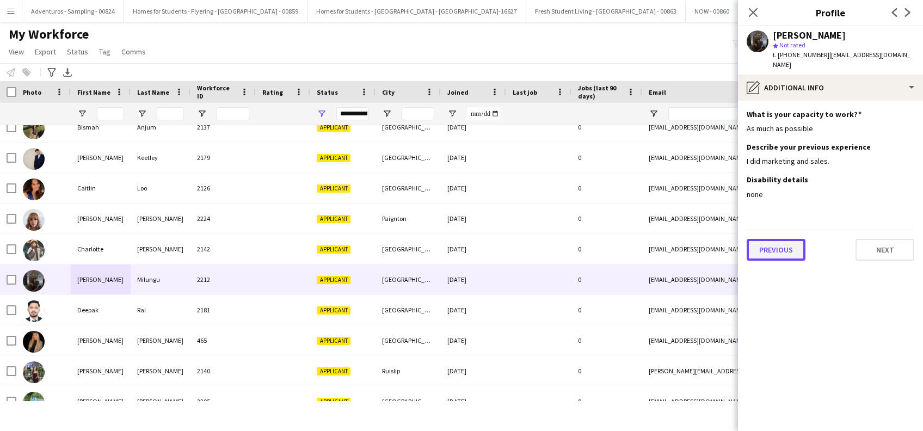
click at [770, 241] on button "Previous" at bounding box center [775, 250] width 59 height 22
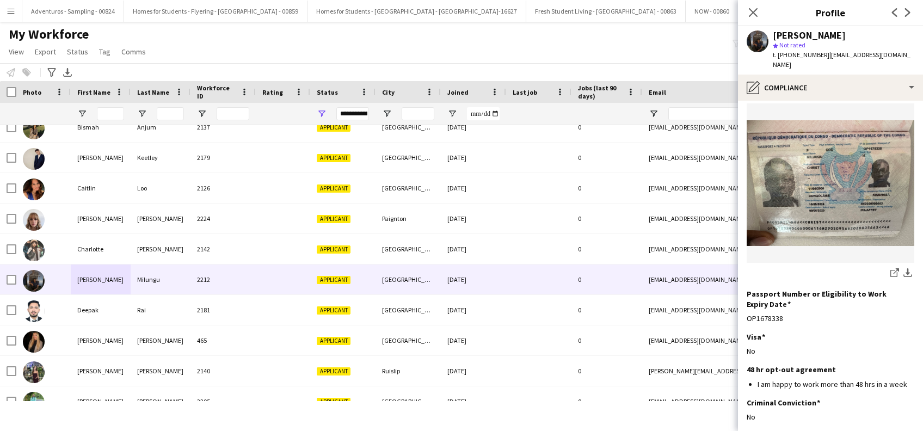
scroll to position [146, 0]
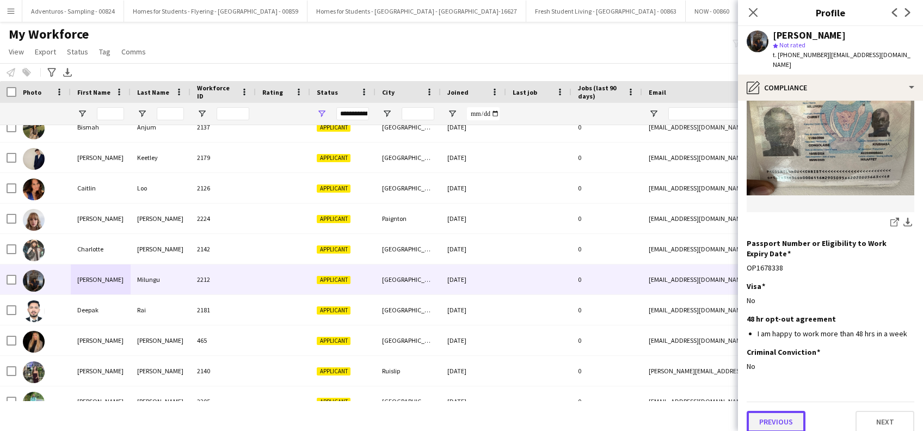
click at [783, 411] on button "Previous" at bounding box center [775, 422] width 59 height 22
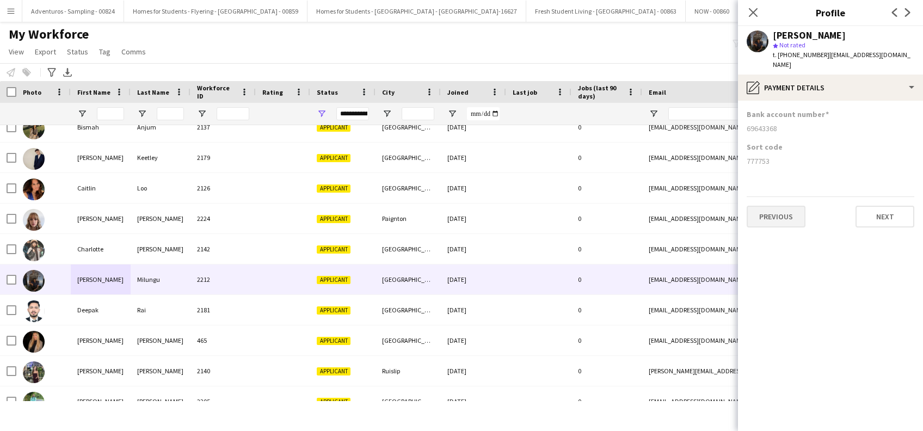
scroll to position [0, 0]
click at [773, 206] on button "Previous" at bounding box center [775, 217] width 59 height 22
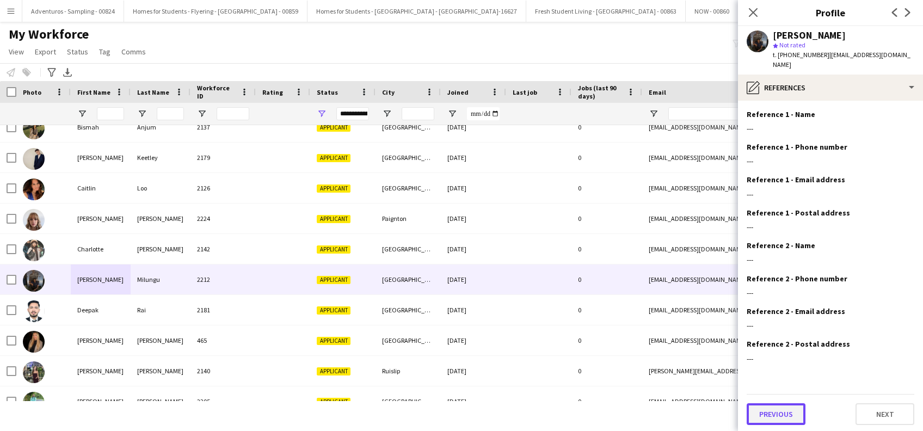
click at [781, 404] on button "Previous" at bounding box center [775, 414] width 59 height 22
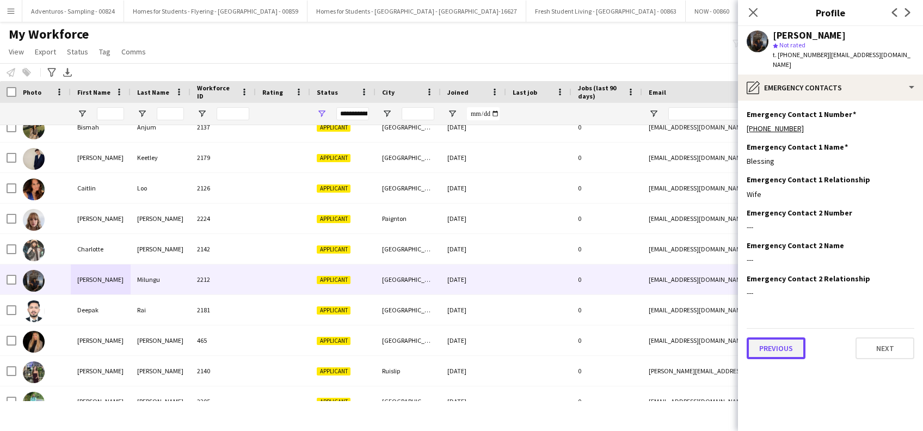
click at [772, 343] on button "Previous" at bounding box center [775, 348] width 59 height 22
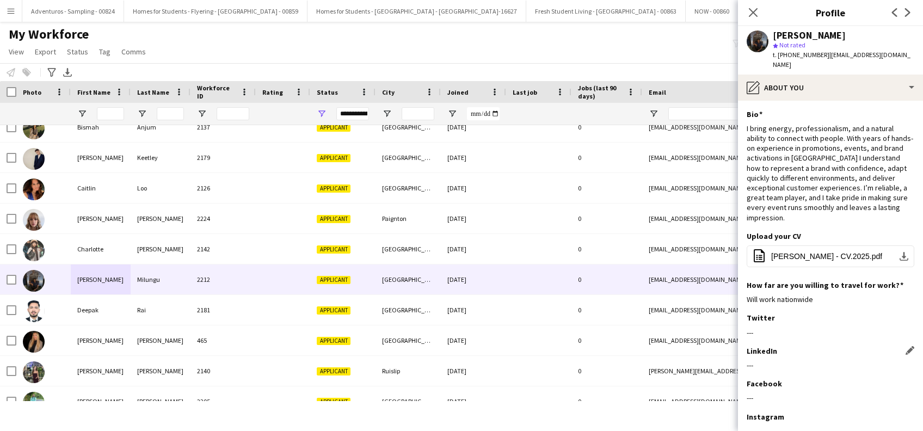
scroll to position [65, 0]
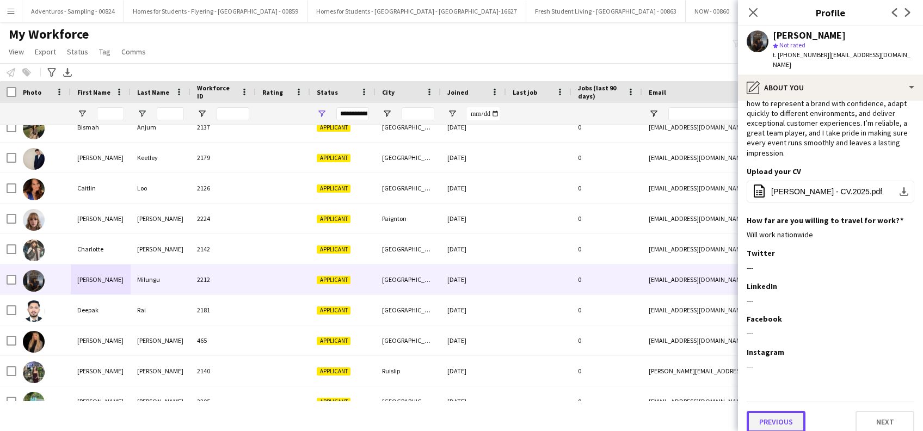
click at [777, 414] on button "Previous" at bounding box center [775, 422] width 59 height 22
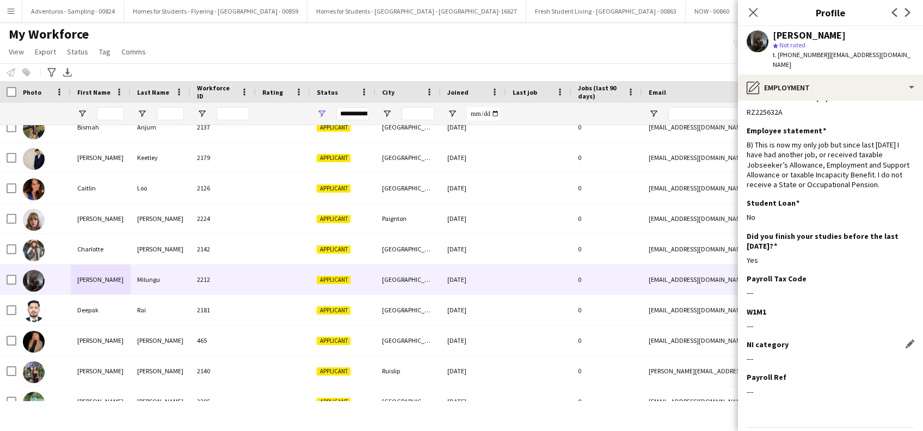
scroll to position [41, 0]
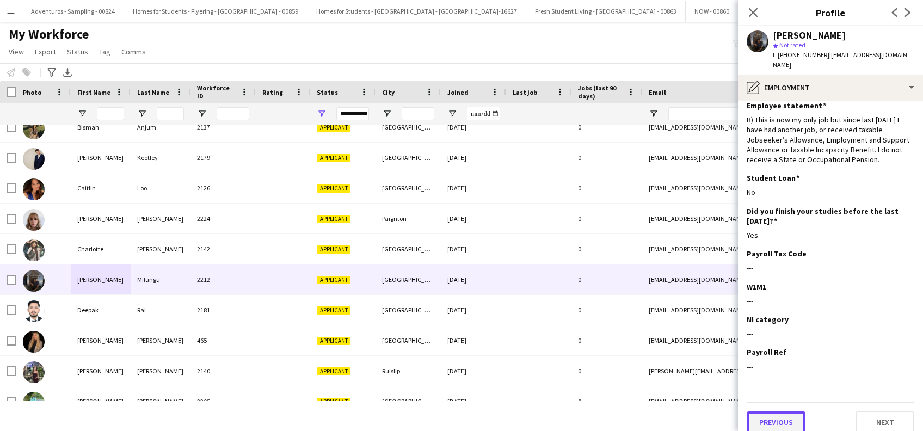
click at [781, 411] on button "Previous" at bounding box center [775, 422] width 59 height 22
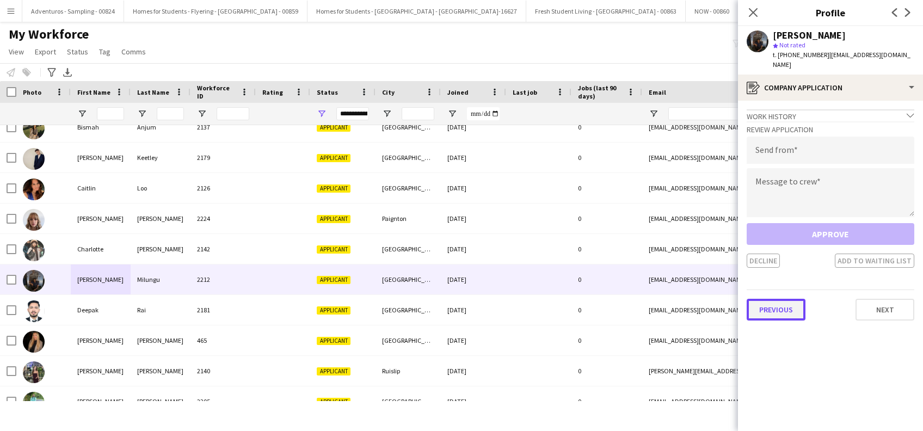
click at [774, 299] on button "Previous" at bounding box center [775, 310] width 59 height 22
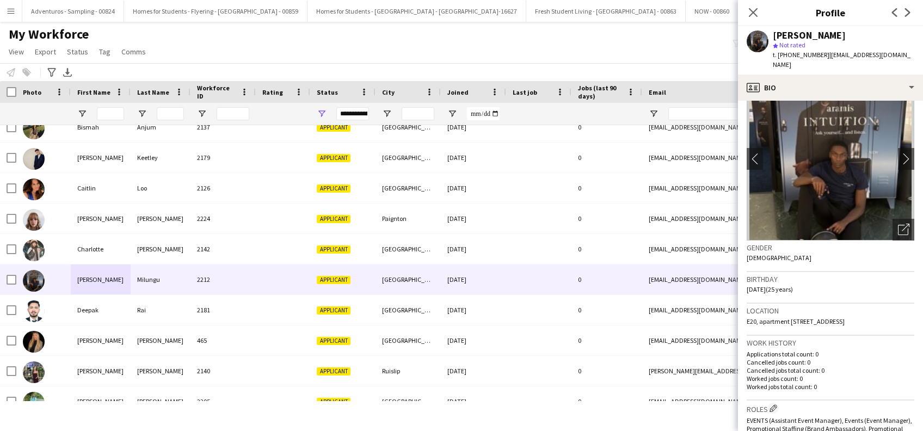
scroll to position [0, 0]
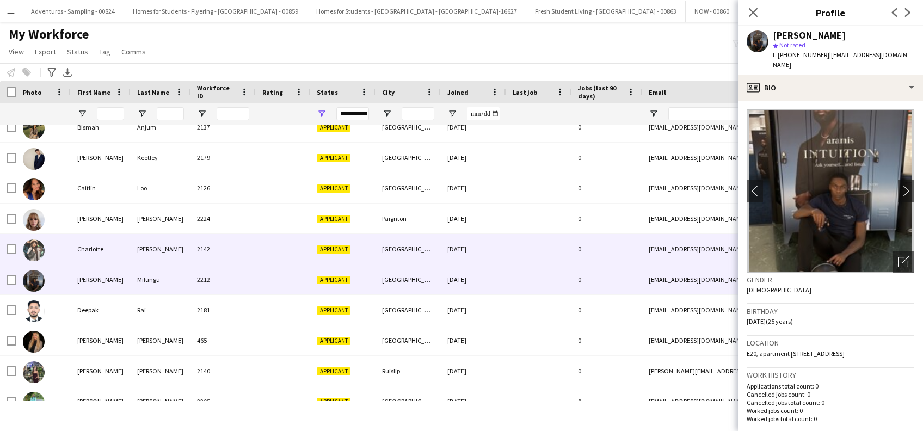
click at [72, 250] on div "Charlotte" at bounding box center [101, 249] width 60 height 30
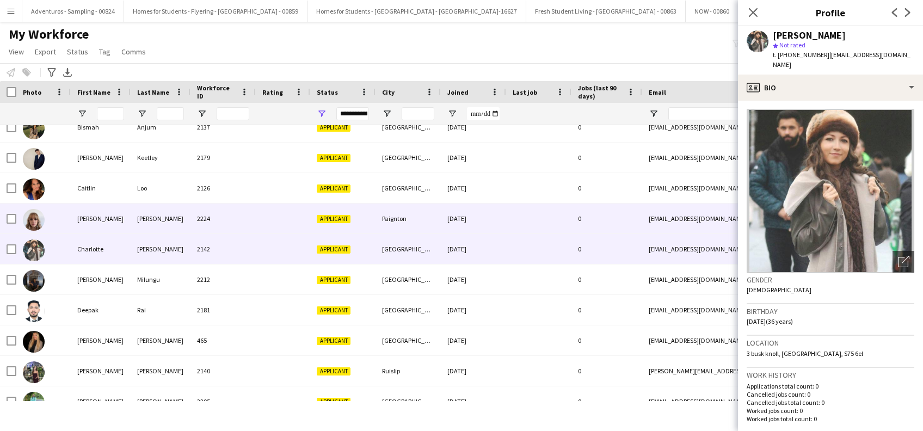
click at [90, 226] on div "Caitlyn" at bounding box center [101, 218] width 60 height 30
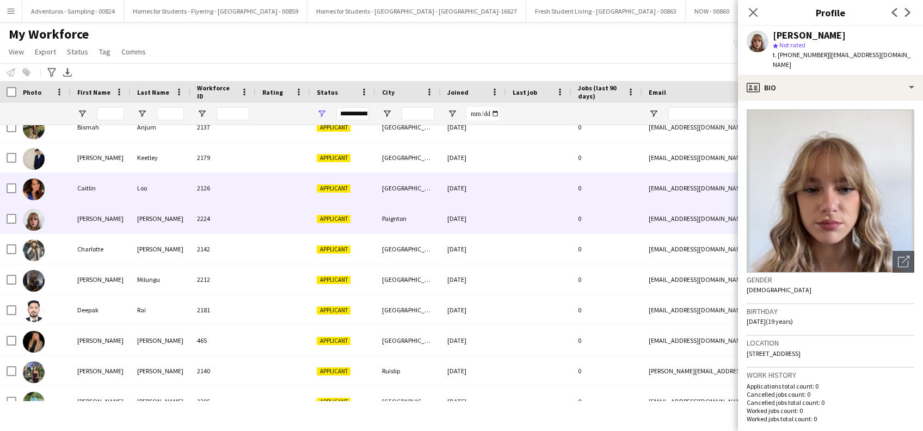
click at [84, 187] on div "Caitlin" at bounding box center [101, 188] width 60 height 30
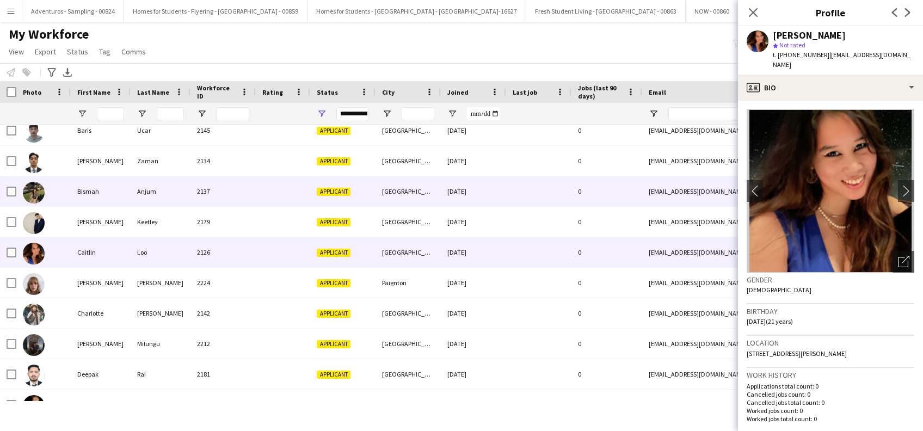
scroll to position [336, 0]
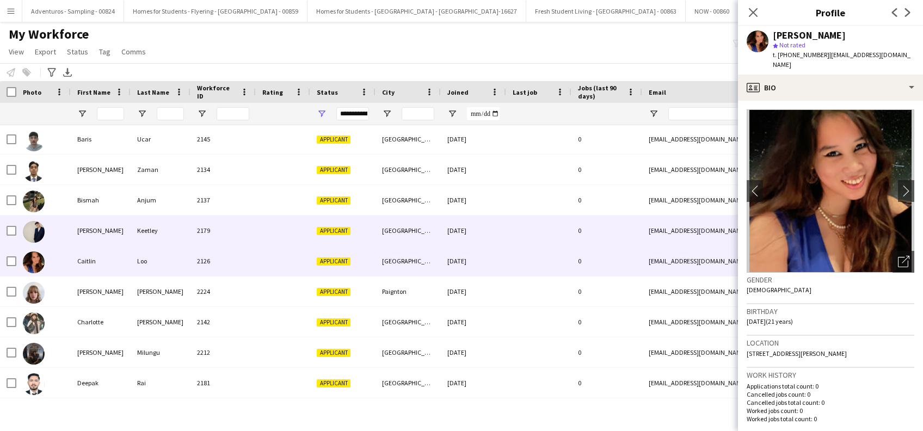
click at [87, 233] on div "Cain" at bounding box center [101, 230] width 60 height 30
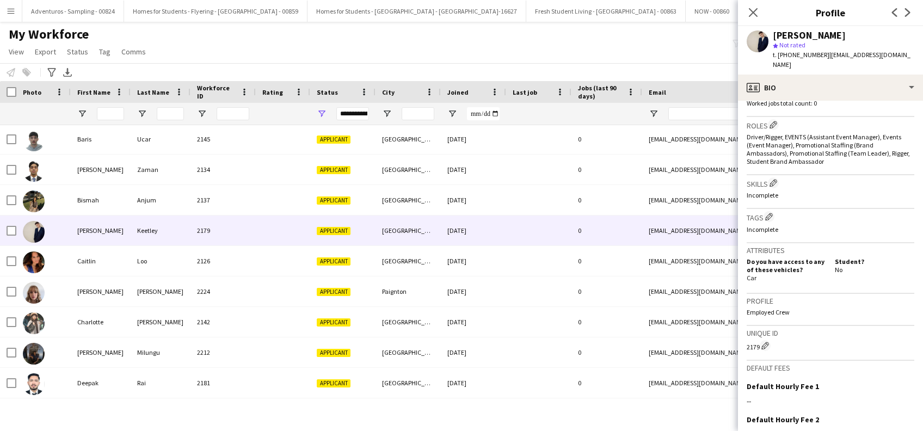
scroll to position [427, 0]
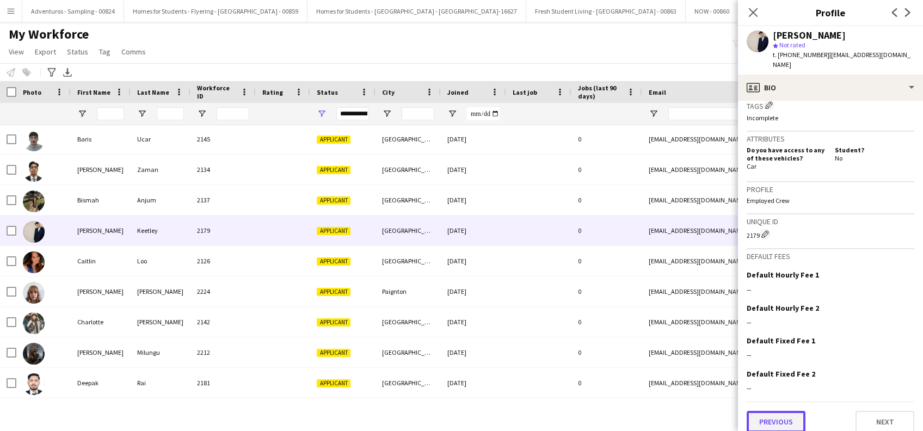
click at [770, 417] on button "Previous" at bounding box center [775, 422] width 59 height 22
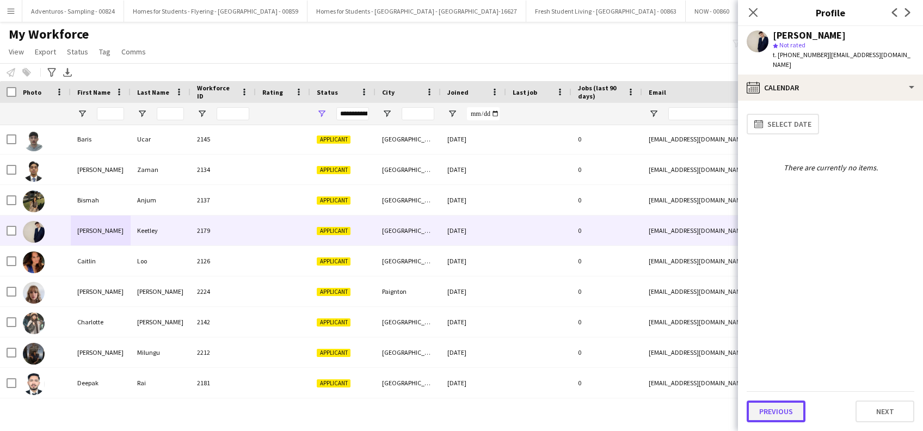
click at [770, 417] on button "Previous" at bounding box center [775, 411] width 59 height 22
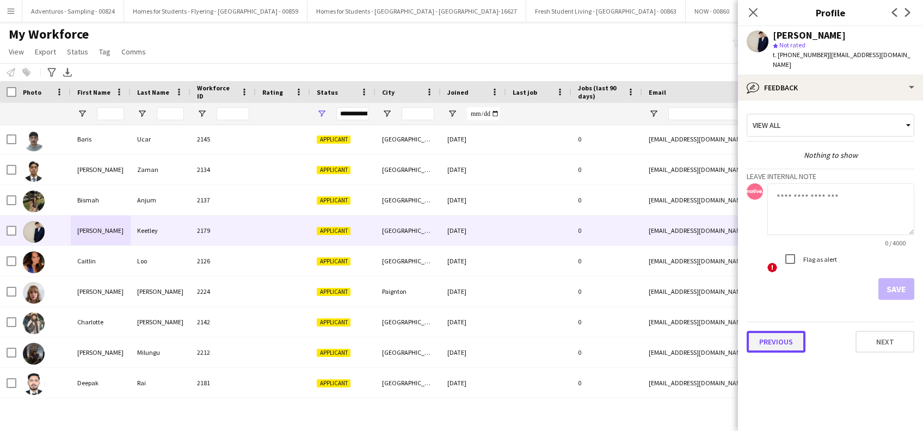
click at [785, 334] on button "Previous" at bounding box center [775, 342] width 59 height 22
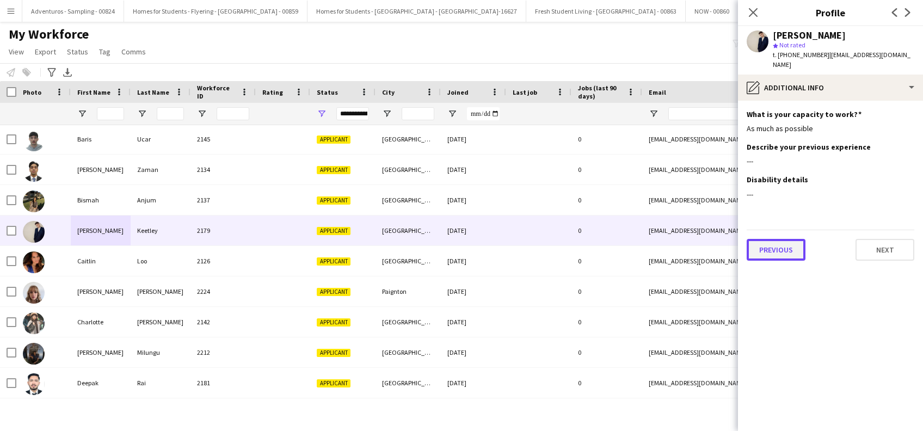
click at [779, 239] on button "Previous" at bounding box center [775, 250] width 59 height 22
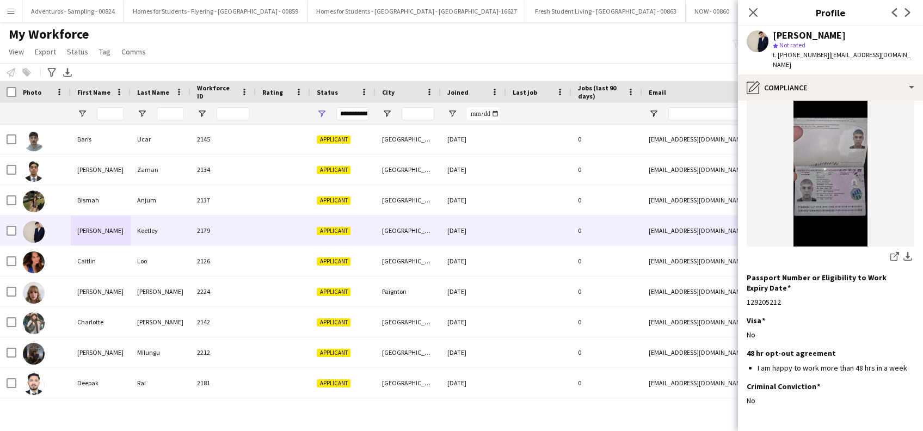
scroll to position [146, 0]
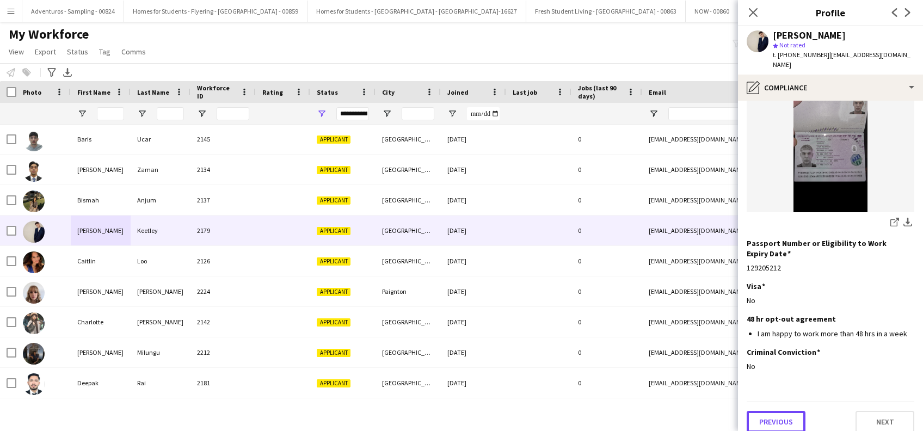
click at [782, 414] on button "Previous" at bounding box center [775, 422] width 59 height 22
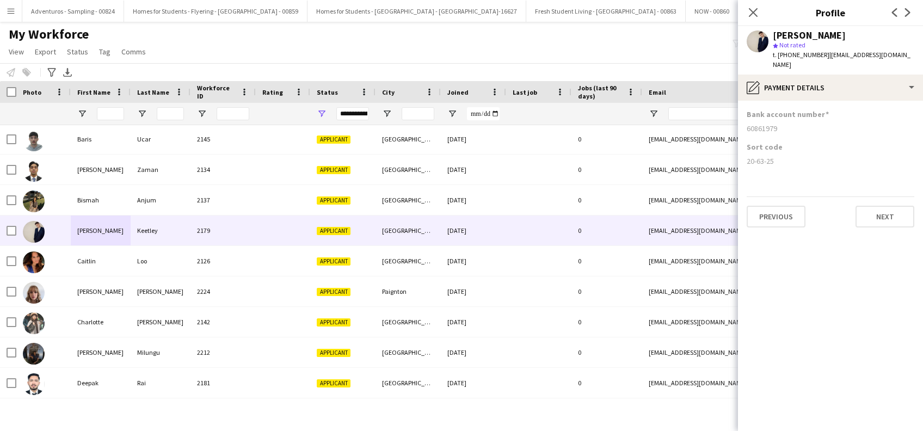
scroll to position [0, 0]
click at [788, 208] on button "Previous" at bounding box center [775, 217] width 59 height 22
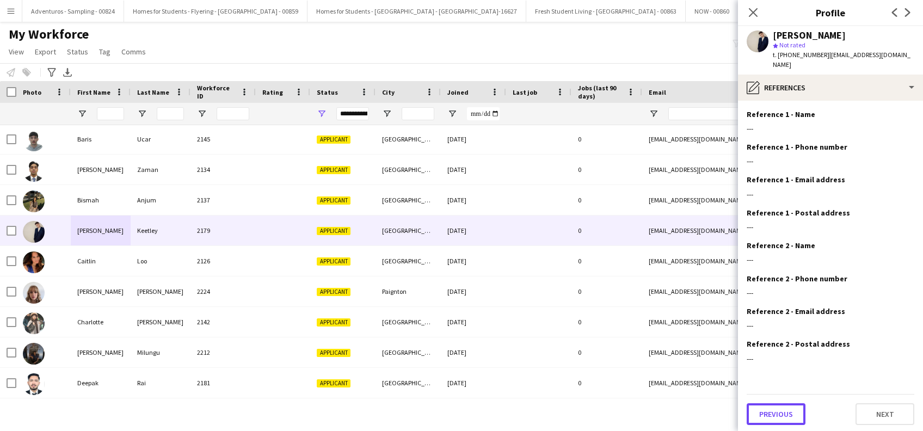
click at [773, 409] on button "Previous" at bounding box center [775, 414] width 59 height 22
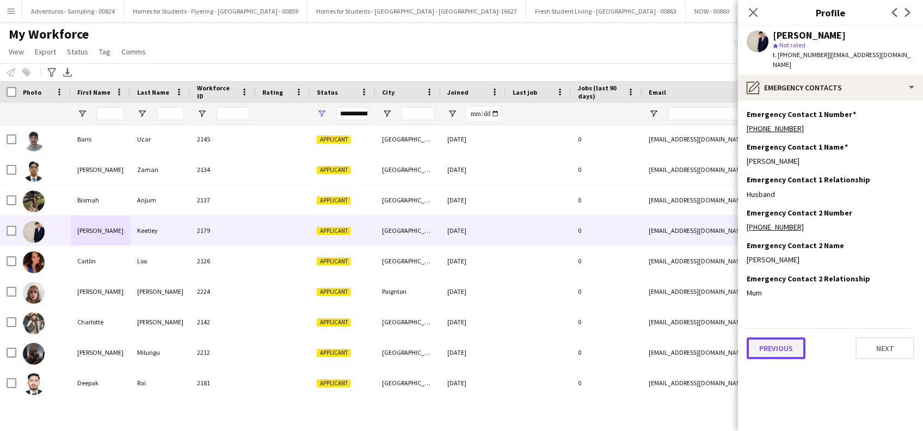
click at [770, 338] on button "Previous" at bounding box center [775, 348] width 59 height 22
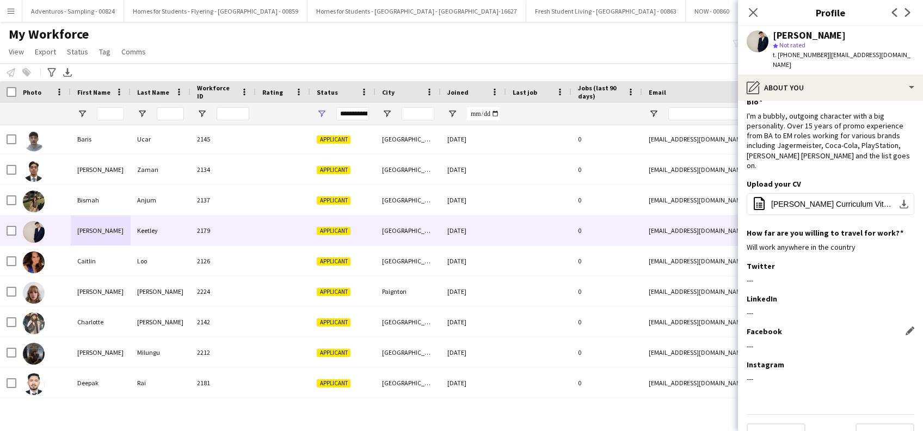
scroll to position [15, 0]
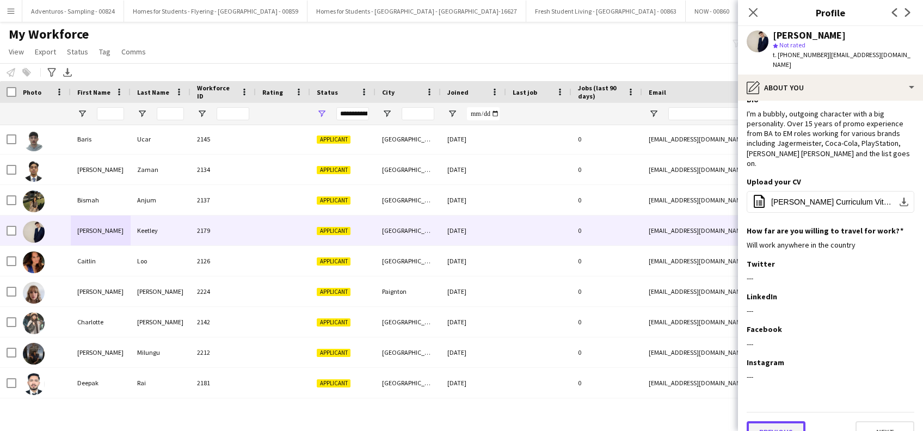
click at [768, 421] on button "Previous" at bounding box center [775, 432] width 59 height 22
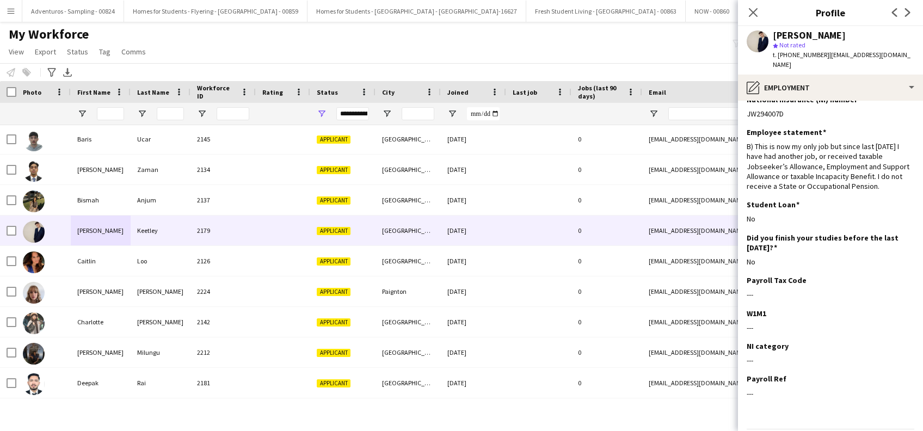
scroll to position [0, 0]
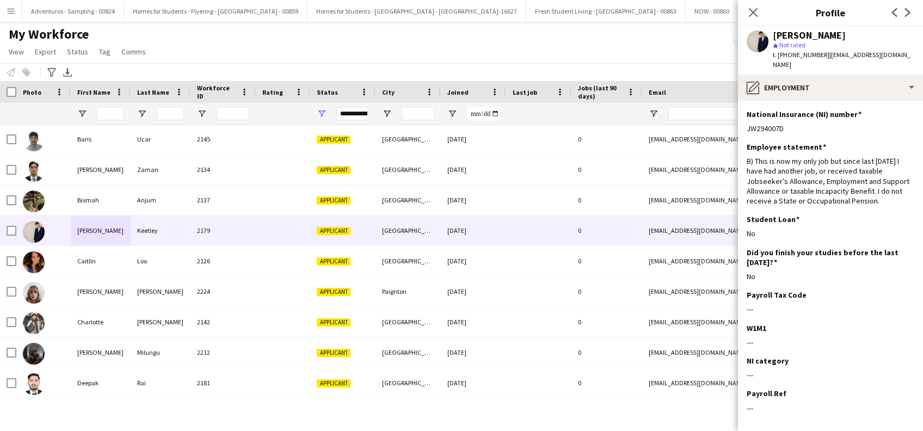
click at [768, 410] on div "Payroll Ref Edit this field ---" at bounding box center [830, 404] width 168 height 33
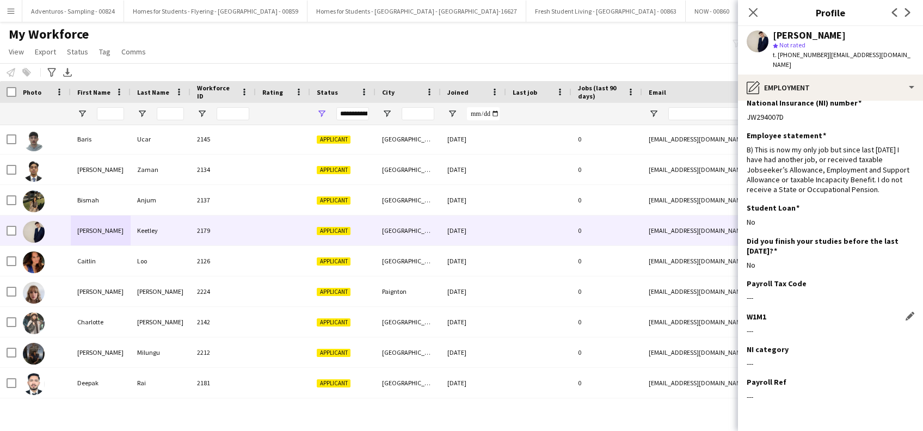
scroll to position [41, 0]
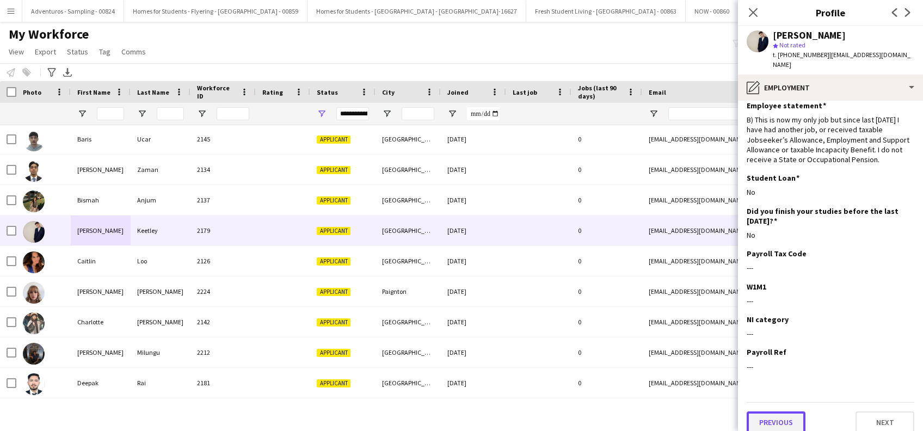
click at [777, 415] on button "Previous" at bounding box center [775, 422] width 59 height 22
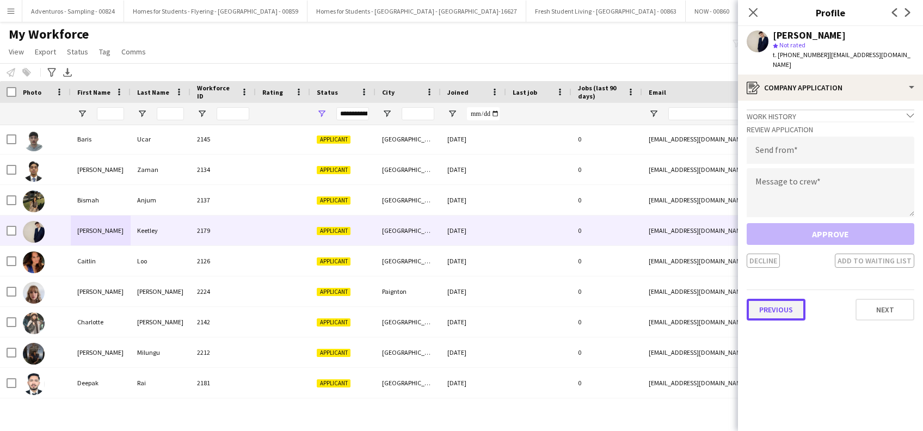
click at [766, 304] on button "Previous" at bounding box center [775, 310] width 59 height 22
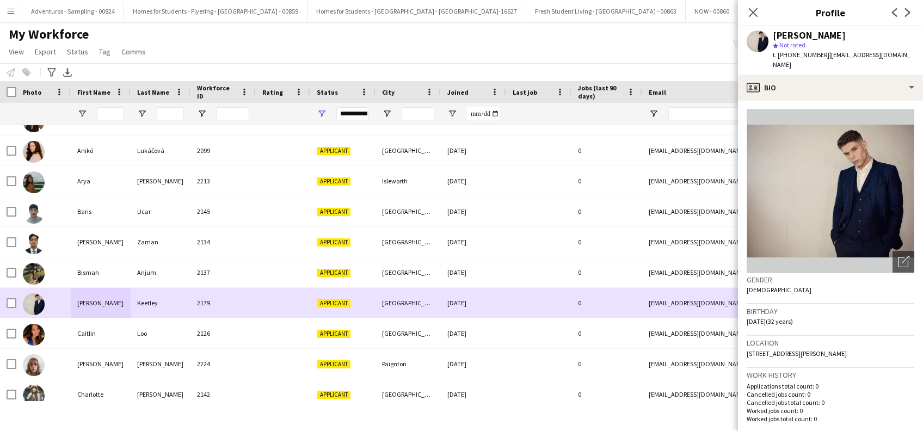
scroll to position [119, 0]
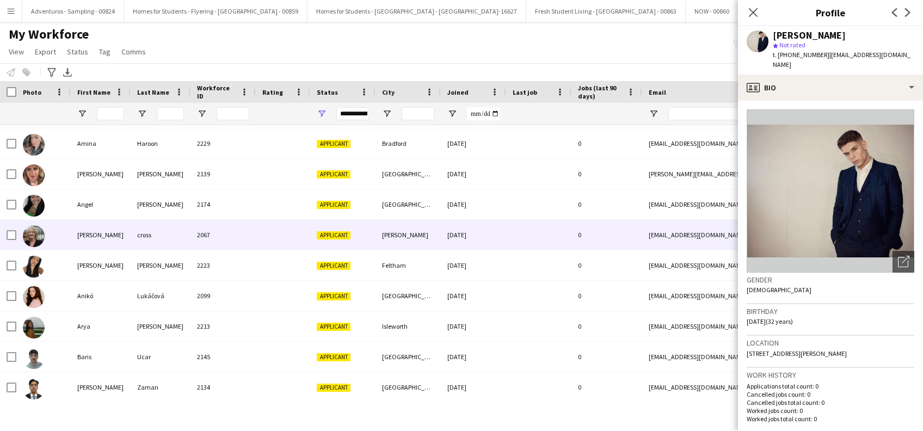
click at [92, 242] on div "angela" at bounding box center [101, 235] width 60 height 30
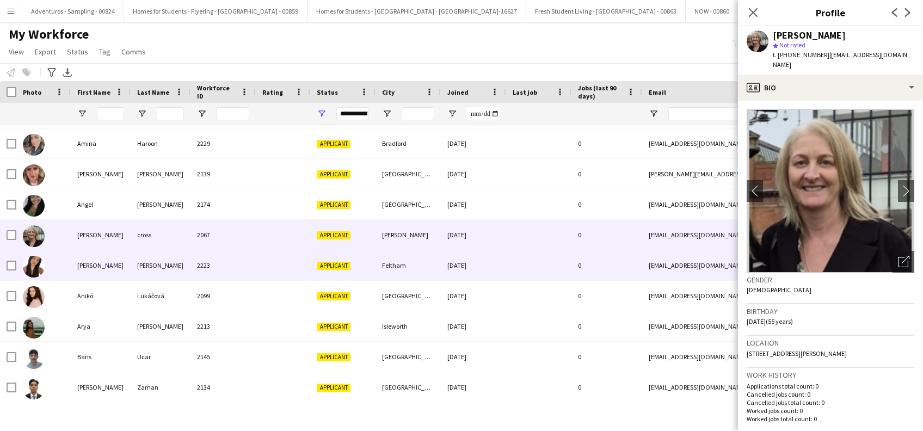
click at [90, 267] on div "Angela" at bounding box center [101, 265] width 60 height 30
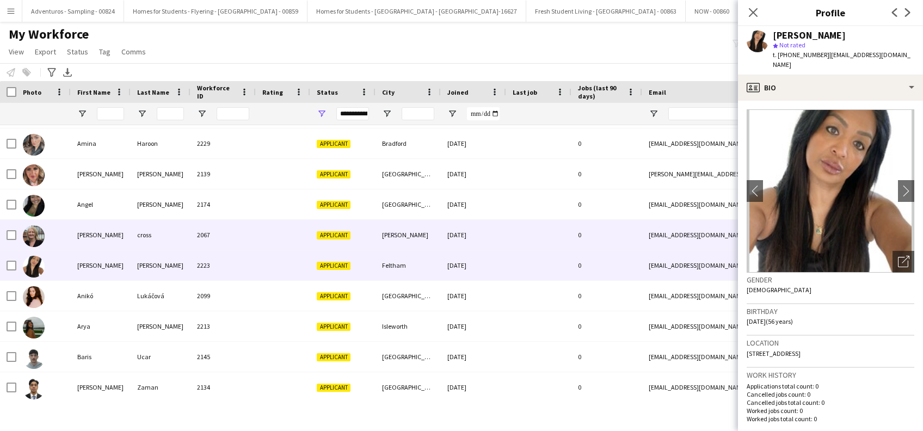
click at [83, 233] on div "angela" at bounding box center [101, 235] width 60 height 30
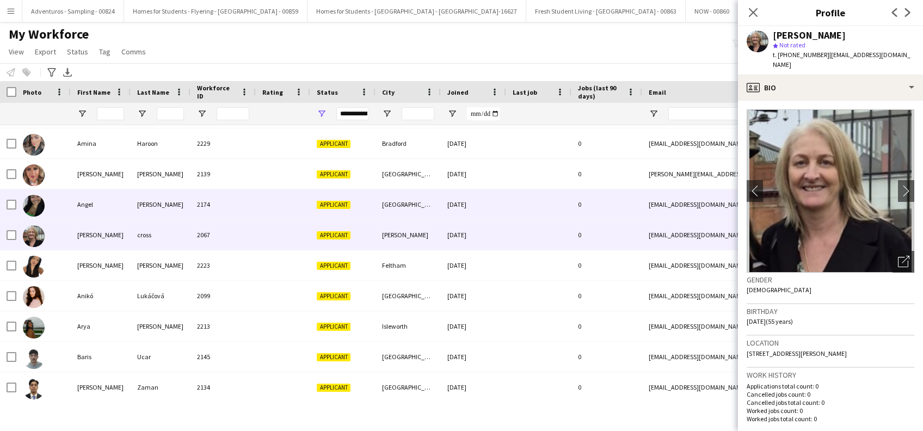
click at [81, 205] on div "Angel" at bounding box center [101, 204] width 60 height 30
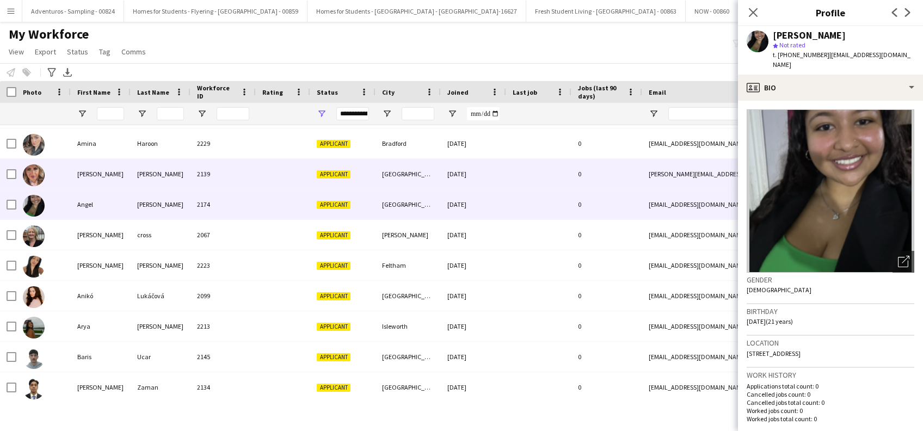
click at [80, 175] on div "Amy" at bounding box center [101, 174] width 60 height 30
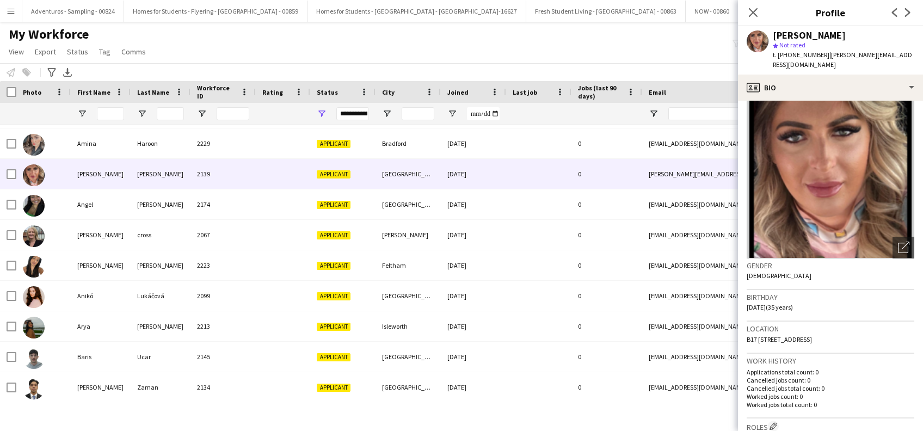
scroll to position [0, 0]
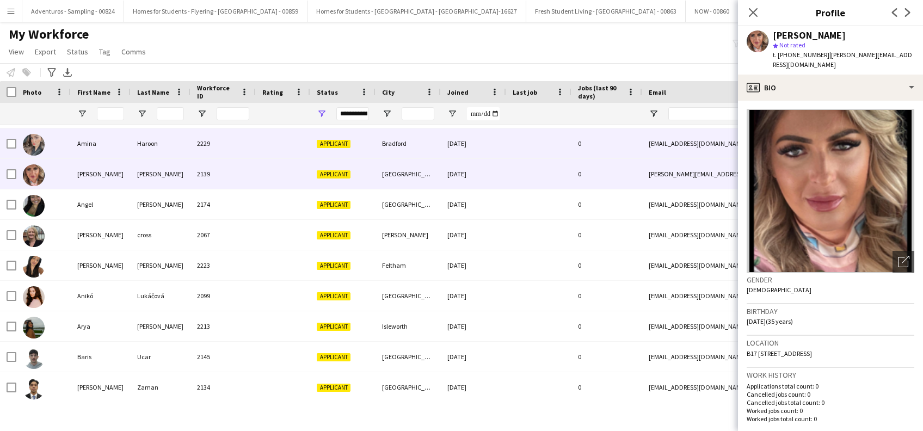
click at [91, 144] on div "Amina" at bounding box center [101, 143] width 60 height 30
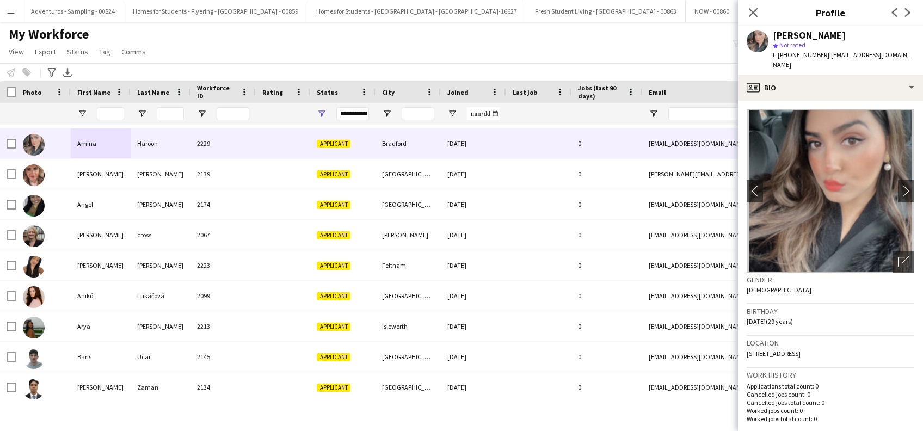
click at [9, 13] on app-icon "Menu" at bounding box center [11, 11] width 9 height 9
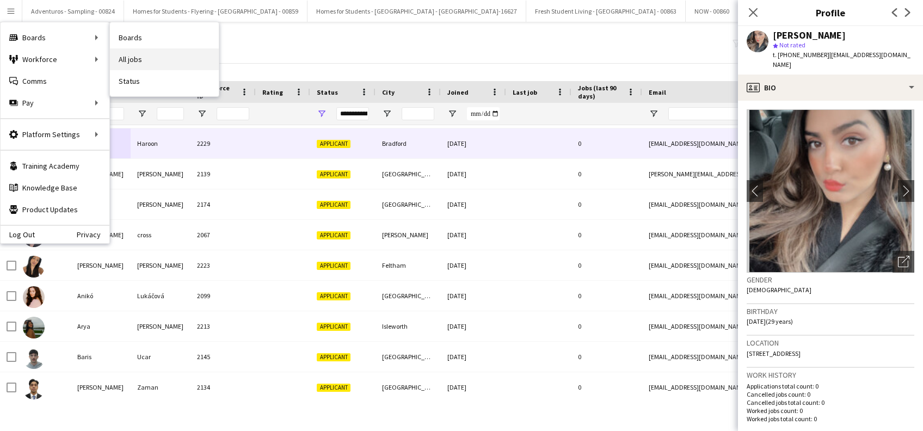
click at [154, 59] on link "All jobs" at bounding box center [164, 59] width 109 height 22
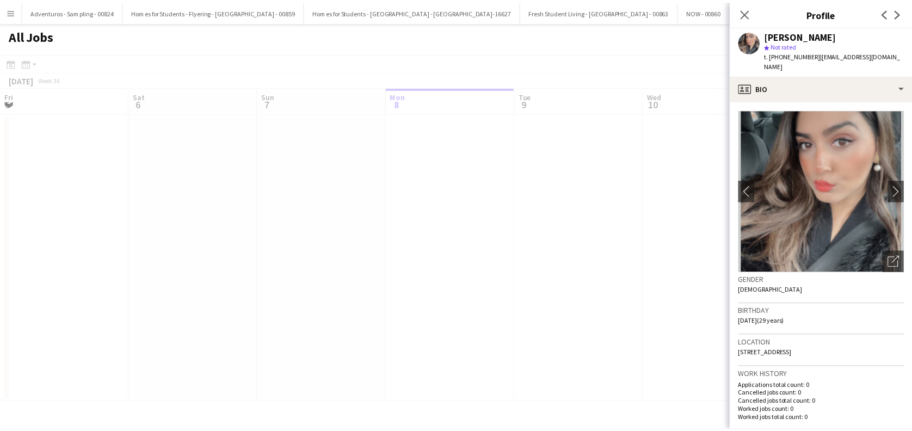
scroll to position [0, 260]
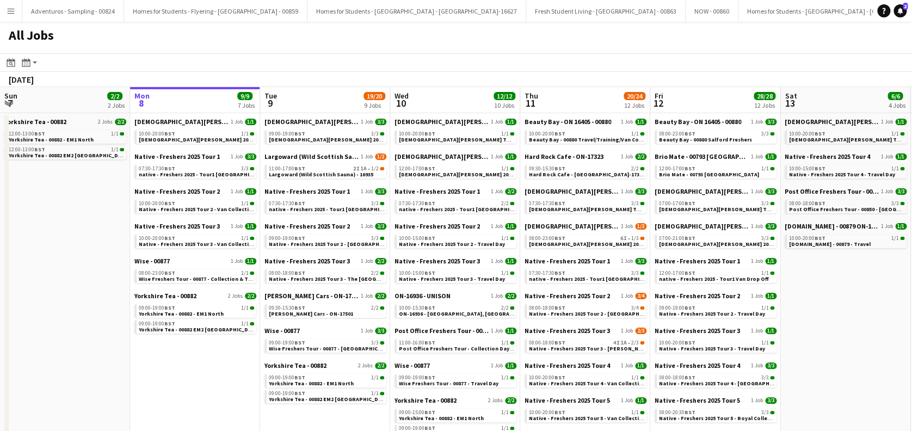
drag, startPoint x: 235, startPoint y: 314, endPoint x: 254, endPoint y: 297, distance: 25.8
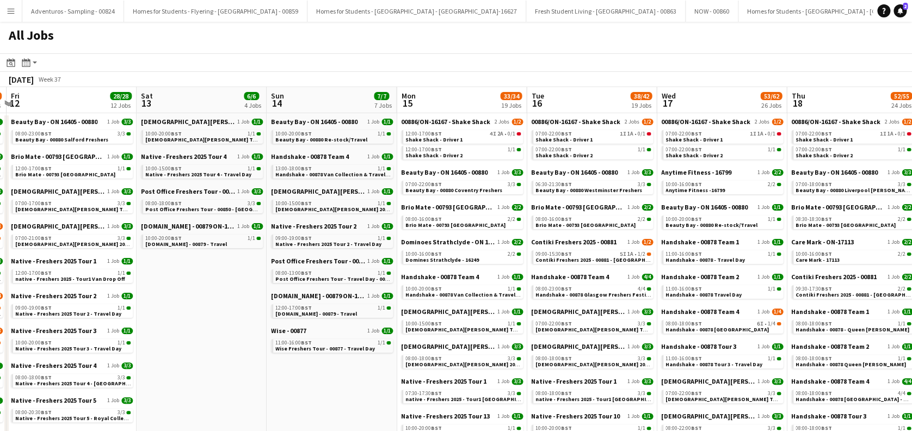
drag, startPoint x: 254, startPoint y: 297, endPoint x: 321, endPoint y: 292, distance: 67.6
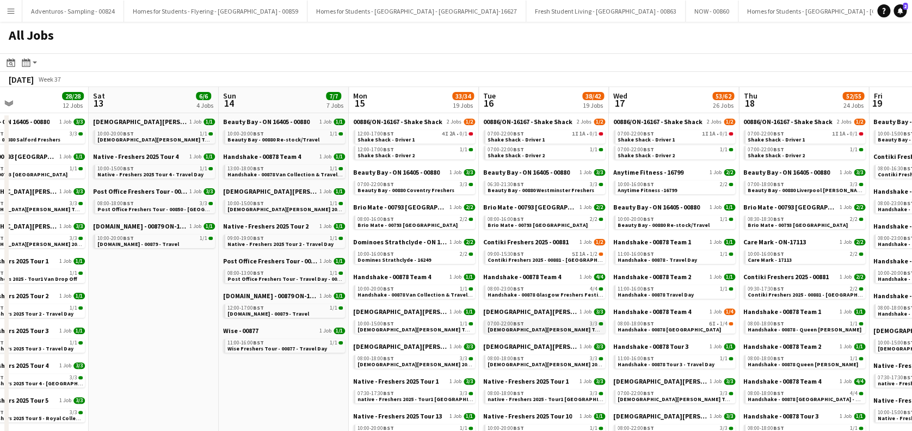
drag, startPoint x: 293, startPoint y: 357, endPoint x: 528, endPoint y: 323, distance: 238.1
drag, startPoint x: 650, startPoint y: 320, endPoint x: 567, endPoint y: 300, distance: 84.5
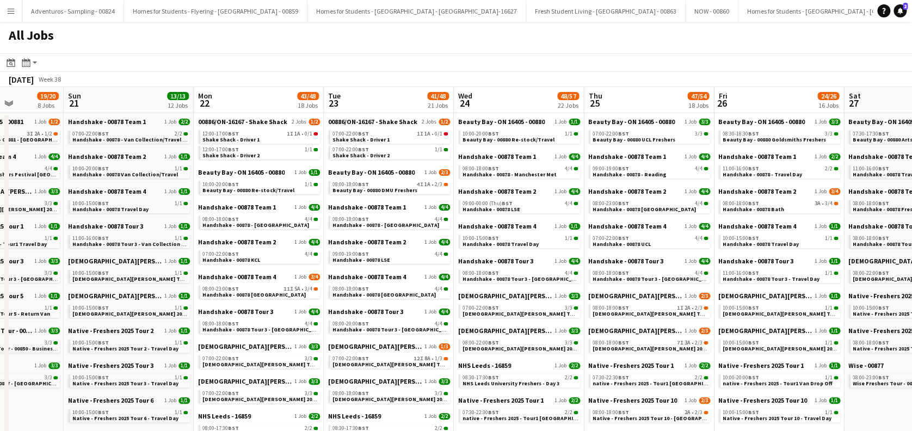
drag, startPoint x: 723, startPoint y: 258, endPoint x: 359, endPoint y: 274, distance: 364.3
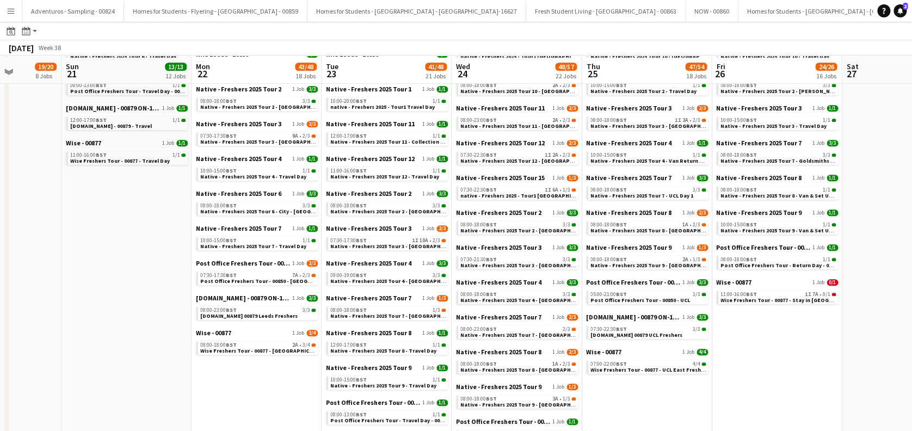
scroll to position [362, 0]
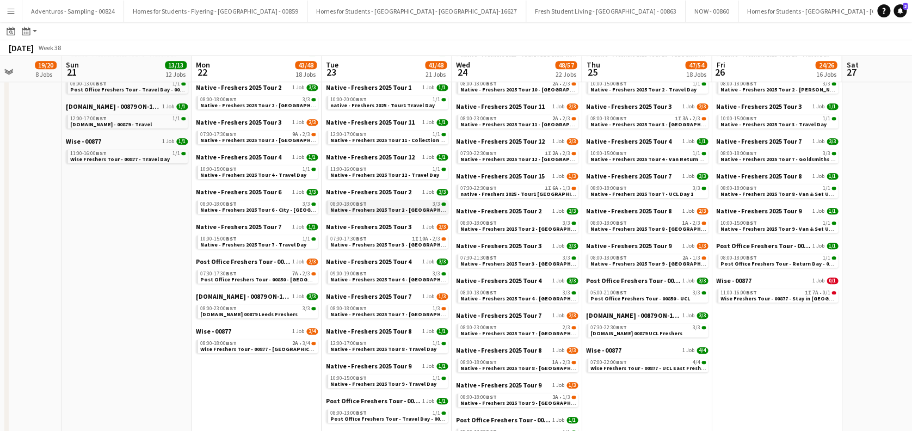
click at [376, 207] on span "Native - Freshers 2025 Tour 2 - [GEOGRAPHIC_DATA] Day 2" at bounding box center [404, 209] width 148 height 7
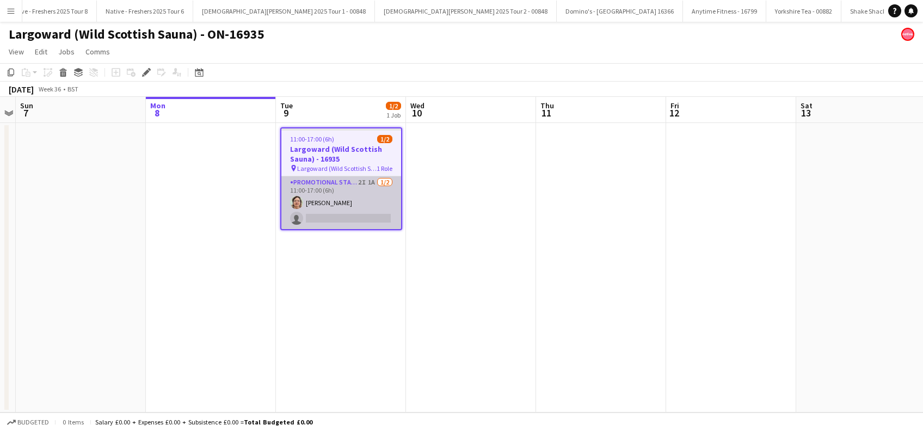
click at [338, 217] on app-card-role "Promotional Staffing (Brand Ambassadors) 2I 1A 1/2 11:00-17:00 (6h) Alicia Hend…" at bounding box center [341, 202] width 120 height 53
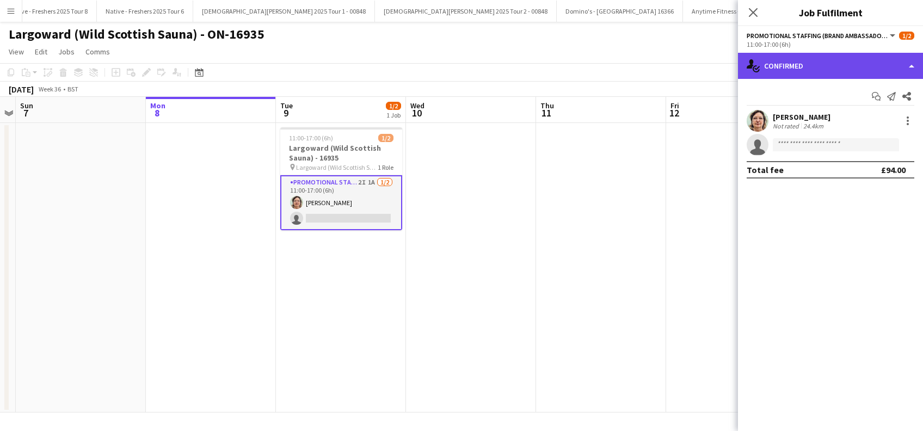
click at [828, 67] on div "single-neutral-actions-check-2 Confirmed" at bounding box center [830, 66] width 185 height 26
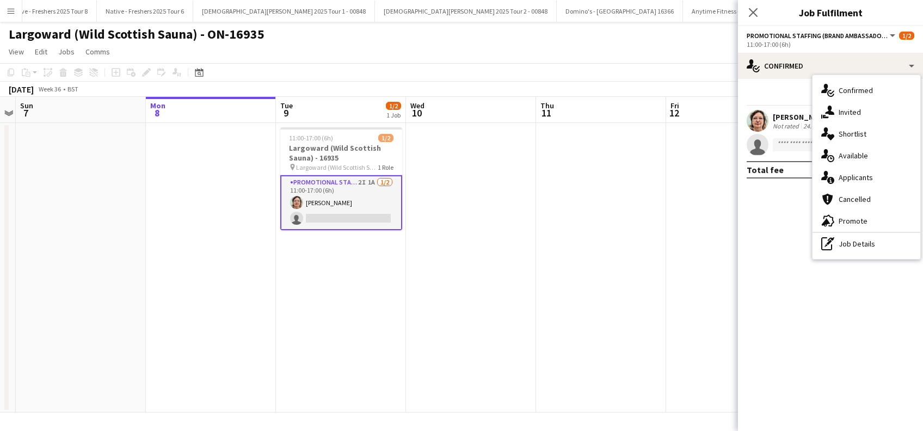
click at [856, 174] on span "Applicants" at bounding box center [855, 177] width 34 height 10
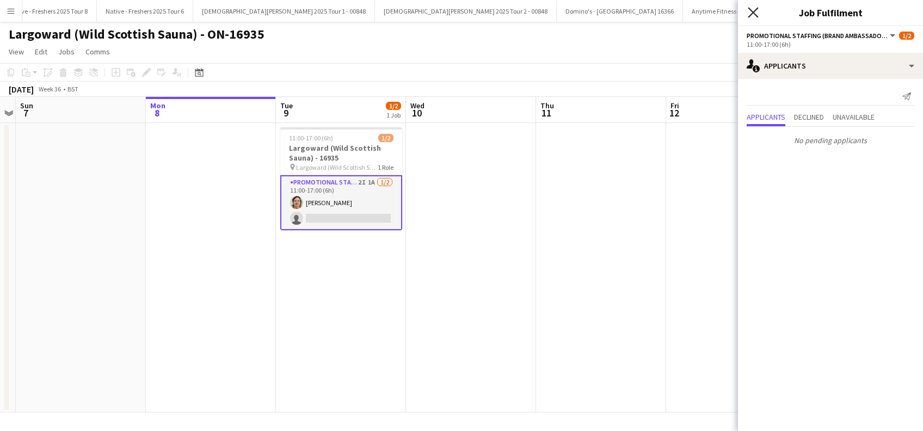
click at [757, 12] on icon "Close pop-in" at bounding box center [753, 12] width 10 height 10
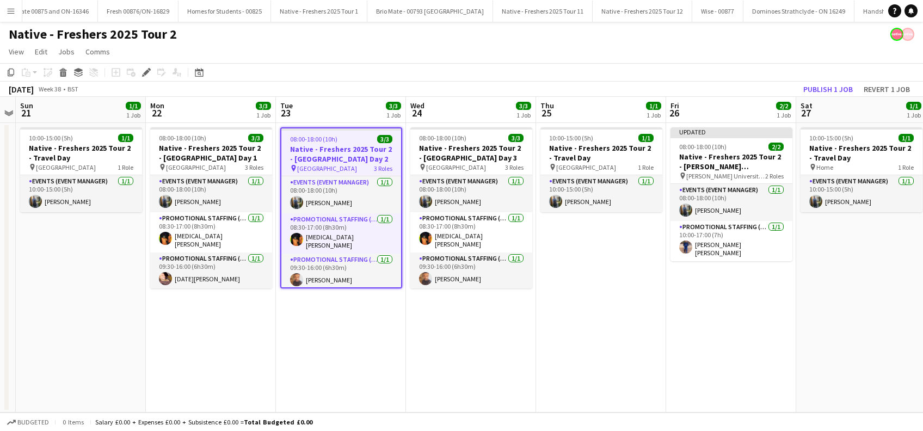
click at [205, 345] on app-date-cell "08:00-18:00 (10h) 3/3 Native - Freshers 2025 Tour 2 - [GEOGRAPHIC_DATA] Day 1 p…" at bounding box center [211, 267] width 130 height 289
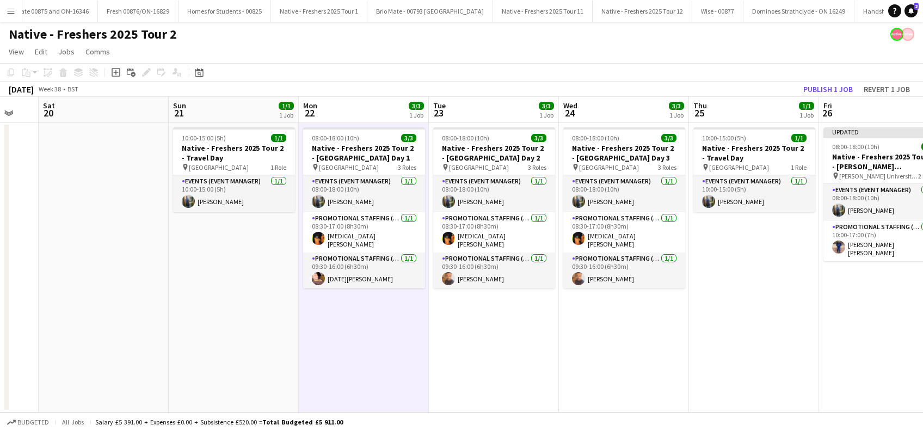
scroll to position [0, 340]
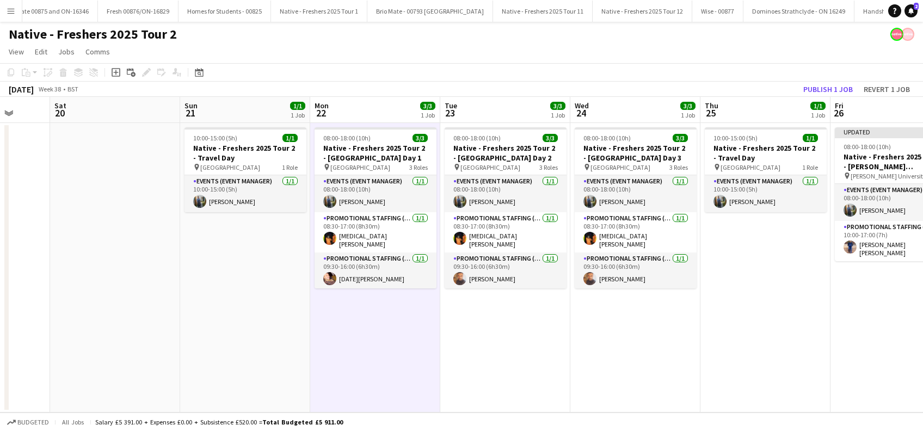
drag, startPoint x: 205, startPoint y: 345, endPoint x: 368, endPoint y: 338, distance: 163.9
click at [368, 338] on app-calendar-viewport "Wed 17 3/3 1 Job Thu 18 3/4 1 Job Fri 19 Sat 20 Sun 21 1/1 1 Job Mon 22 3/3 1 J…" at bounding box center [461, 255] width 923 height 316
click at [217, 144] on h3 "Native - Freshers 2025 Tour 2 - Travel Day" at bounding box center [245, 153] width 122 height 20
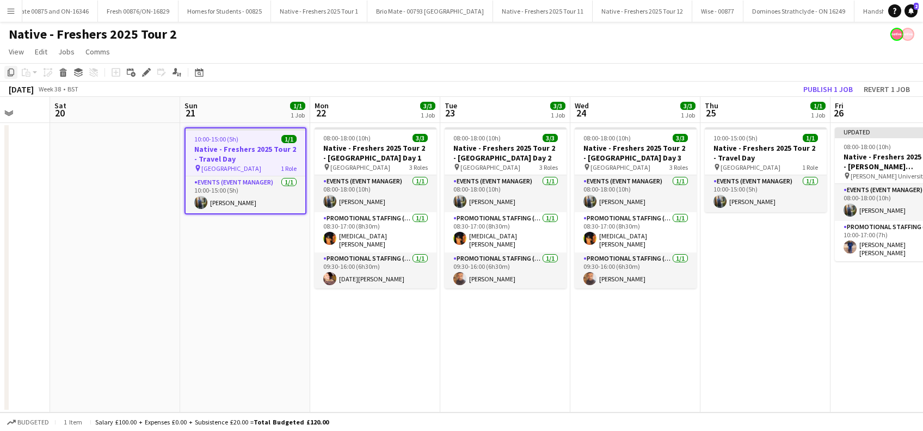
click at [9, 71] on icon "Copy" at bounding box center [11, 72] width 9 height 9
click at [380, 325] on app-date-cell "08:00-18:00 (10h) 3/3 Native - Freshers 2025 Tour 2 - [GEOGRAPHIC_DATA] Day 1 p…" at bounding box center [375, 267] width 130 height 289
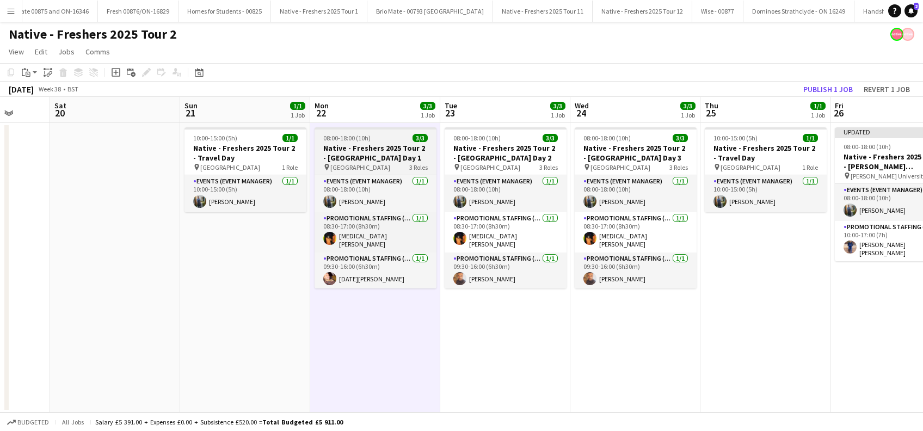
click at [365, 152] on h3 "Native - Freshers 2025 Tour 2 - [GEOGRAPHIC_DATA] Day 1" at bounding box center [375, 153] width 122 height 20
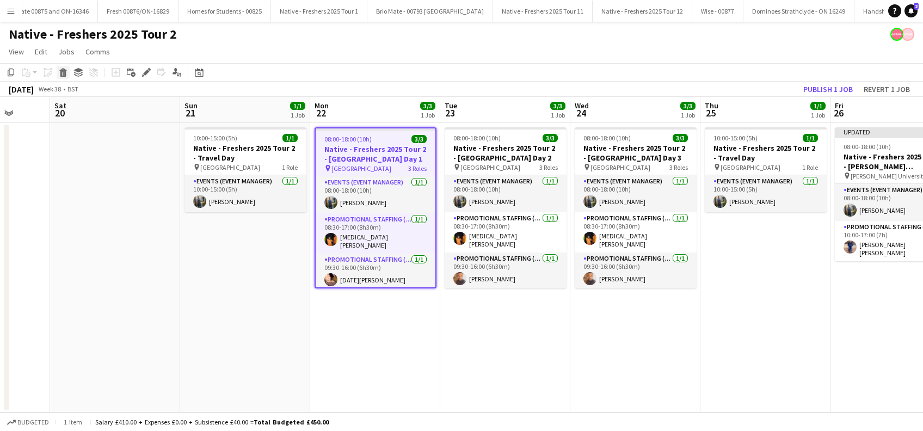
click at [61, 76] on icon at bounding box center [63, 73] width 6 height 5
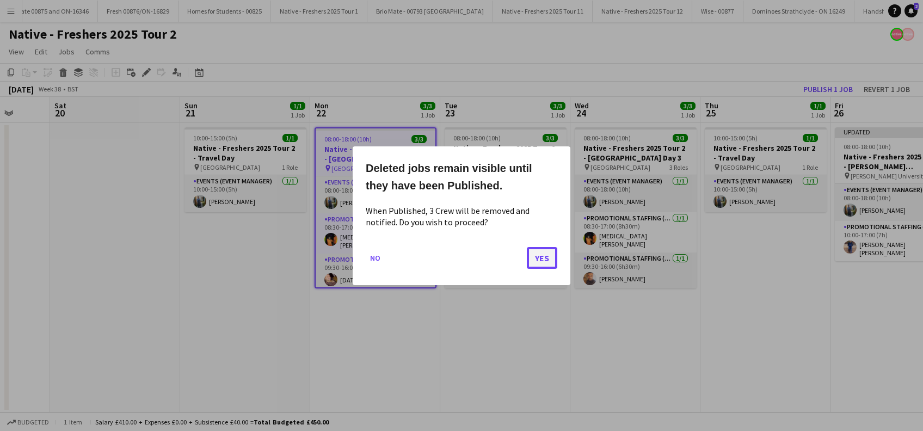
click at [539, 258] on button "Yes" at bounding box center [542, 257] width 30 height 22
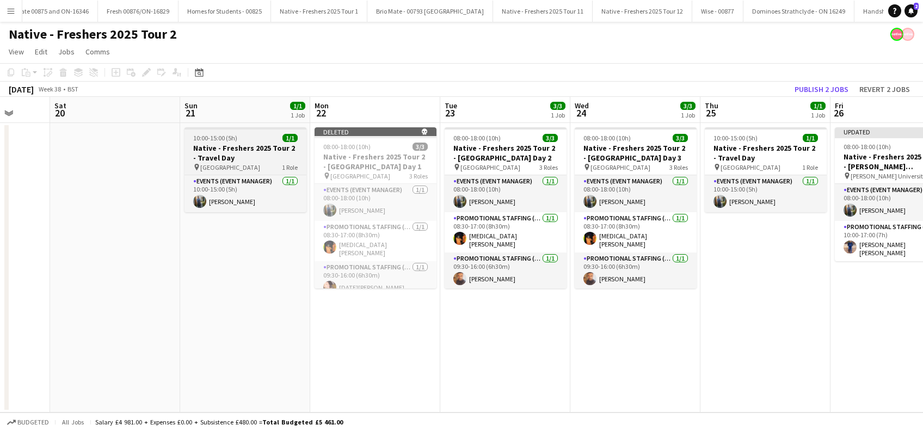
click at [212, 153] on h3 "Native - Freshers 2025 Tour 2 - Travel Day" at bounding box center [245, 153] width 122 height 20
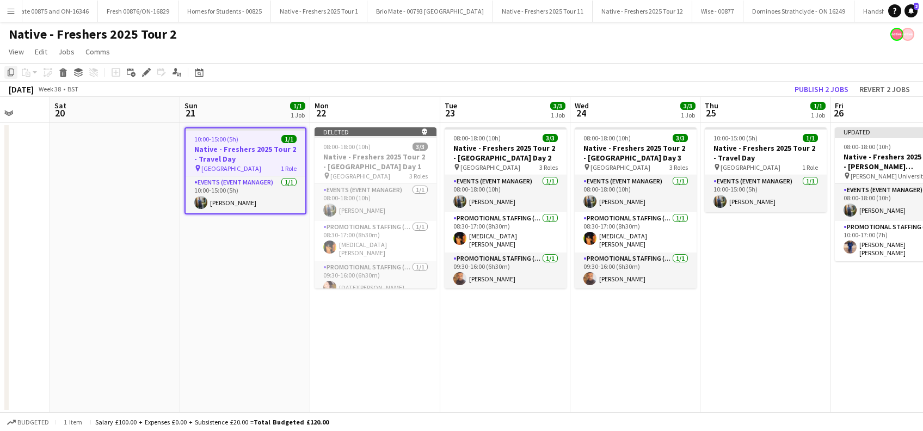
click at [11, 72] on icon "Copy" at bounding box center [11, 72] width 9 height 9
click at [366, 319] on app-date-cell "Deleted skull 08:00-18:00 (10h) 3/3 Native - Freshers 2025 Tour 2 - [GEOGRAPHIC…" at bounding box center [375, 267] width 130 height 289
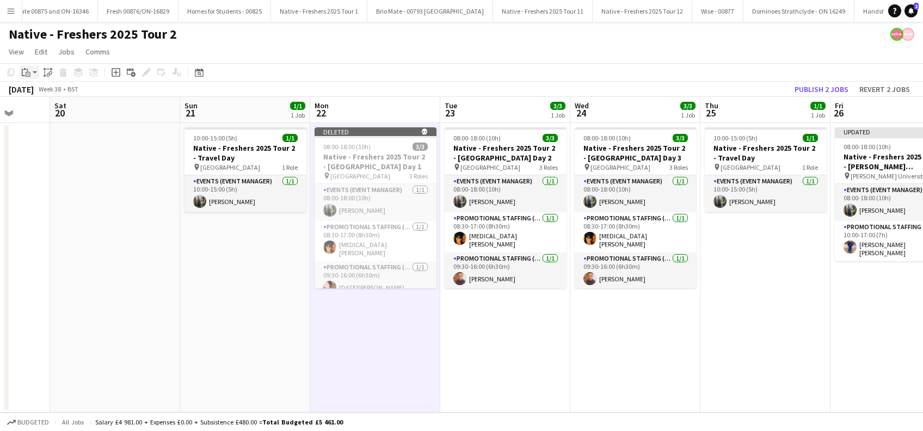
click at [27, 72] on icon "Paste" at bounding box center [26, 72] width 9 height 9
click at [35, 92] on link "Paste Ctrl+V" at bounding box center [80, 93] width 102 height 10
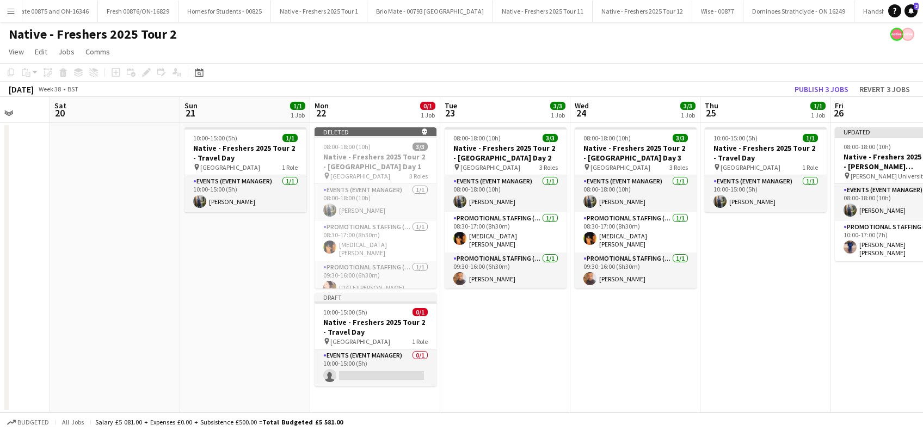
click at [491, 337] on app-date-cell "08:00-18:00 (10h) 3/3 Native - Freshers 2025 Tour 2 - [GEOGRAPHIC_DATA] Day 2 p…" at bounding box center [505, 267] width 130 height 289
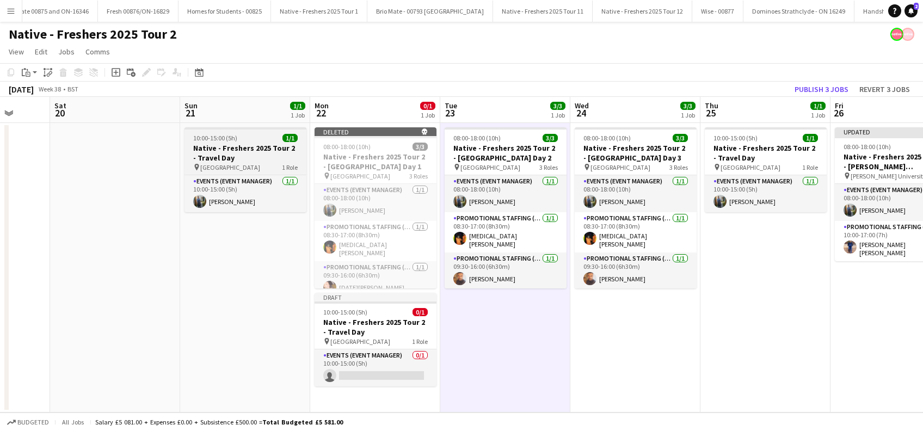
click at [226, 157] on h3 "Native - Freshers 2025 Tour 2 - Travel Day" at bounding box center [245, 153] width 122 height 20
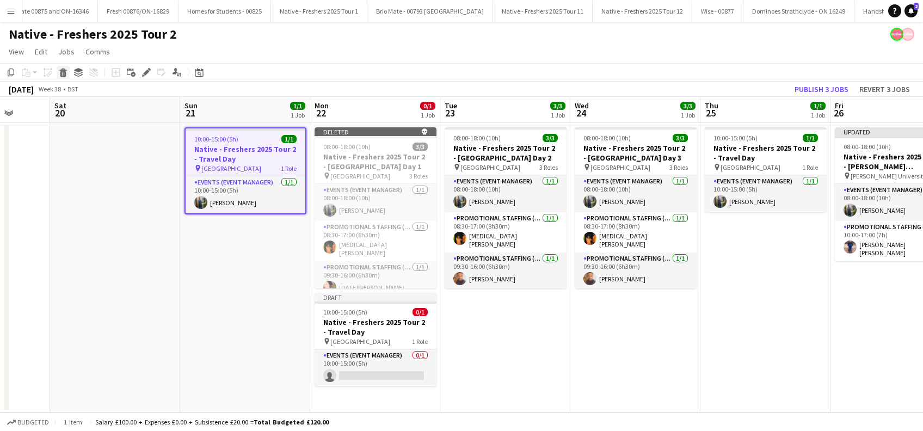
click at [59, 75] on icon "Delete" at bounding box center [63, 72] width 9 height 9
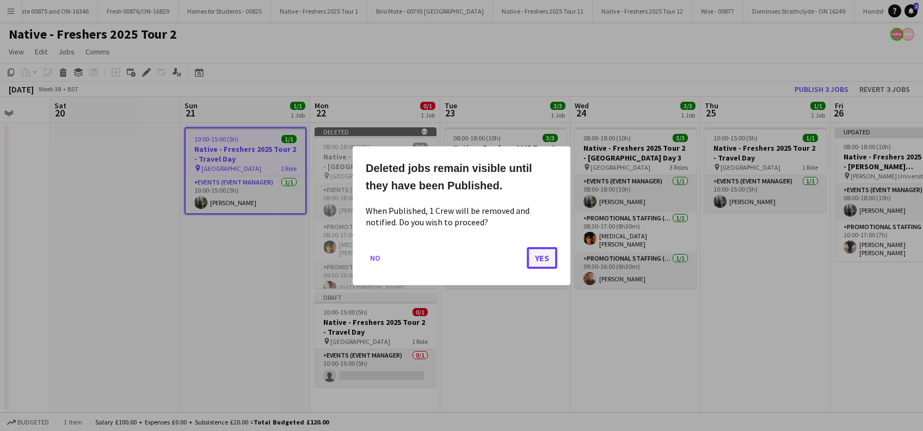
click at [546, 263] on button "Yes" at bounding box center [542, 257] width 30 height 22
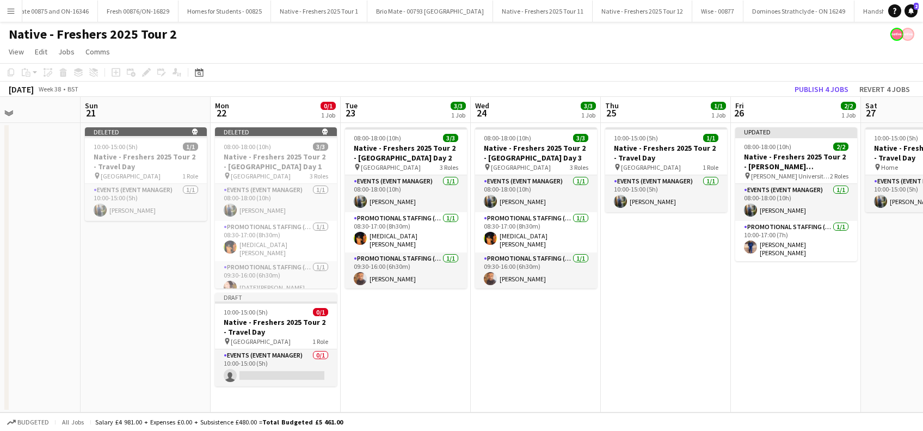
scroll to position [0, 470]
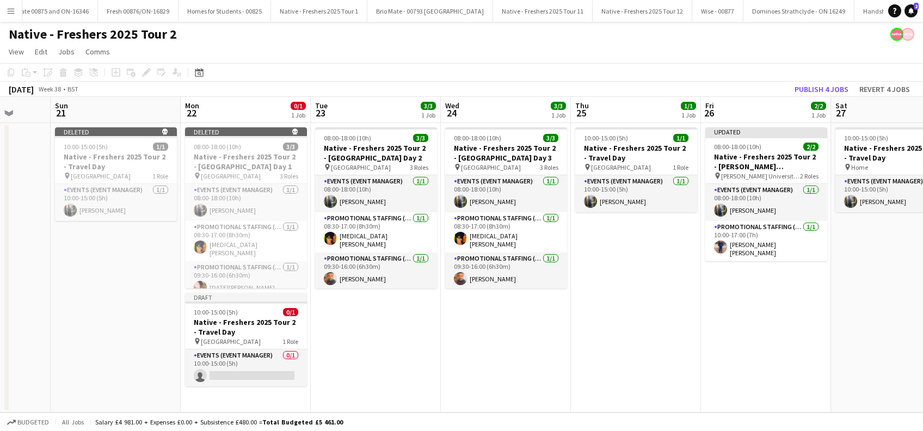
drag, startPoint x: 774, startPoint y: 347, endPoint x: 645, endPoint y: 349, distance: 129.0
click at [645, 349] on app-calendar-viewport "Wed 17 3/3 1 Job Thu 18 3/4 1 Job Fri 19 Sat 20 Sun 21 Mon 22 0/1 1 Job Tue 23 …" at bounding box center [461, 255] width 923 height 316
click at [381, 353] on app-date-cell "08:00-18:00 (10h) 3/3 Native - Freshers 2025 Tour 2 - [GEOGRAPHIC_DATA] Day 2 p…" at bounding box center [376, 267] width 130 height 289
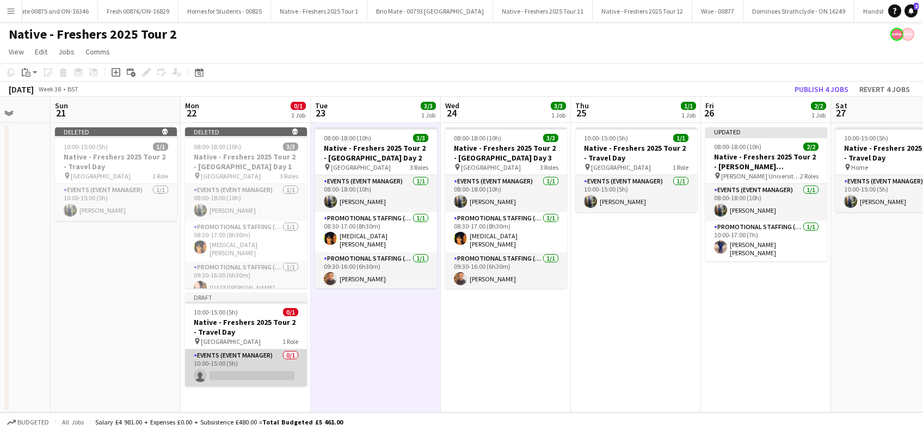
click at [247, 373] on app-card-role "Events (Event Manager) 0/1 10:00-15:00 (5h) single-neutral-actions" at bounding box center [246, 367] width 122 height 37
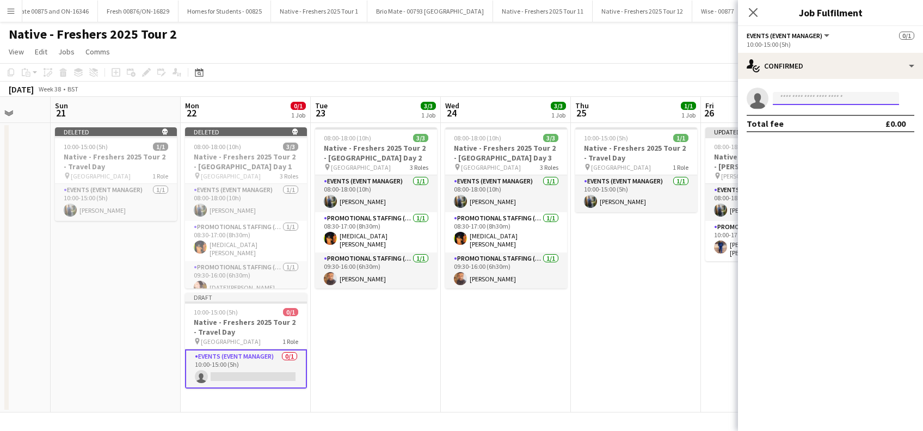
click at [808, 97] on input at bounding box center [836, 98] width 126 height 13
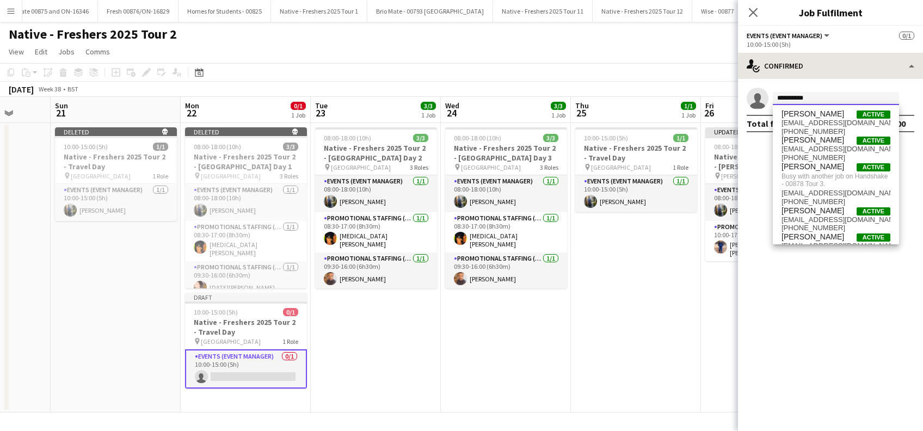
type input "**********"
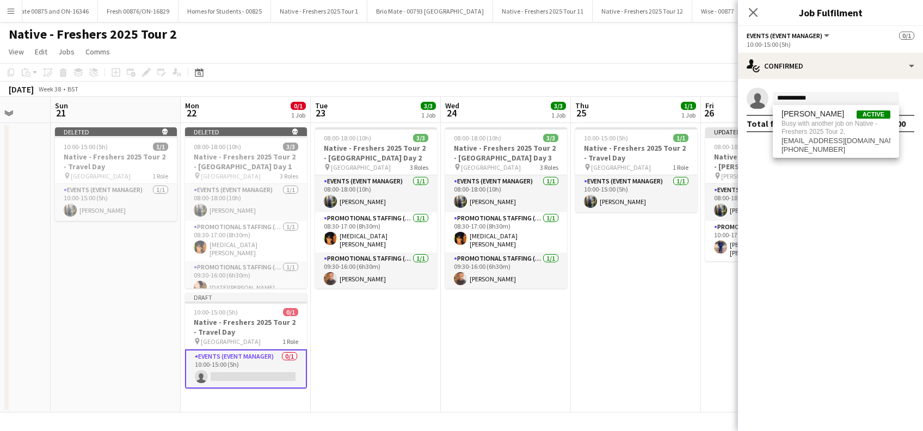
click at [682, 302] on app-date-cell "10:00-15:00 (5h) 1/1 Native - Freshers 2025 Tour 2 - Travel Day pin Newport 1 R…" at bounding box center [636, 267] width 130 height 289
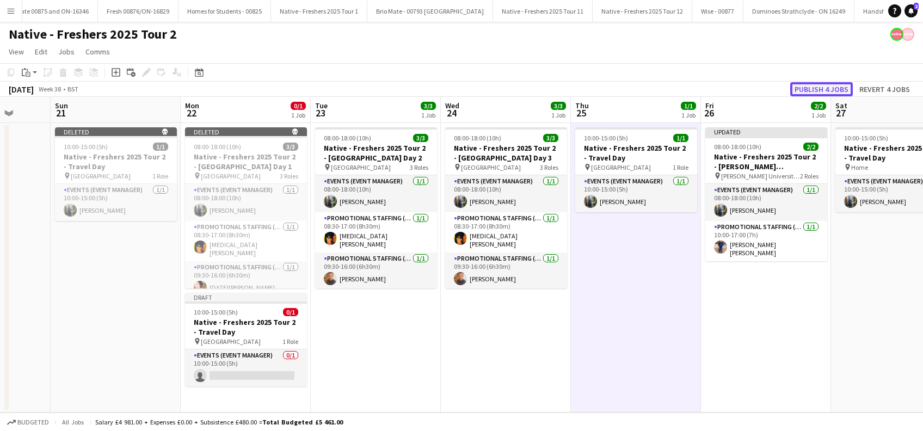
click at [811, 91] on button "Publish 4 jobs" at bounding box center [821, 89] width 63 height 14
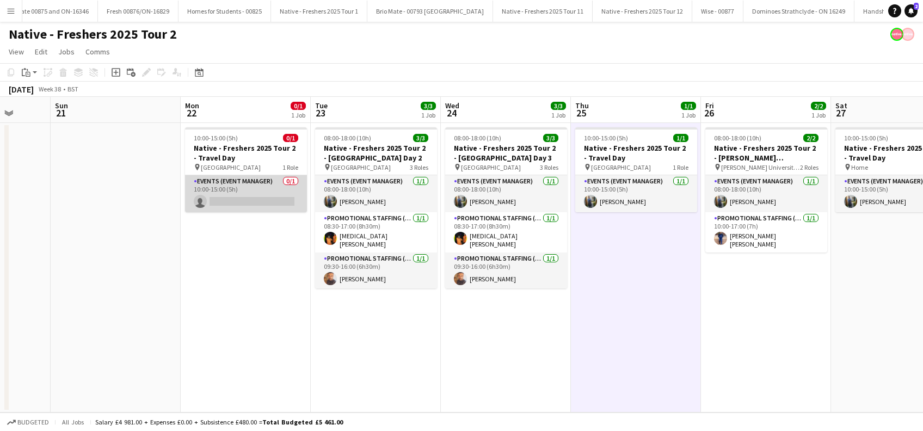
click at [236, 200] on app-card-role "Events (Event Manager) 0/1 10:00-15:00 (5h) single-neutral-actions" at bounding box center [246, 193] width 122 height 37
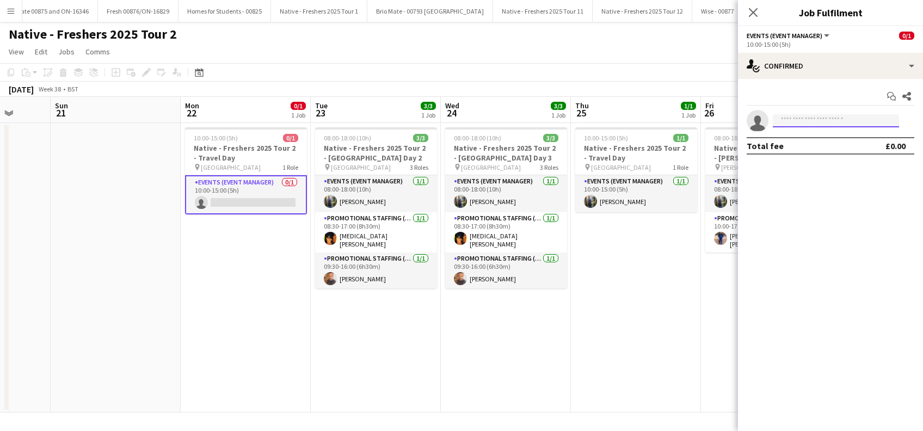
click at [796, 122] on input at bounding box center [836, 120] width 126 height 13
type input "**********"
click at [801, 139] on span "[PERSON_NAME]" at bounding box center [812, 136] width 63 height 9
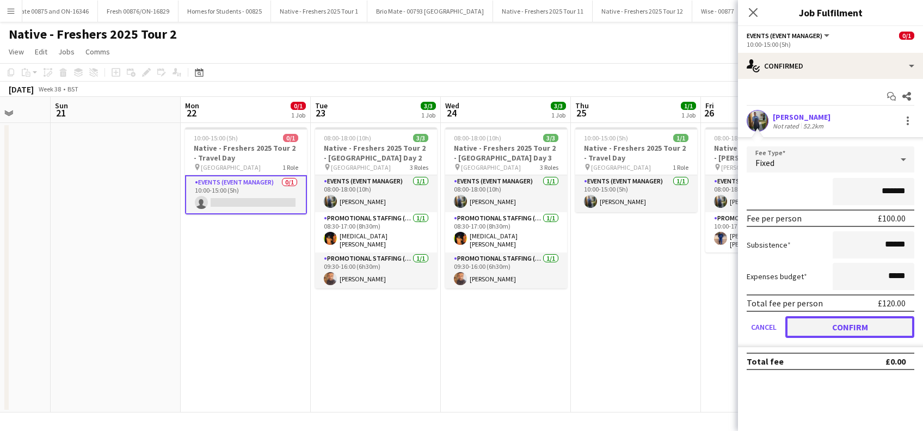
click at [836, 330] on button "Confirm" at bounding box center [849, 327] width 129 height 22
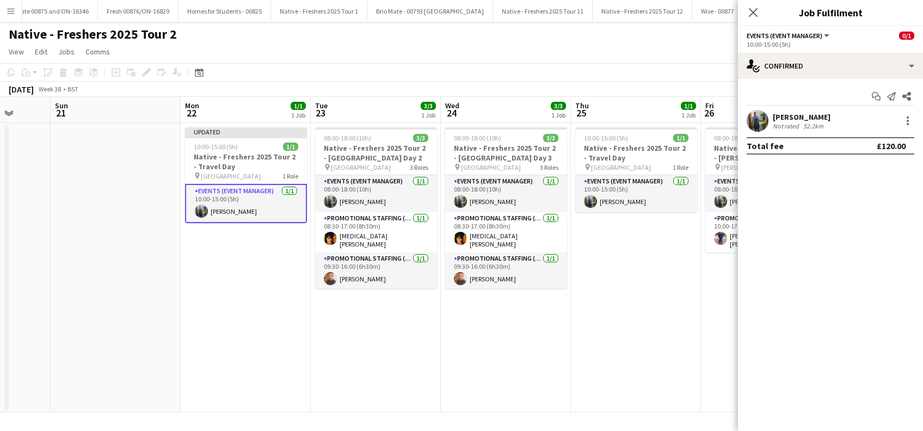
click at [553, 335] on app-date-cell "08:00-18:00 (10h) 3/3 Native - Freshers 2025 Tour 2 - [GEOGRAPHIC_DATA] Day 3 p…" at bounding box center [506, 267] width 130 height 289
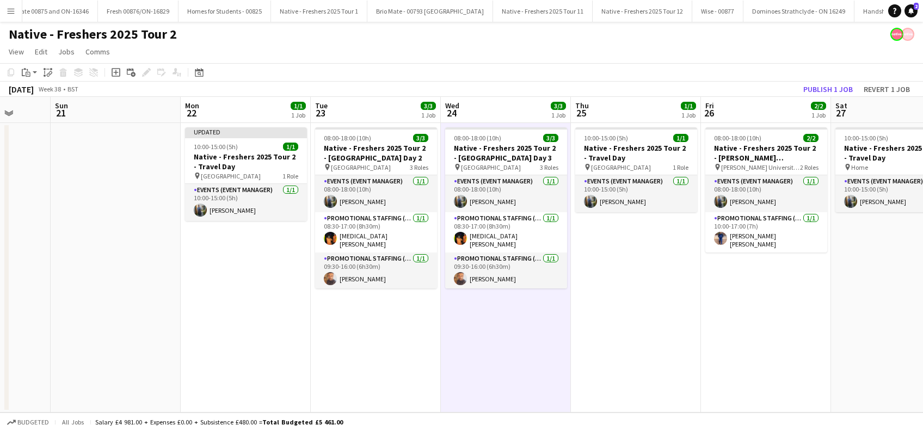
drag, startPoint x: 613, startPoint y: 301, endPoint x: 713, endPoint y: 262, distance: 107.3
click at [614, 301] on app-date-cell "10:00-15:00 (5h) 1/1 Native - Freshers 2025 Tour 2 - Travel Day pin Newport 1 R…" at bounding box center [636, 267] width 130 height 289
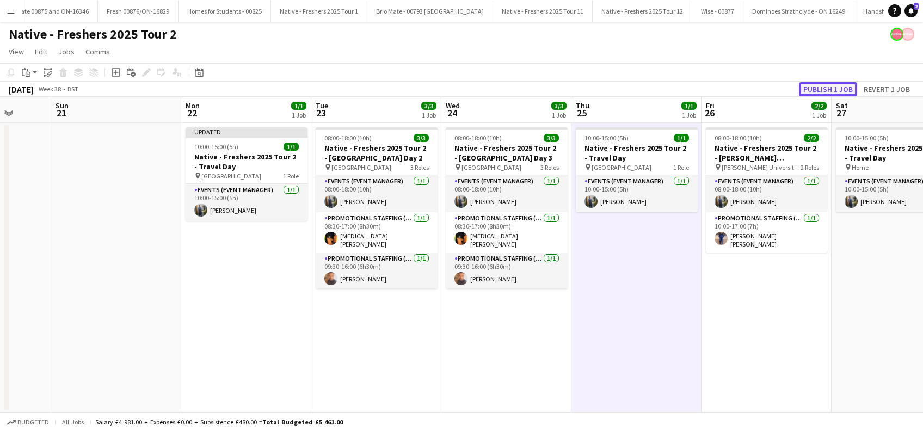
click at [825, 89] on button "Publish 1 job" at bounding box center [828, 89] width 58 height 14
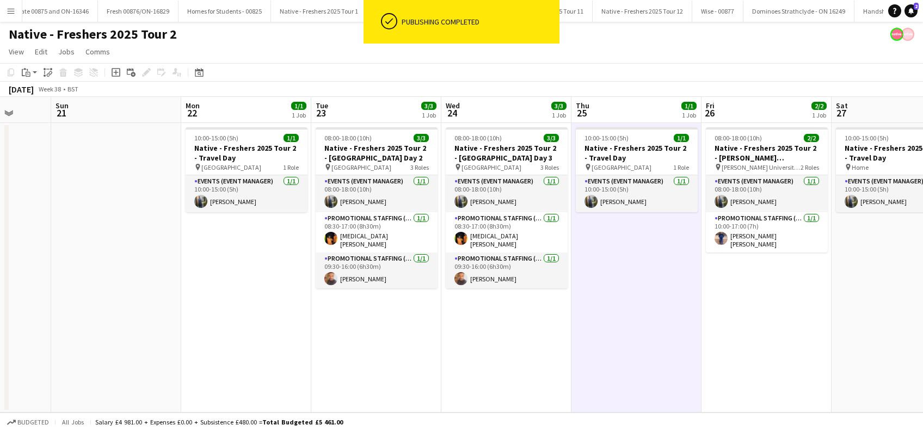
click at [274, 292] on app-date-cell "10:00-15:00 (5h) 1/1 Native - Freshers 2025 Tour 2 - Travel Day pin Leicester 1…" at bounding box center [246, 267] width 130 height 289
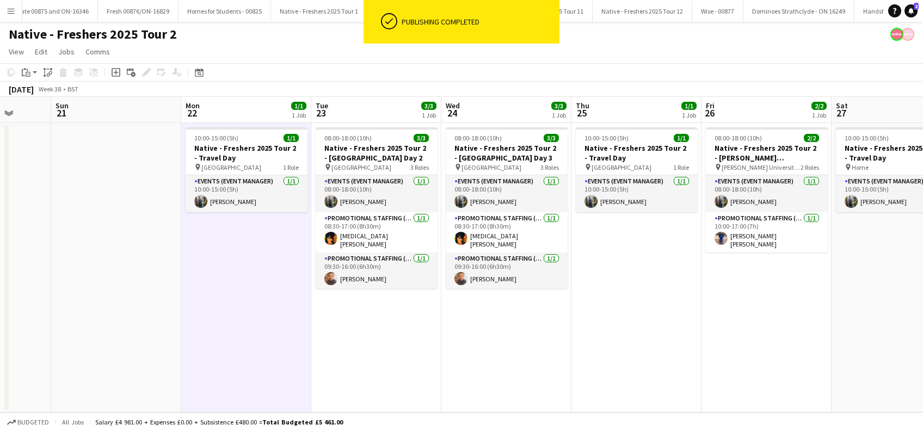
click at [362, 335] on app-date-cell "08:00-18:00 (10h) 3/3 Native - Freshers 2025 Tour 2 - [GEOGRAPHIC_DATA] Day 2 p…" at bounding box center [376, 267] width 130 height 289
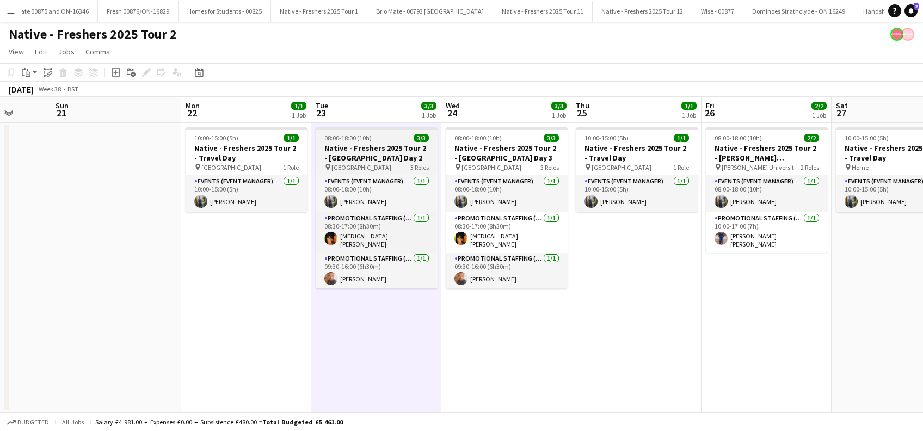
click at [381, 157] on h3 "Native - Freshers 2025 Tour 2 - [GEOGRAPHIC_DATA] Day 2" at bounding box center [377, 153] width 122 height 20
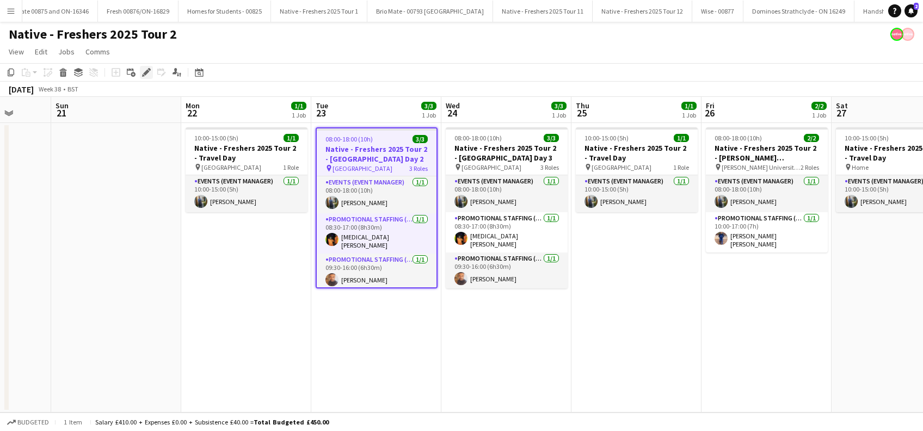
click at [144, 76] on icon at bounding box center [143, 75] width 3 height 3
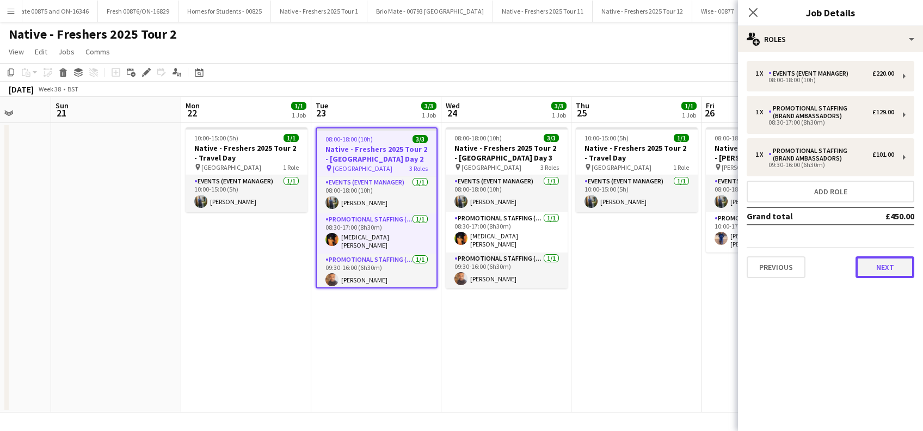
click at [871, 260] on button "Next" at bounding box center [884, 267] width 59 height 22
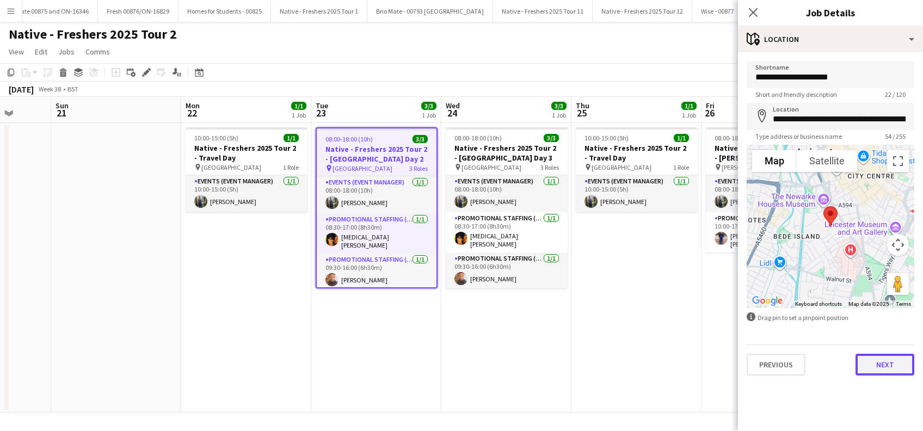
click at [884, 367] on button "Next" at bounding box center [884, 365] width 59 height 22
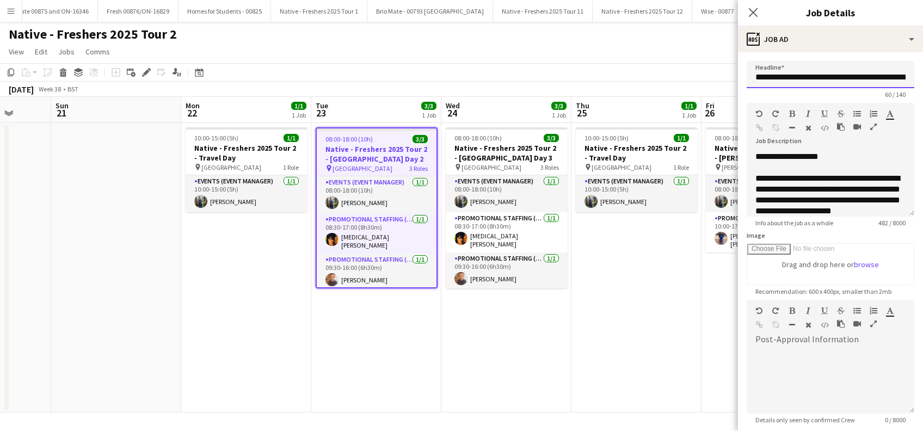
click at [846, 76] on input "**********" at bounding box center [830, 74] width 168 height 27
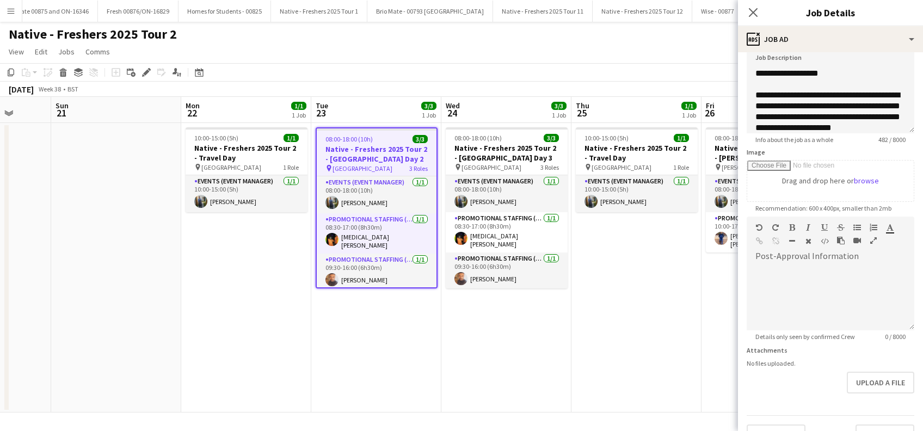
scroll to position [107, 0]
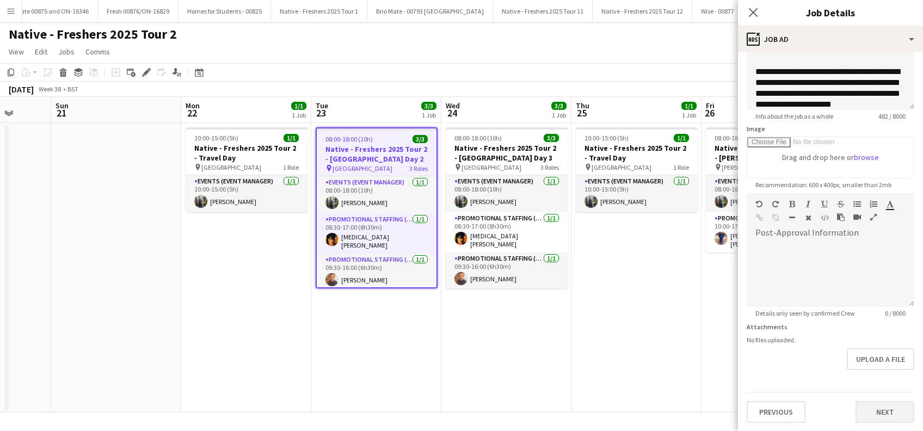
type input "**********"
click at [875, 416] on button "Next" at bounding box center [884, 412] width 59 height 22
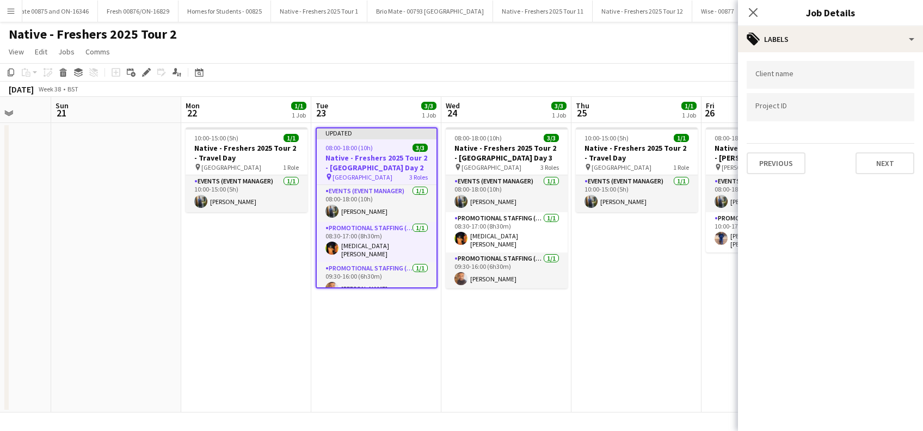
click at [885, 148] on div "Previous Next" at bounding box center [830, 158] width 168 height 31
click at [880, 161] on button "Next" at bounding box center [884, 163] width 59 height 22
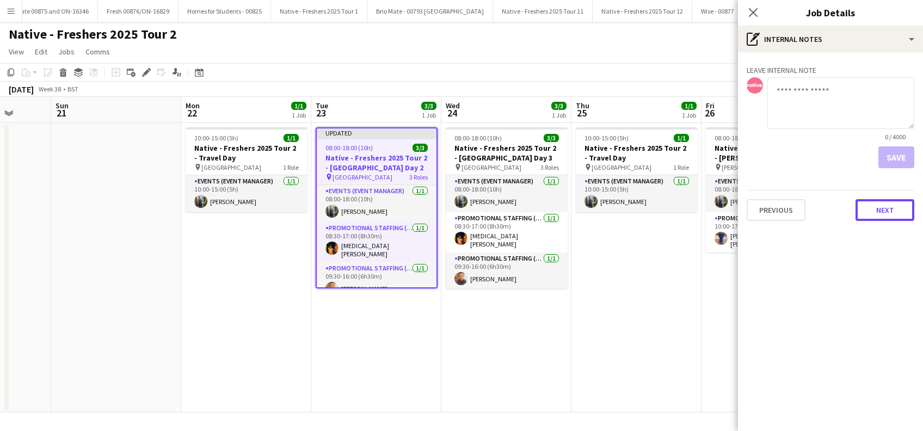
click at [872, 213] on button "Next" at bounding box center [884, 210] width 59 height 22
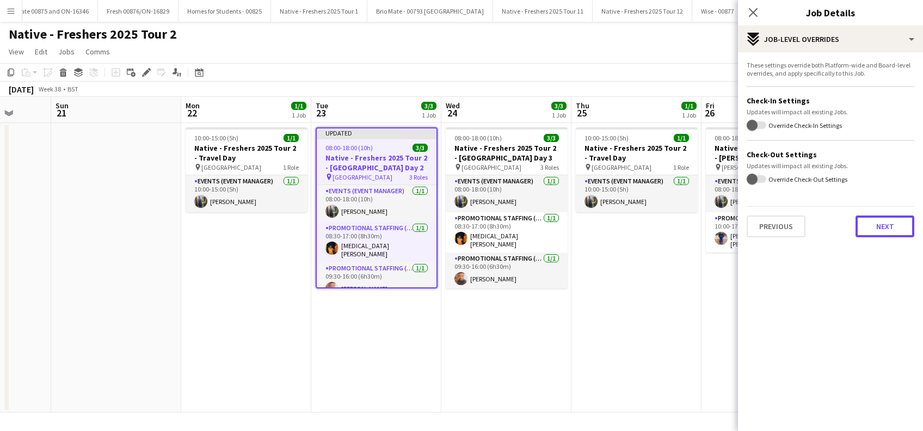
click at [872, 235] on button "Next" at bounding box center [884, 226] width 59 height 22
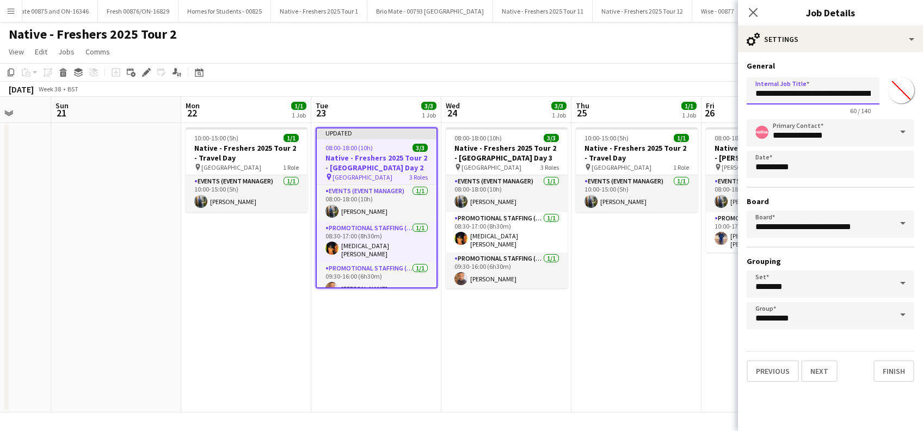
click at [847, 95] on input "**********" at bounding box center [812, 90] width 133 height 27
type input "**********"
click at [893, 369] on button "Finish" at bounding box center [893, 371] width 41 height 22
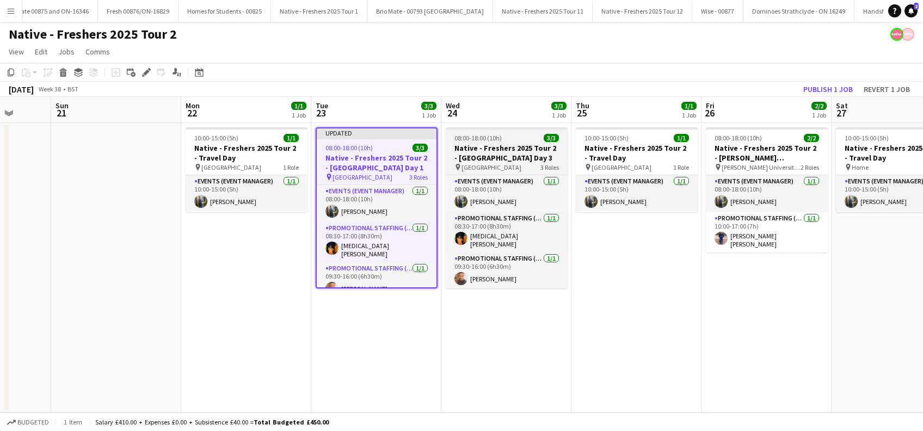
click at [496, 152] on h3 "Native - Freshers 2025 Tour 2 - [GEOGRAPHIC_DATA] Day 3" at bounding box center [507, 153] width 122 height 20
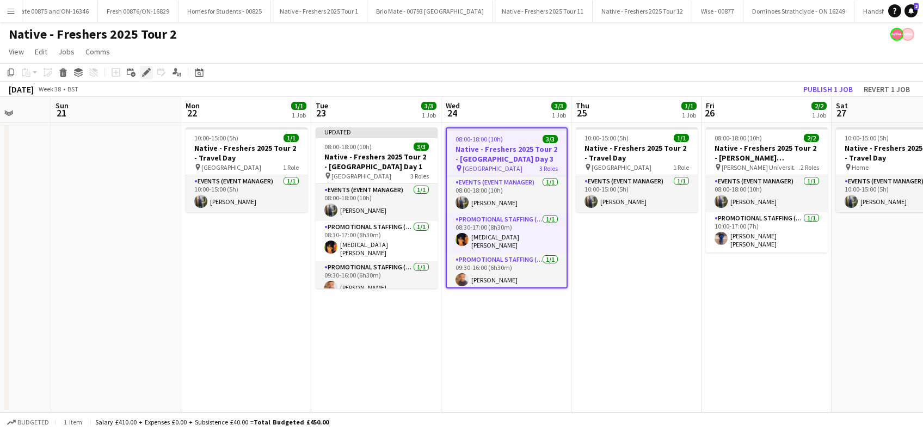
click at [147, 72] on icon at bounding box center [146, 73] width 6 height 6
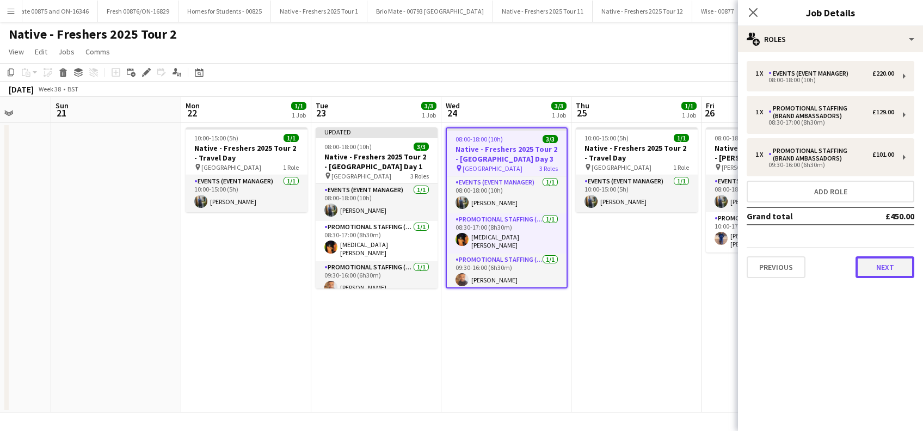
click at [884, 264] on button "Next" at bounding box center [884, 267] width 59 height 22
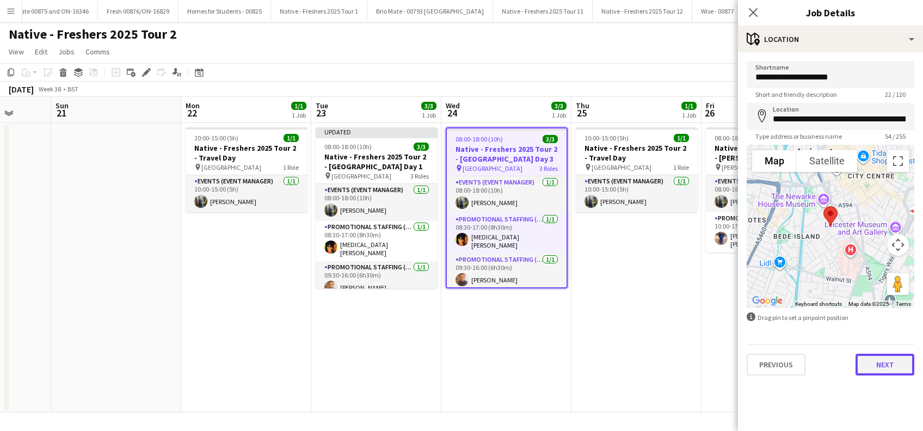
click at [896, 372] on button "Next" at bounding box center [884, 365] width 59 height 22
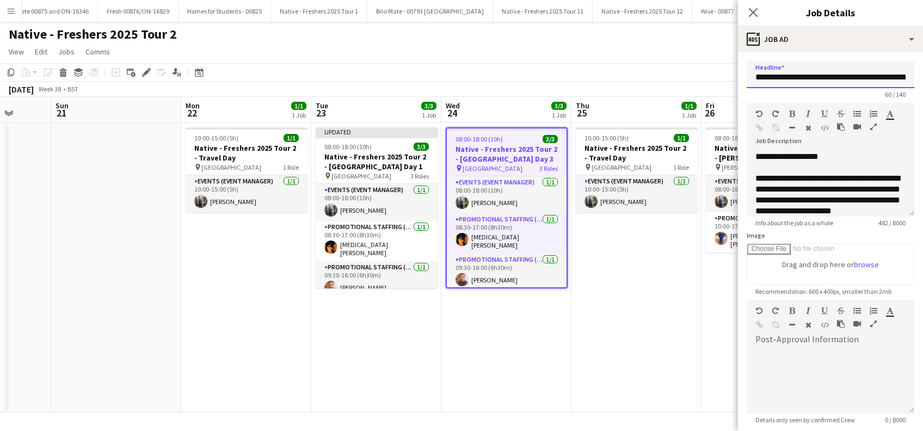
click at [852, 65] on input "**********" at bounding box center [830, 74] width 168 height 27
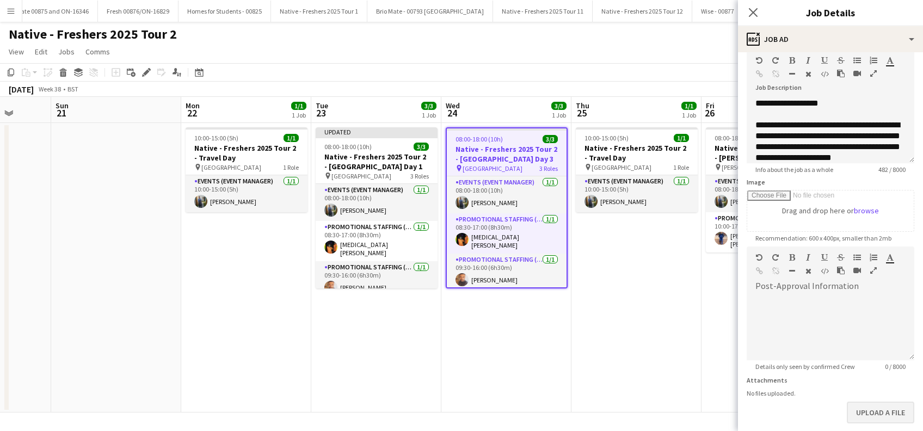
scroll to position [107, 0]
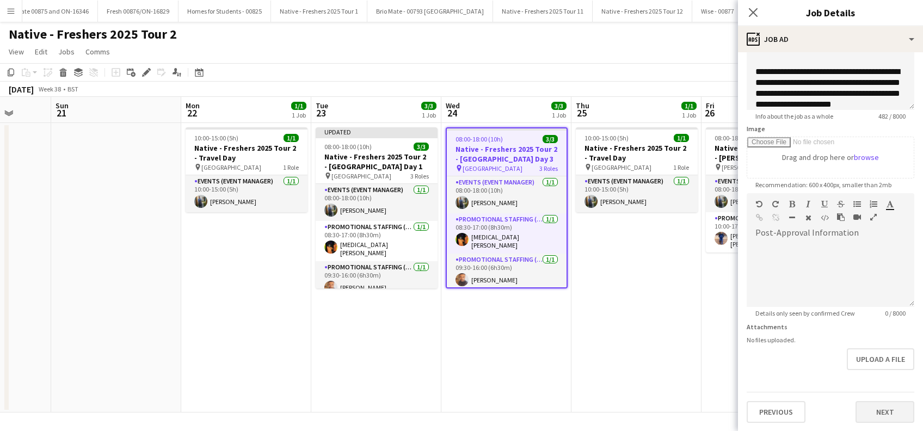
type input "**********"
click at [875, 411] on button "Next" at bounding box center [884, 412] width 59 height 22
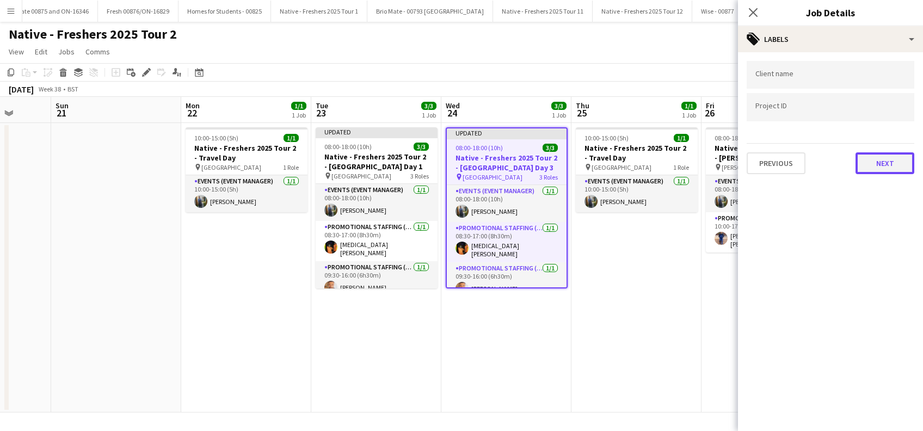
click at [900, 153] on button "Next" at bounding box center [884, 163] width 59 height 22
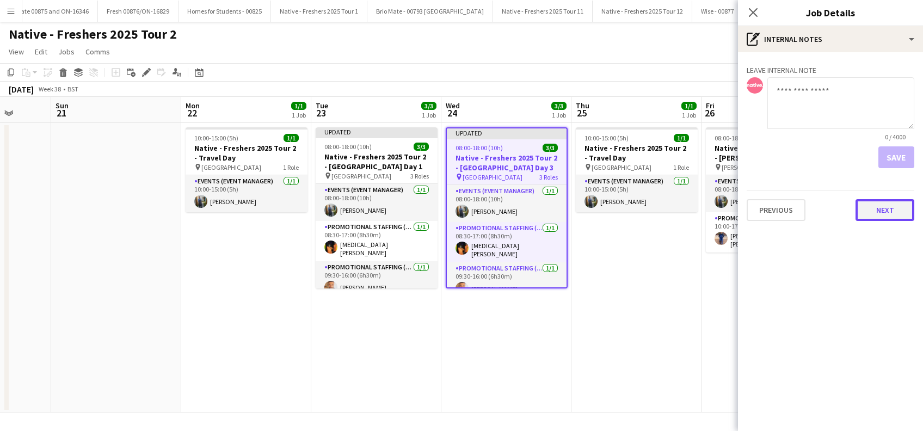
click at [879, 211] on button "Next" at bounding box center [884, 210] width 59 height 22
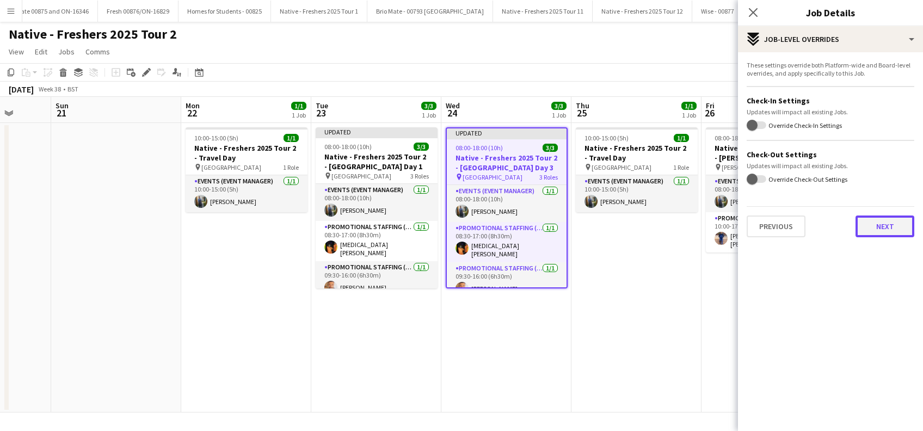
click at [879, 229] on button "Next" at bounding box center [884, 226] width 59 height 22
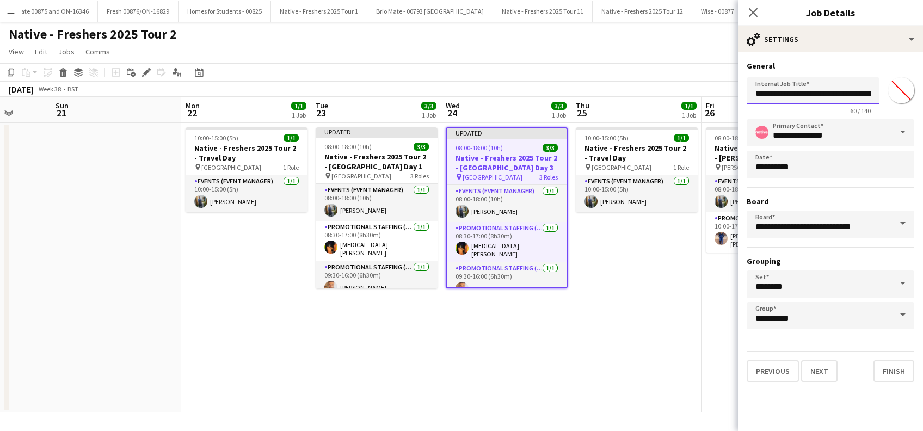
click at [867, 90] on input "**********" at bounding box center [812, 90] width 133 height 27
type input "**********"
click at [888, 368] on button "Finish" at bounding box center [893, 371] width 41 height 22
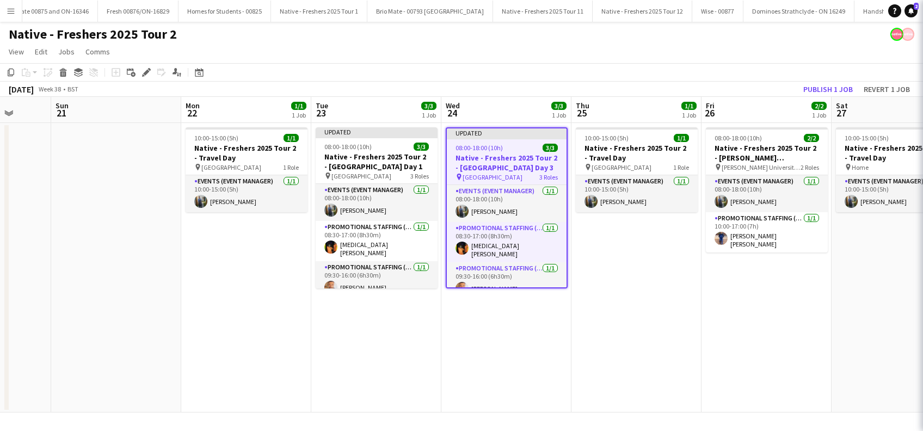
scroll to position [0, 0]
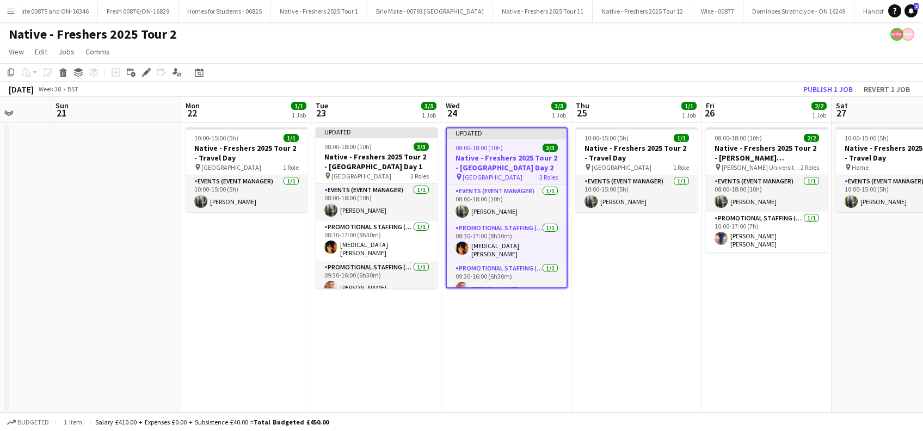
click at [606, 360] on app-date-cell "10:00-15:00 (5h) 1/1 Native - Freshers 2025 Tour 2 - Travel Day pin Newport 1 R…" at bounding box center [636, 267] width 130 height 289
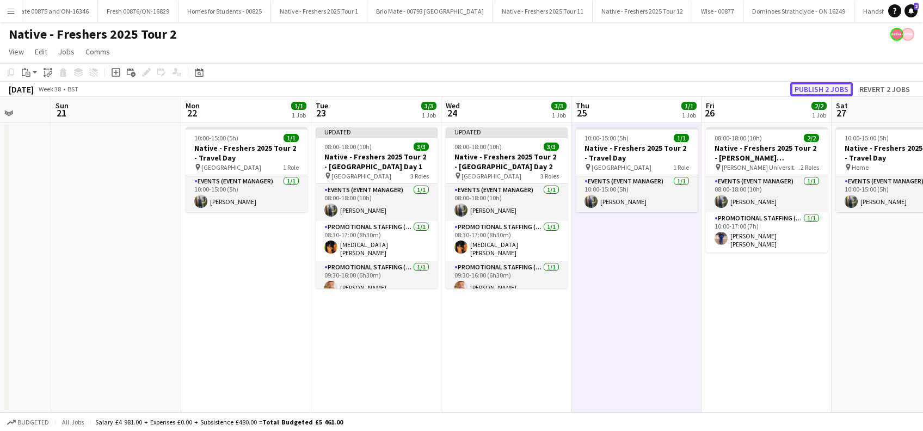
click at [812, 89] on button "Publish 2 jobs" at bounding box center [821, 89] width 63 height 14
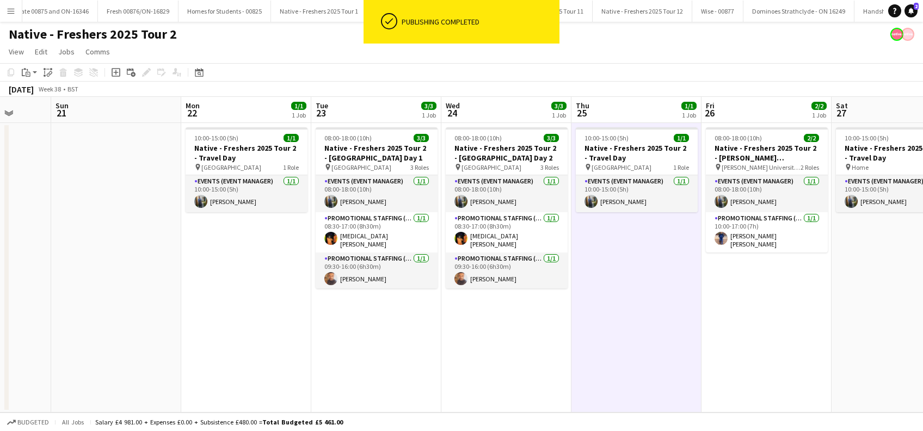
click at [605, 326] on app-date-cell "10:00-15:00 (5h) 1/1 Native - Freshers 2025 Tour 2 - Travel Day pin Newport 1 R…" at bounding box center [636, 267] width 130 height 289
